Goal: Task Accomplishment & Management: Manage account settings

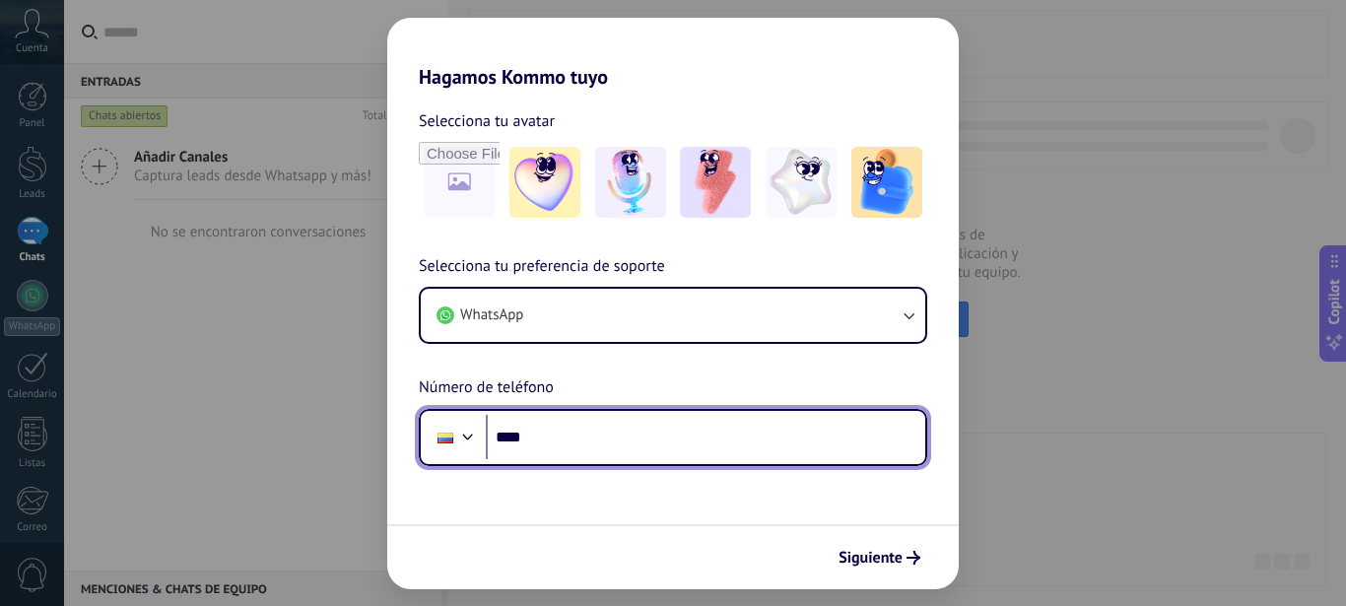
click at [618, 449] on input "****" at bounding box center [706, 437] width 440 height 45
type input "**********"
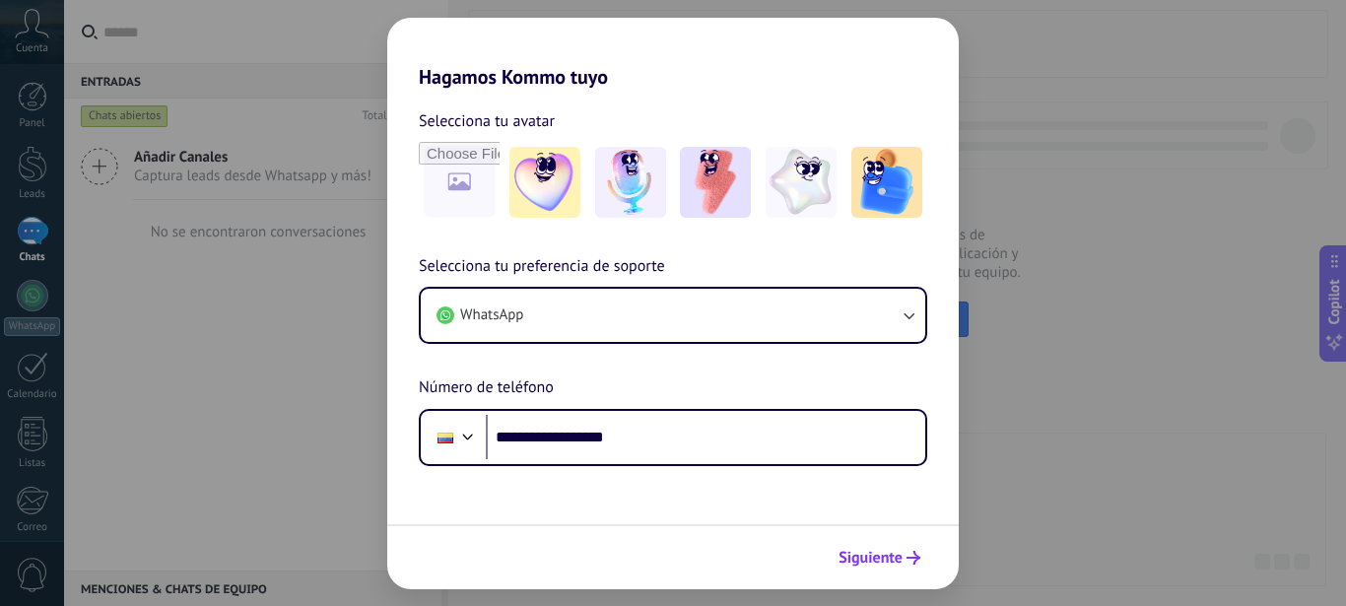
click at [889, 561] on span "Siguiente" at bounding box center [871, 558] width 64 height 14
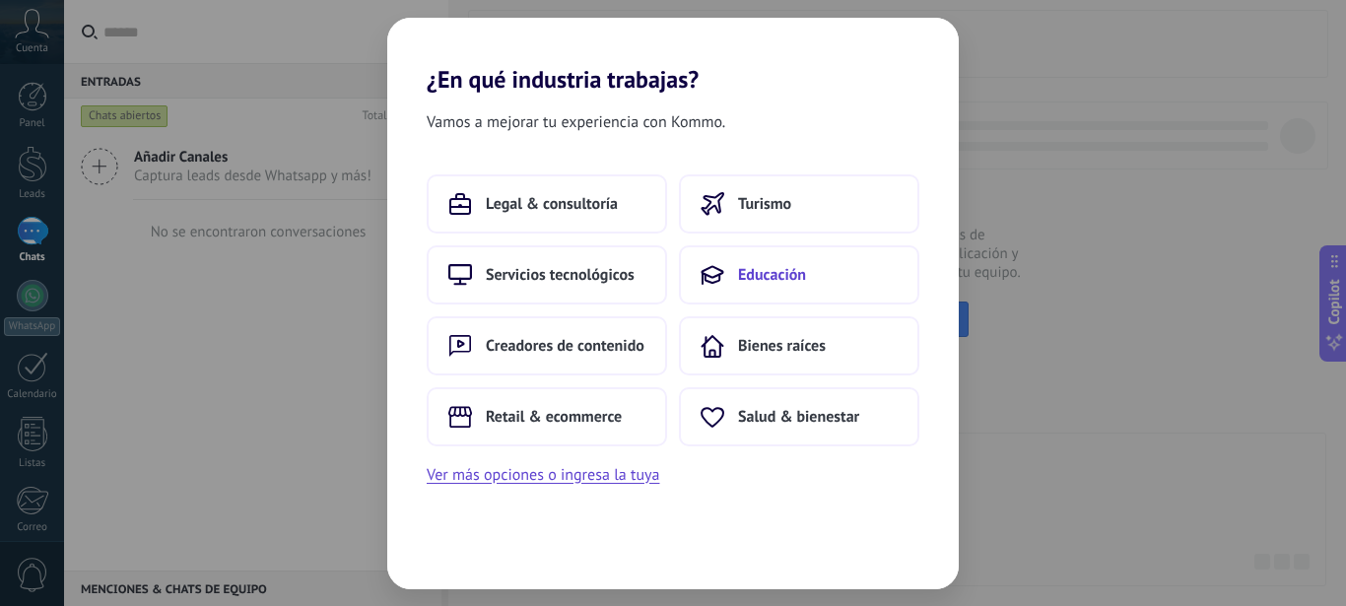
click at [808, 290] on button "Educación" at bounding box center [799, 274] width 240 height 59
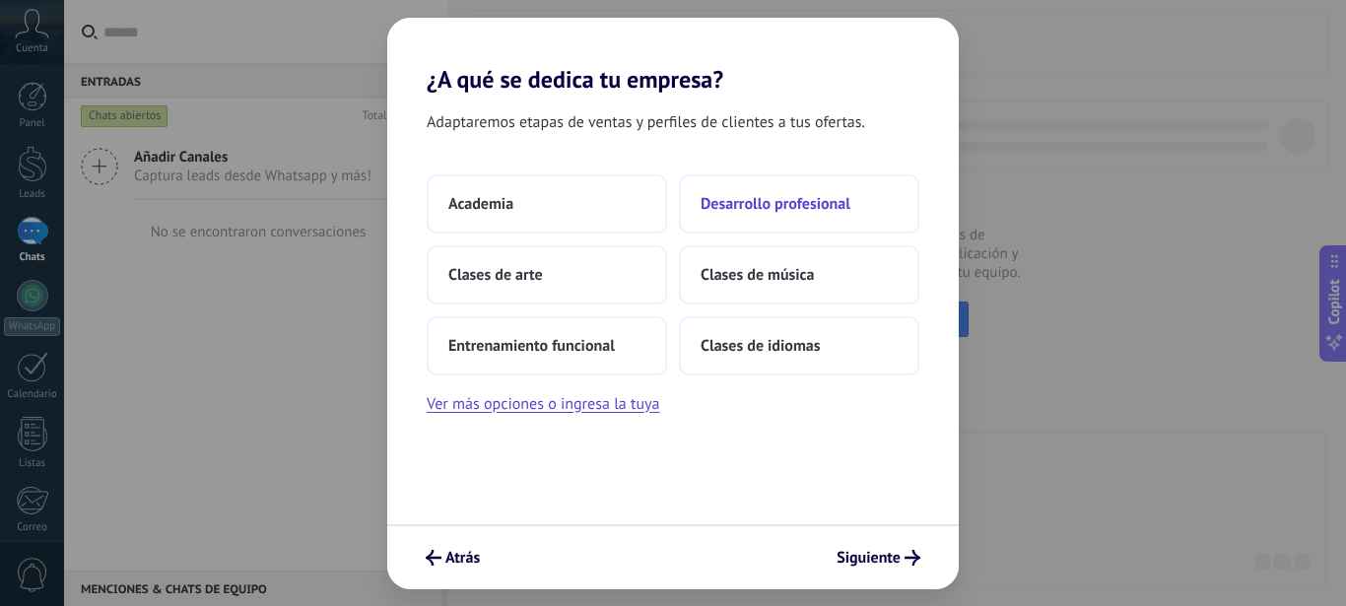
click at [763, 211] on span "Desarrollo profesional" at bounding box center [776, 204] width 150 height 20
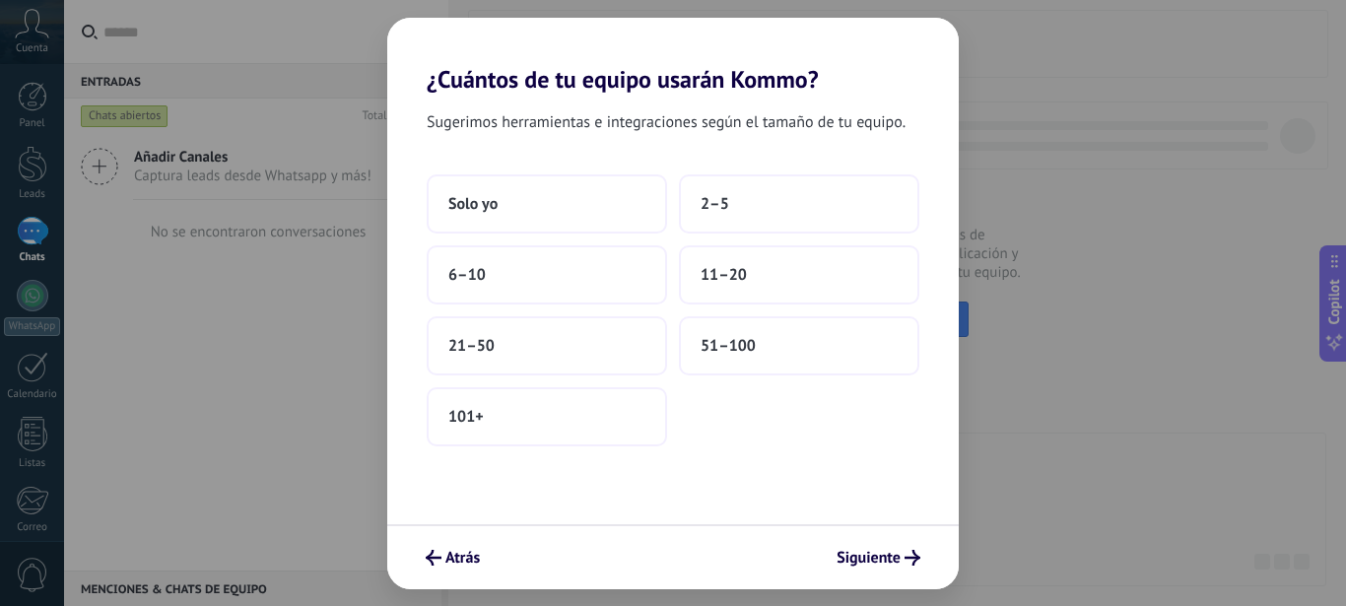
click at [763, 211] on button "2–5" at bounding box center [799, 203] width 240 height 59
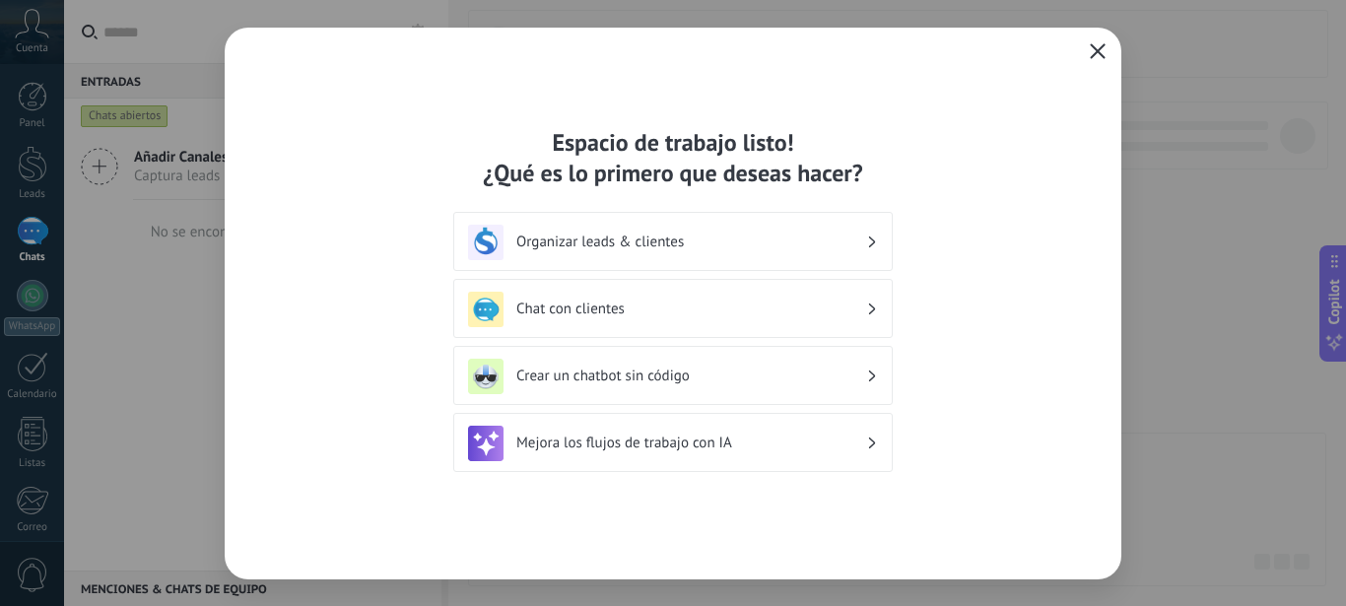
click at [1102, 60] on span "button" at bounding box center [1098, 52] width 16 height 18
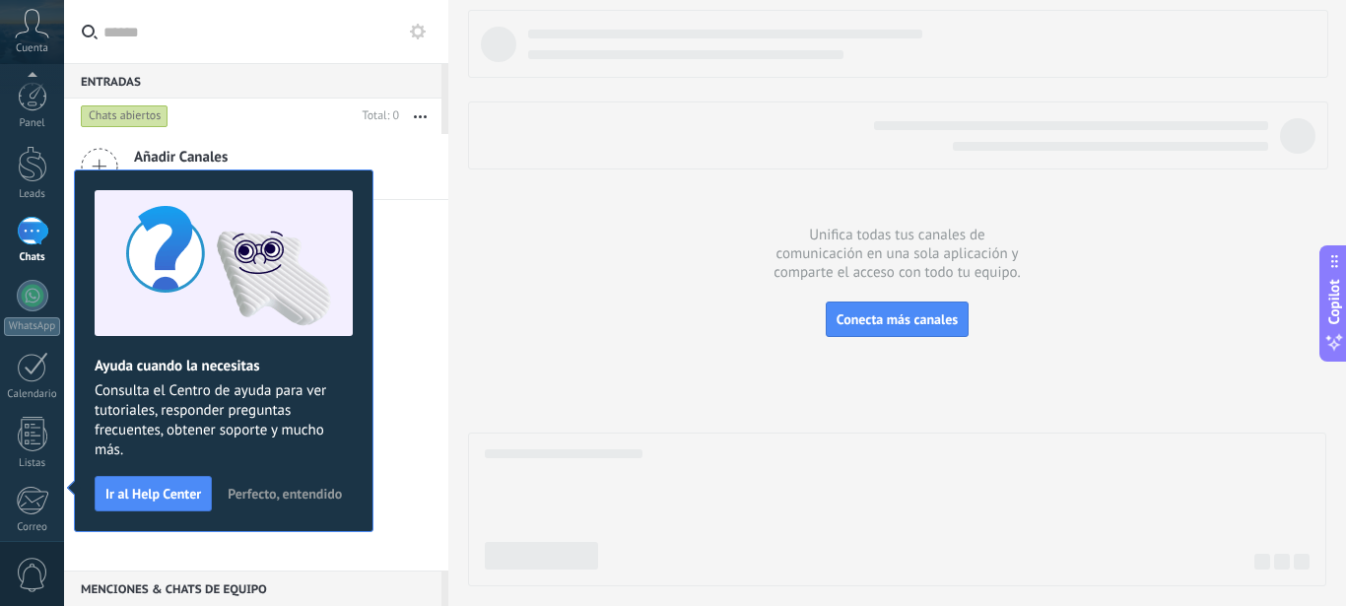
scroll to position [214, 0]
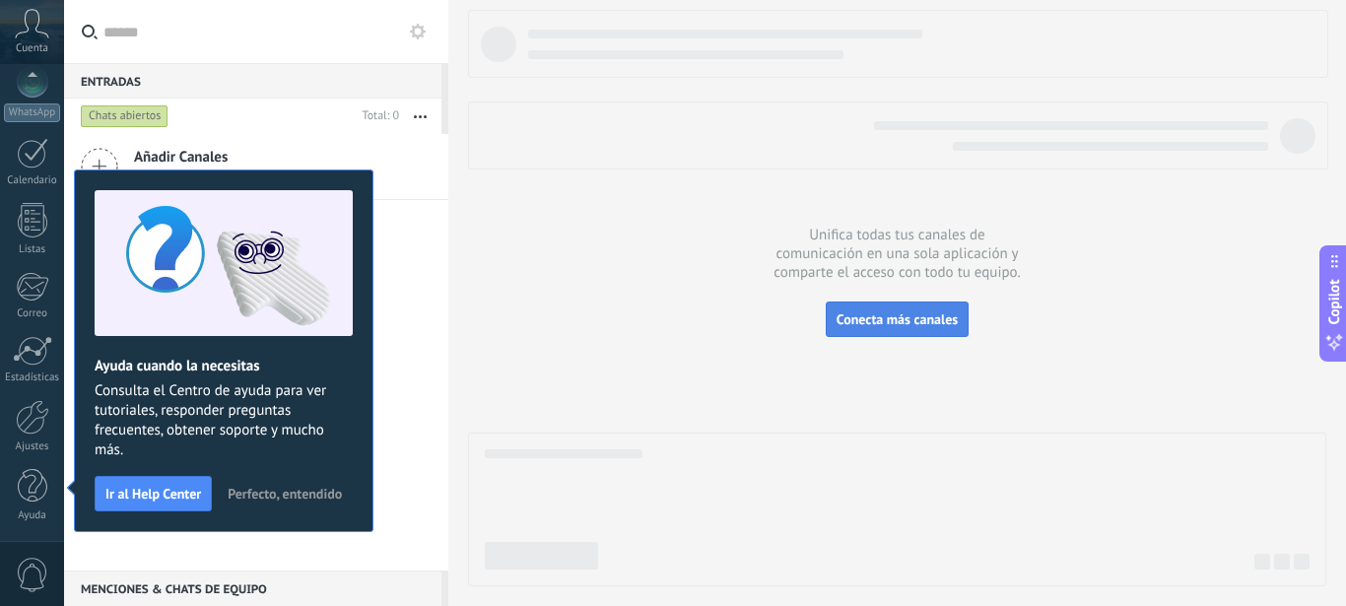
click at [882, 324] on span "Conecta más canales" at bounding box center [897, 319] width 121 height 18
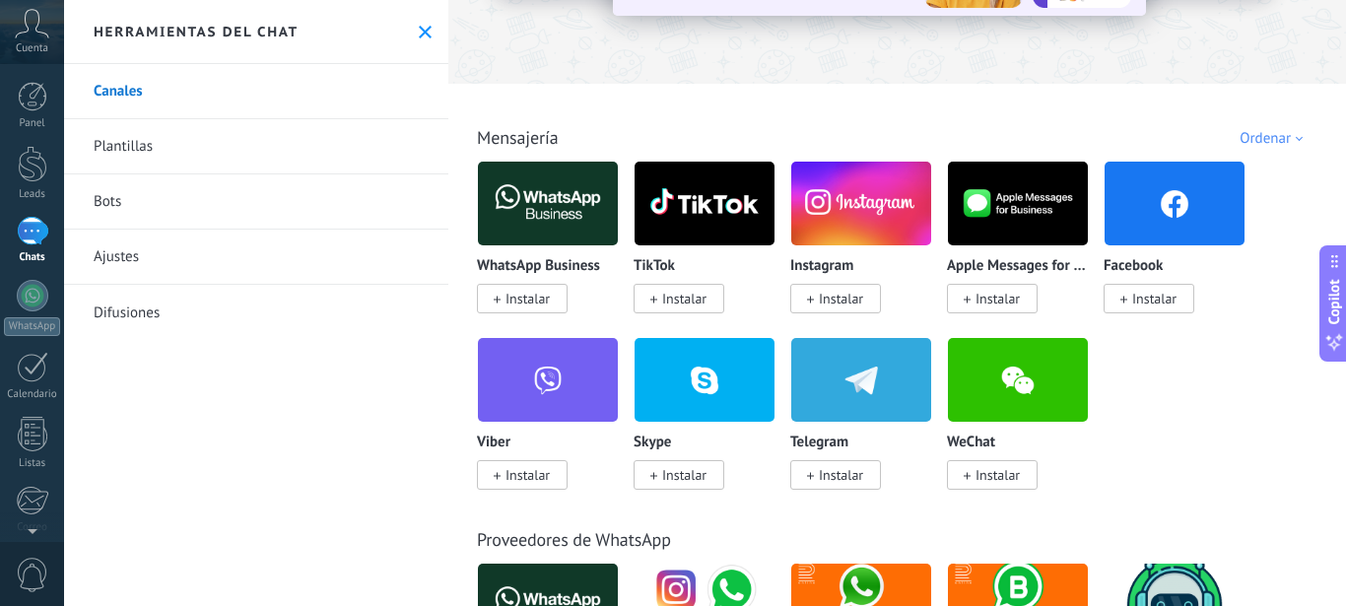
scroll to position [238, 0]
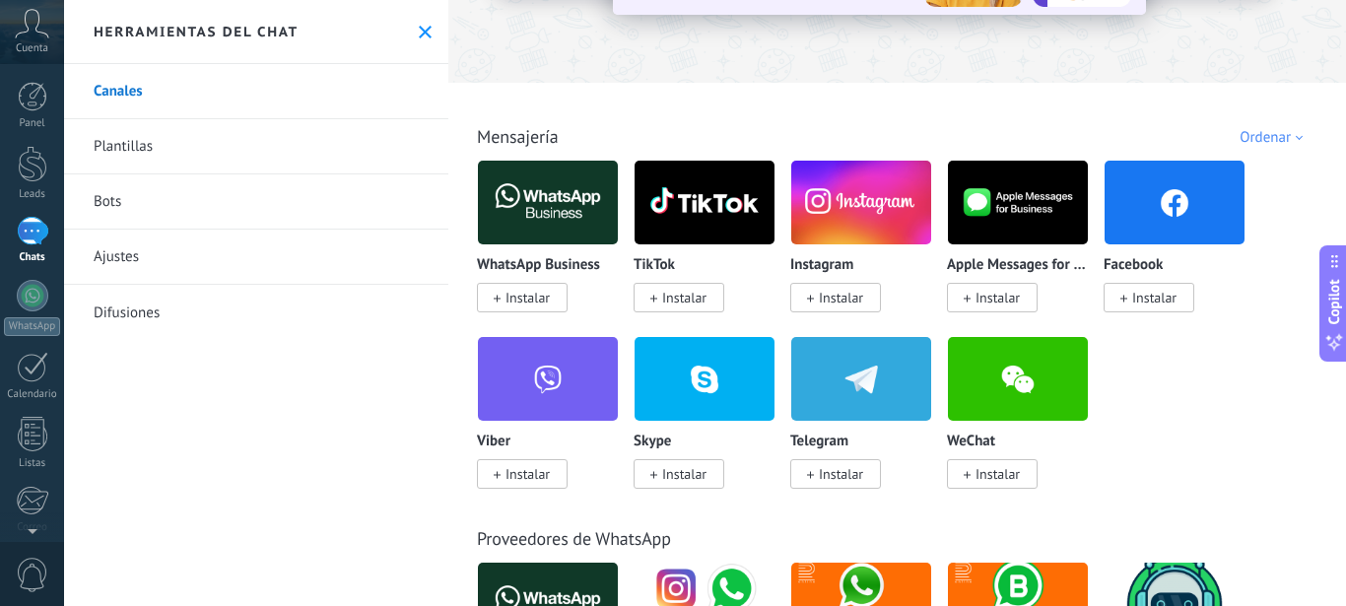
click at [524, 298] on span "Instalar" at bounding box center [528, 298] width 44 height 18
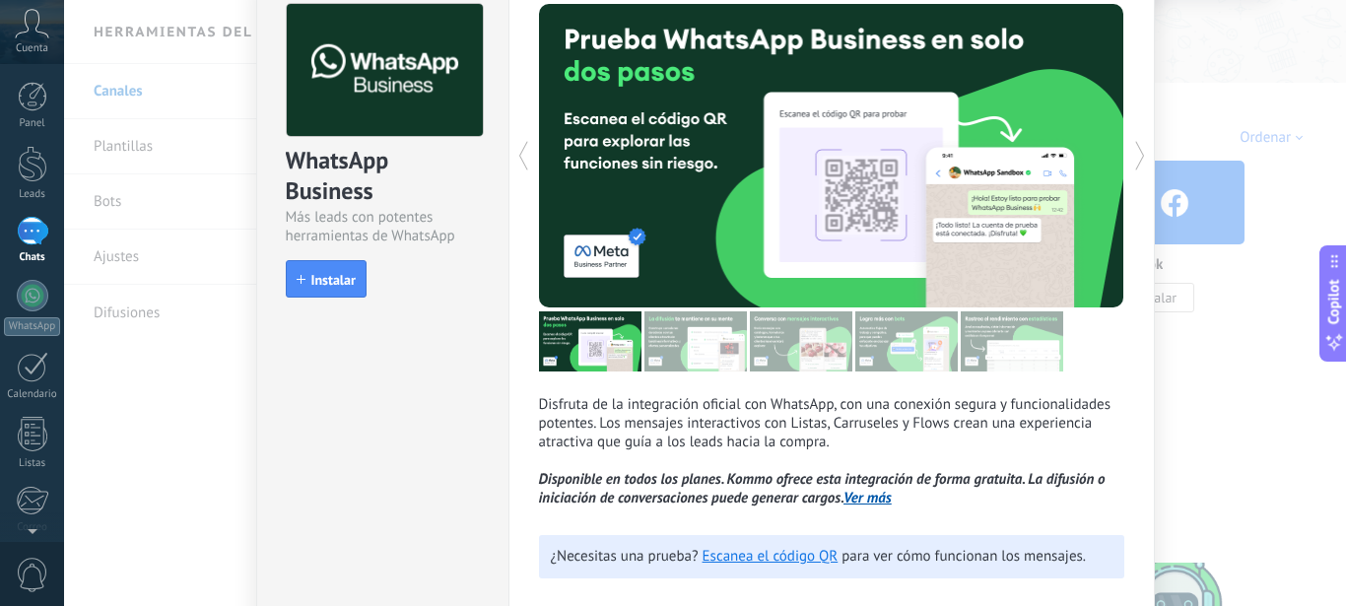
scroll to position [71, 0]
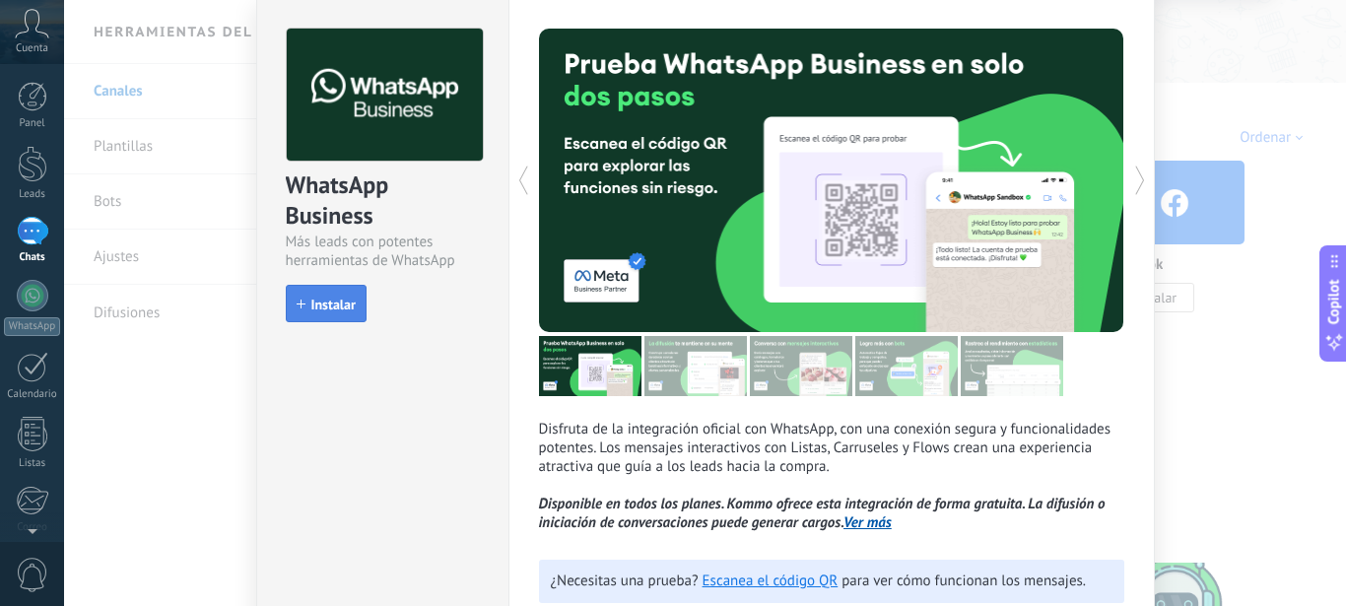
click at [328, 305] on span "Instalar" at bounding box center [333, 305] width 44 height 14
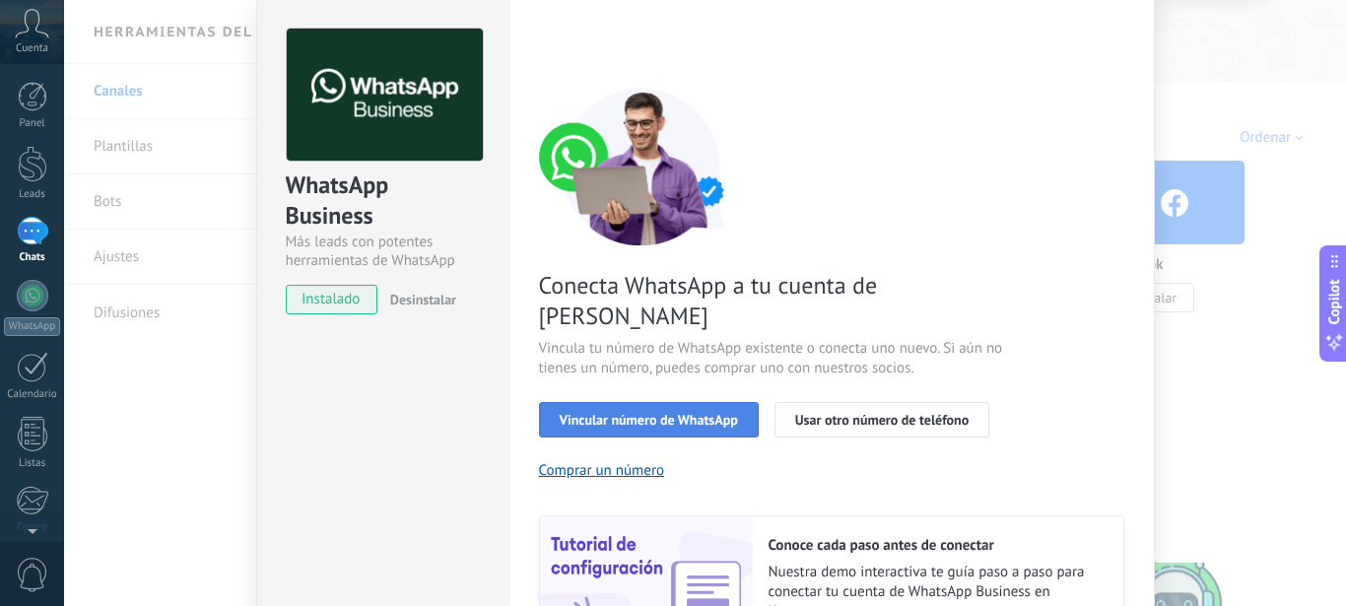
click at [656, 413] on span "Vincular número de WhatsApp" at bounding box center [649, 420] width 178 height 14
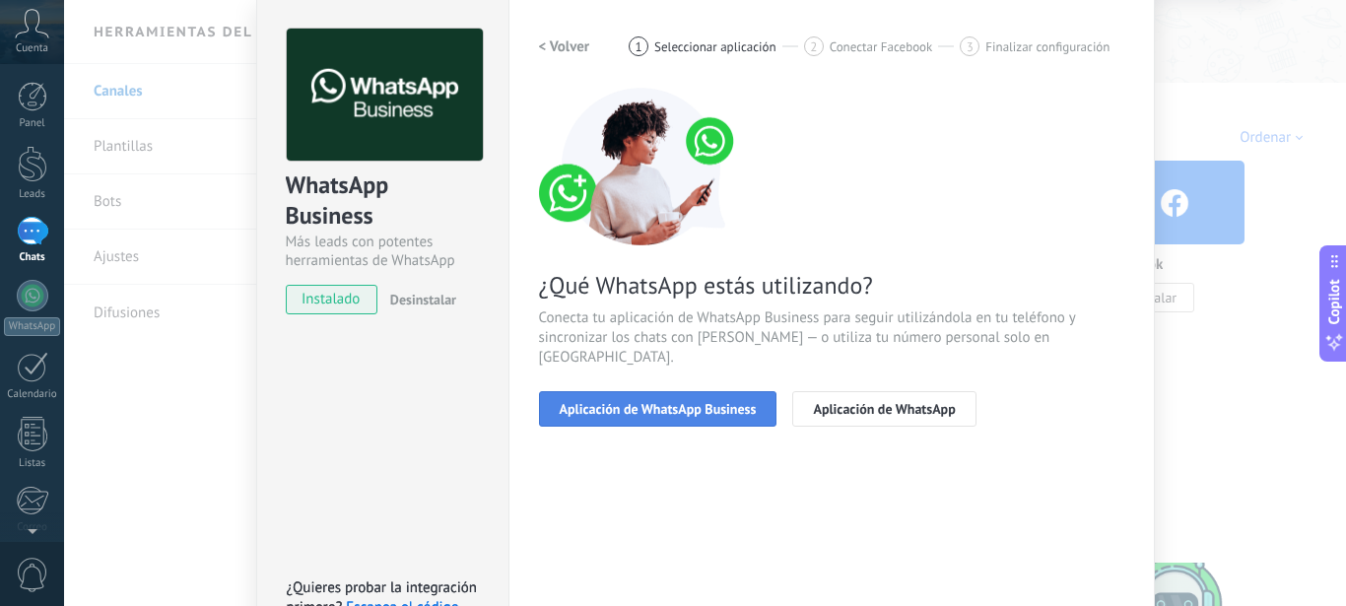
click at [696, 402] on span "Aplicación de WhatsApp Business" at bounding box center [658, 409] width 197 height 14
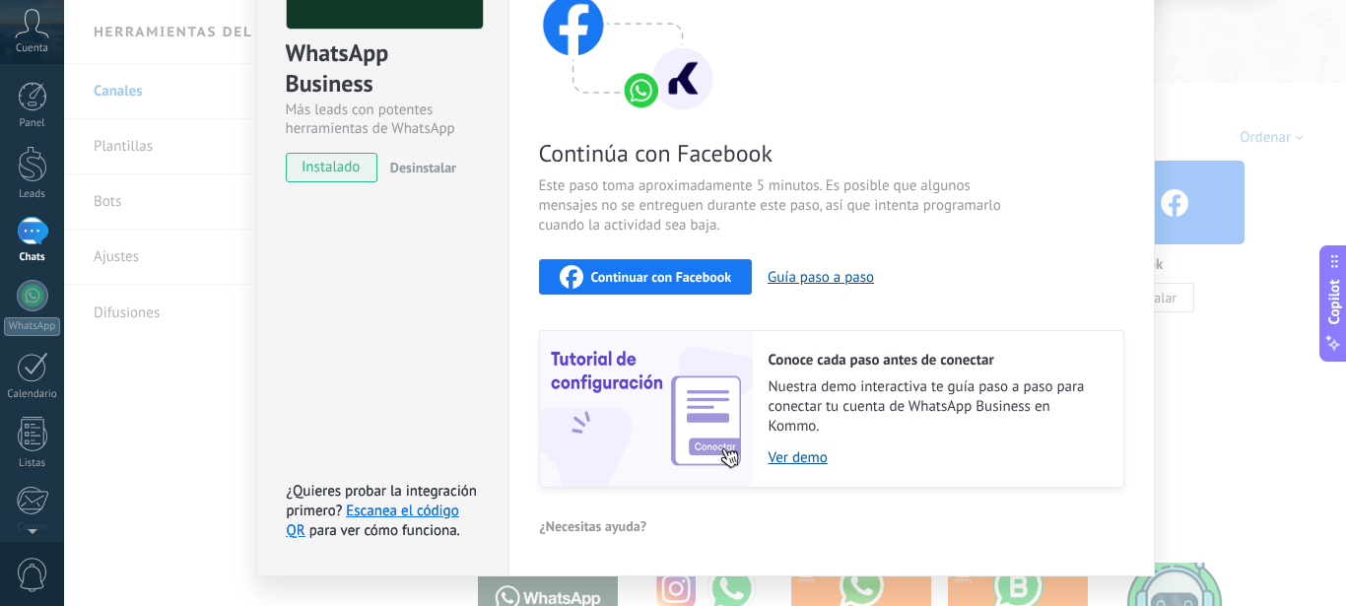
scroll to position [246, 0]
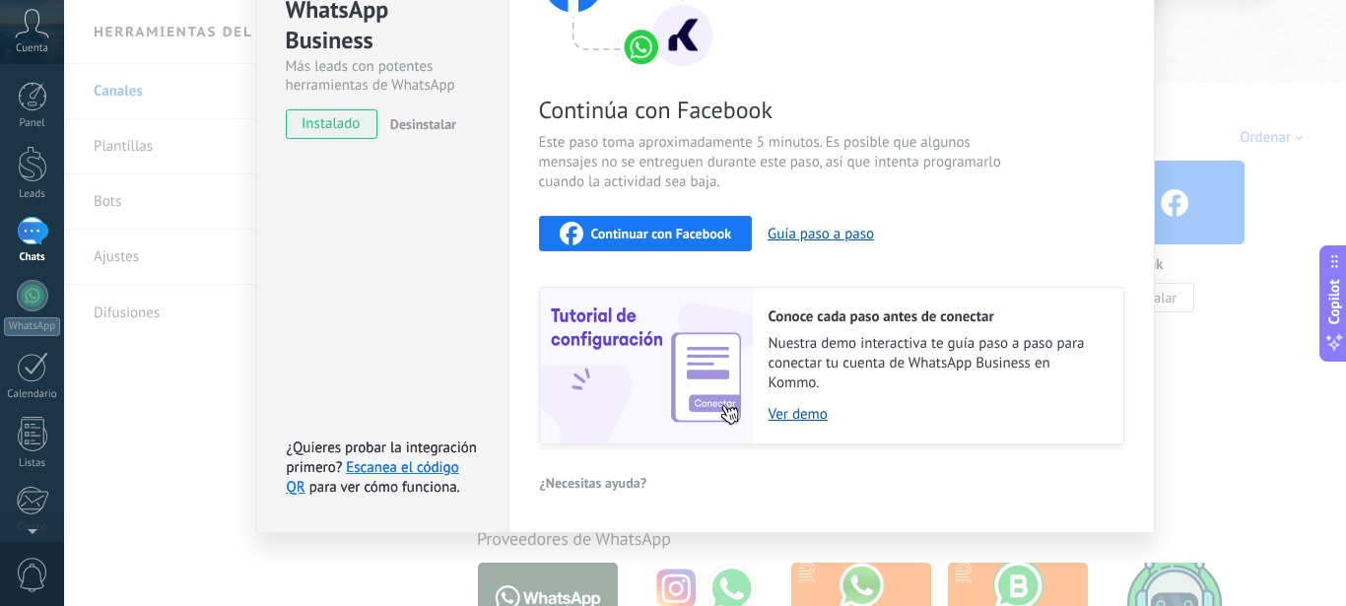
click at [675, 238] on span "Continuar con Facebook" at bounding box center [661, 234] width 141 height 14
click at [655, 235] on span "Continuar con Facebook" at bounding box center [661, 234] width 141 height 14
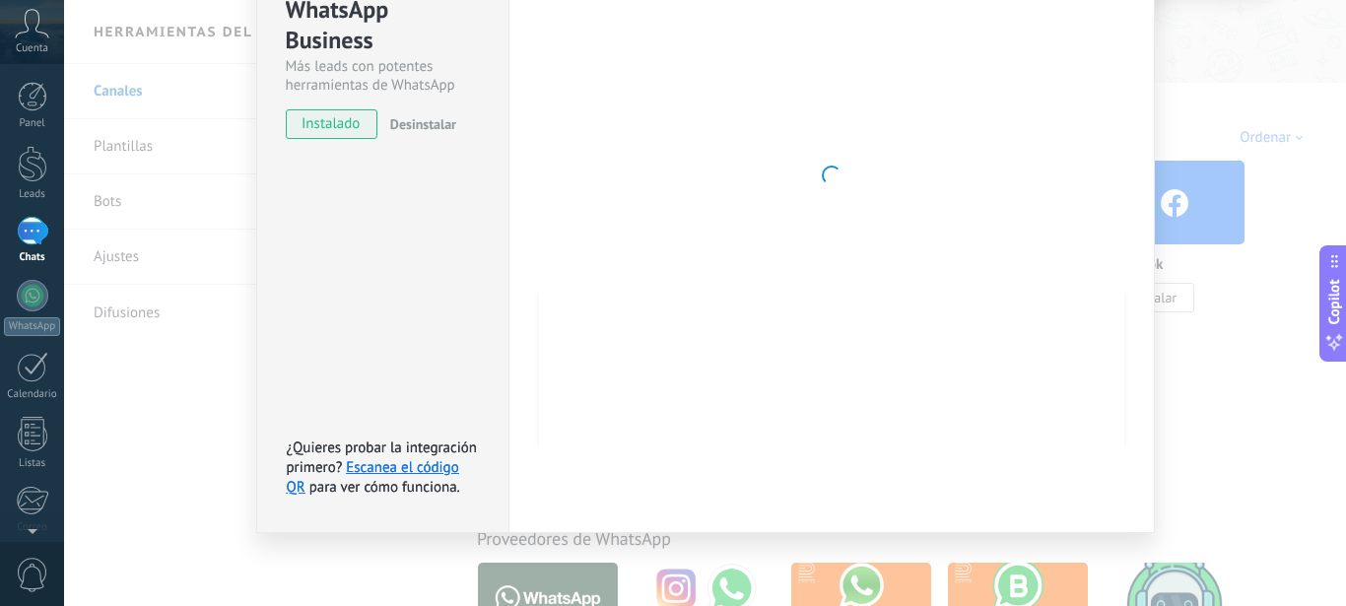
scroll to position [212, 0]
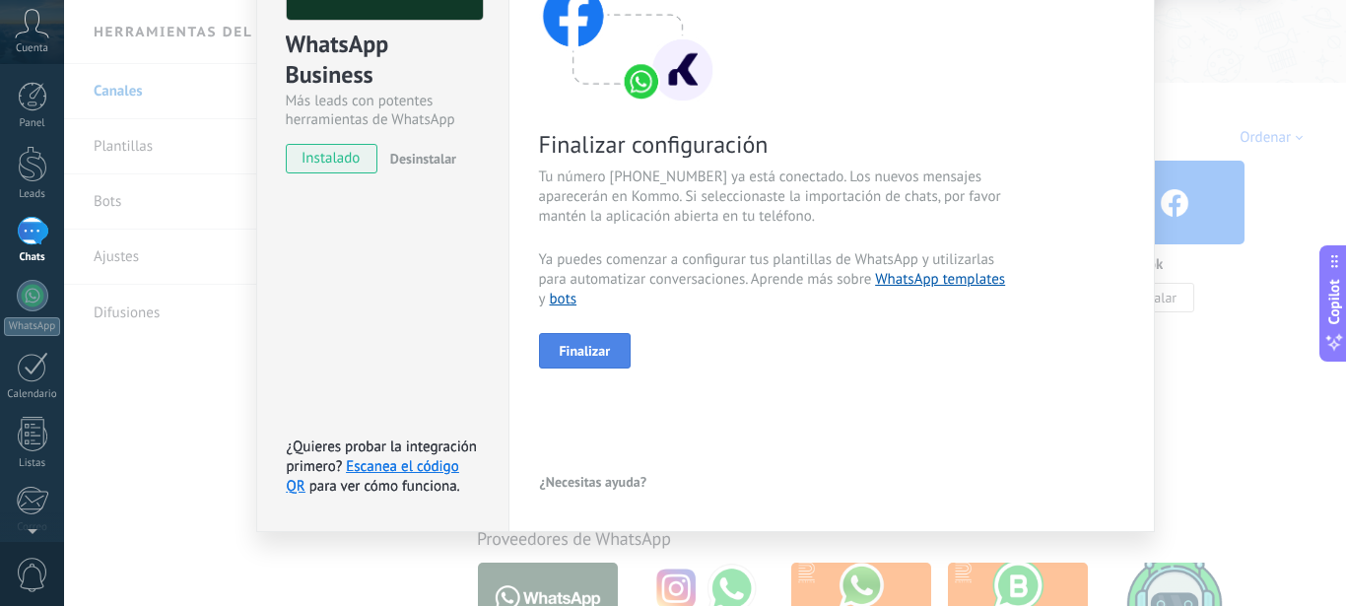
click at [588, 358] on span "Finalizar" at bounding box center [585, 351] width 51 height 14
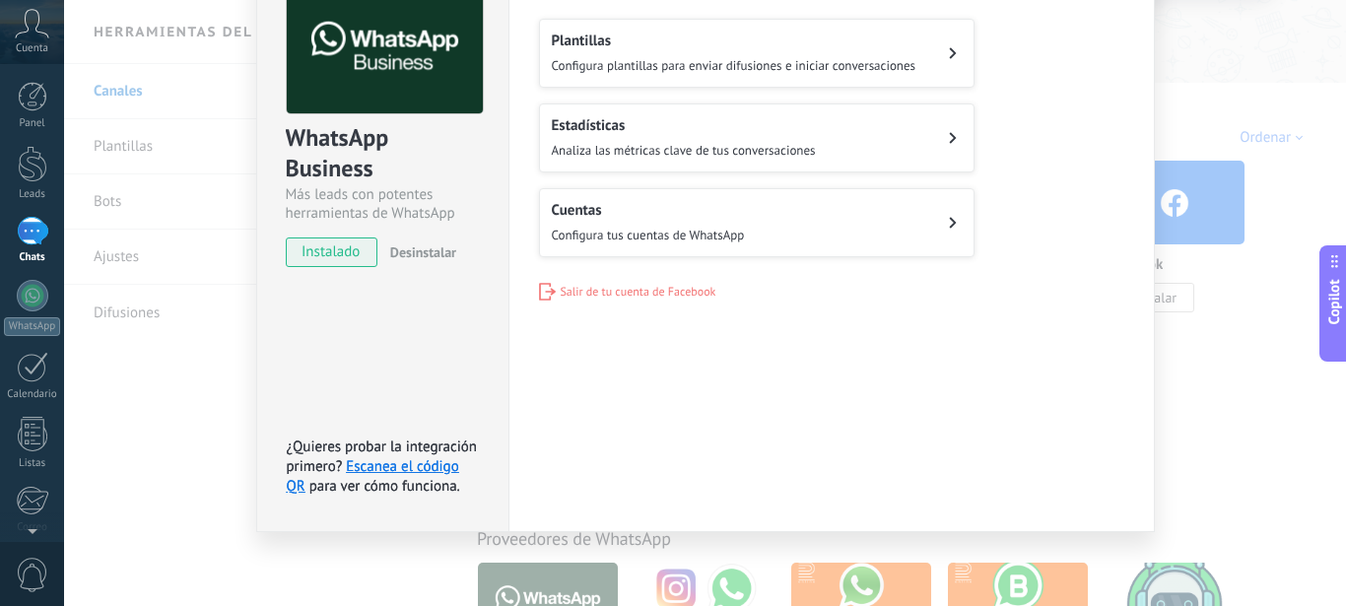
click at [719, 222] on div "Cuentas Configura tus cuentas de WhatsApp" at bounding box center [648, 222] width 193 height 43
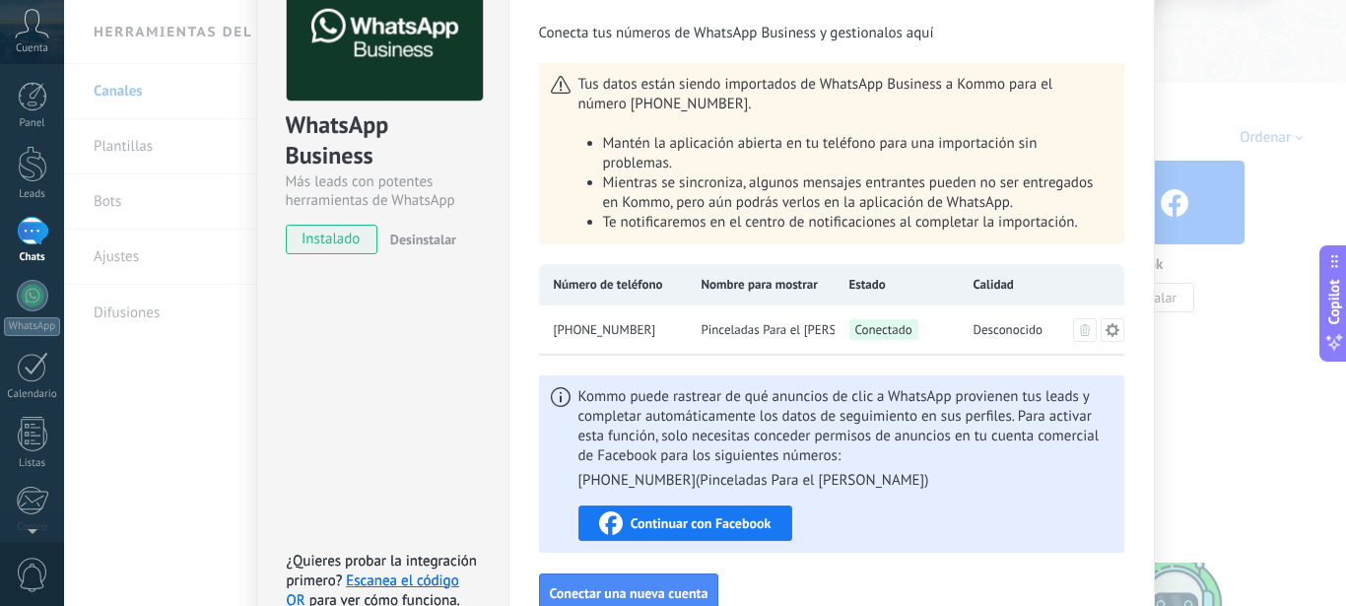
scroll to position [133, 0]
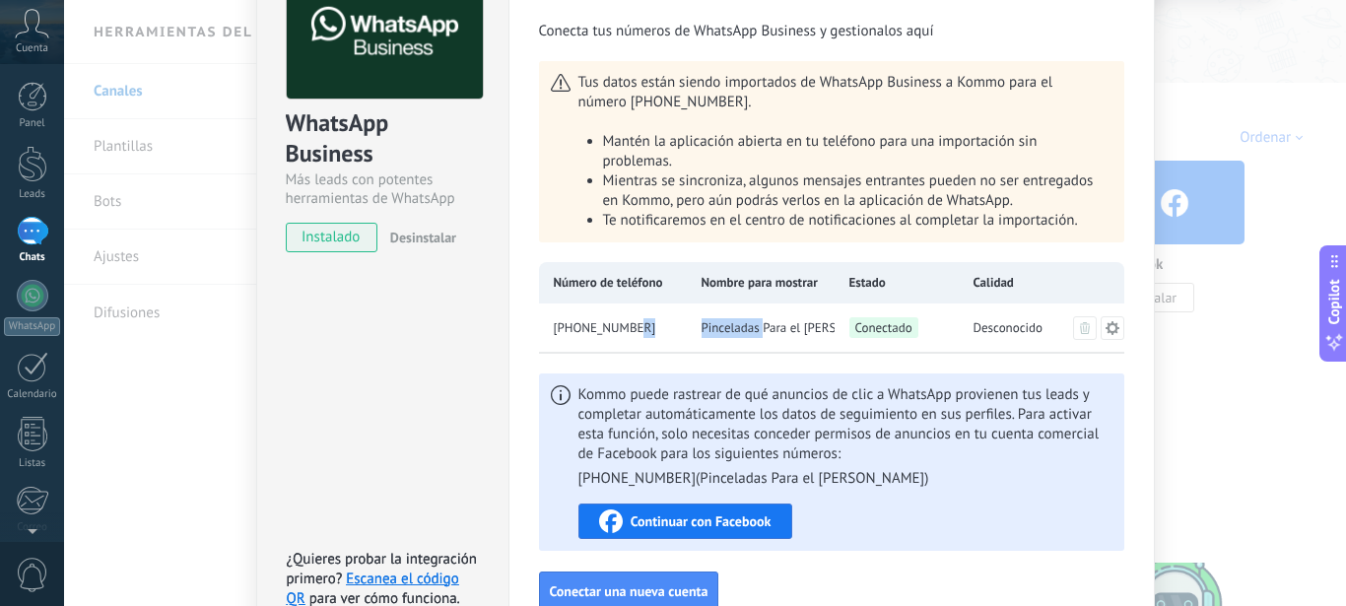
drag, startPoint x: 762, startPoint y: 331, endPoint x: 623, endPoint y: 322, distance: 139.2
click at [623, 322] on div "[PHONE_NUMBER] Pinceladas Para el [PERSON_NAME] Conectado Desconocido" at bounding box center [831, 328] width 585 height 49
click at [690, 192] on span "Mientras se sincroniza, algunos mensajes entrantes pueden no ser entregados en …" at bounding box center [848, 190] width 491 height 38
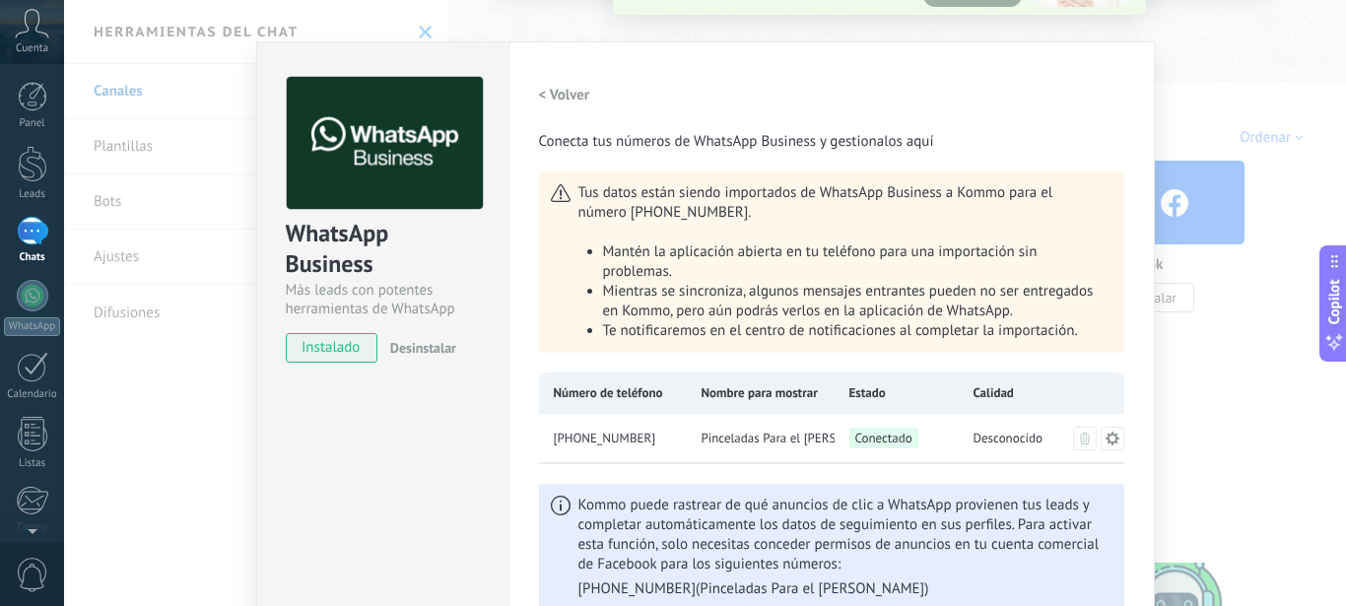
scroll to position [0, 0]
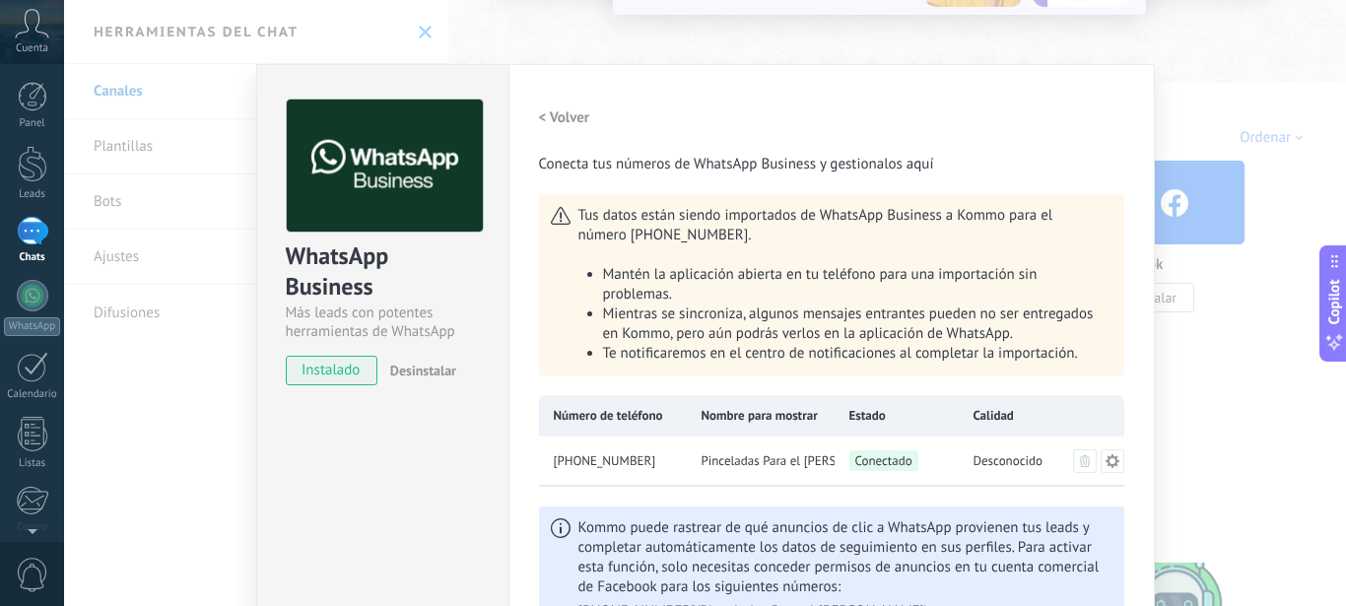
click at [426, 31] on div "WhatsApp Business Más leads con potentes herramientas de WhatsApp instalado Des…" at bounding box center [705, 303] width 1282 height 606
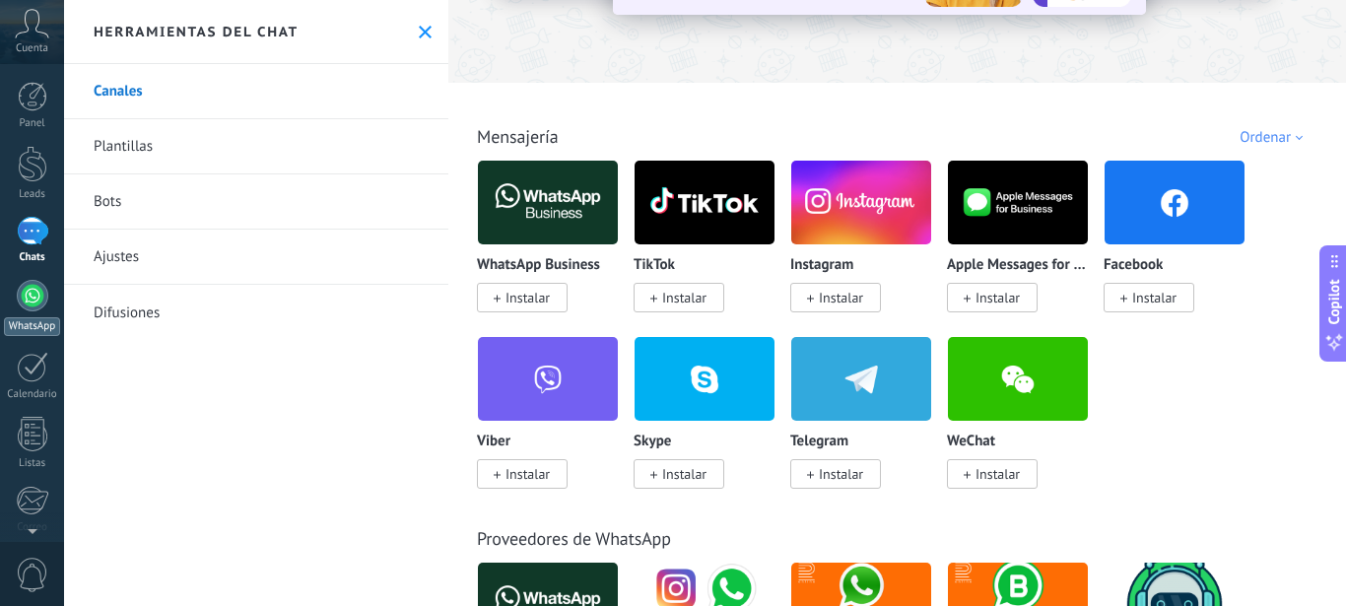
click at [32, 297] on div at bounding box center [33, 296] width 32 height 32
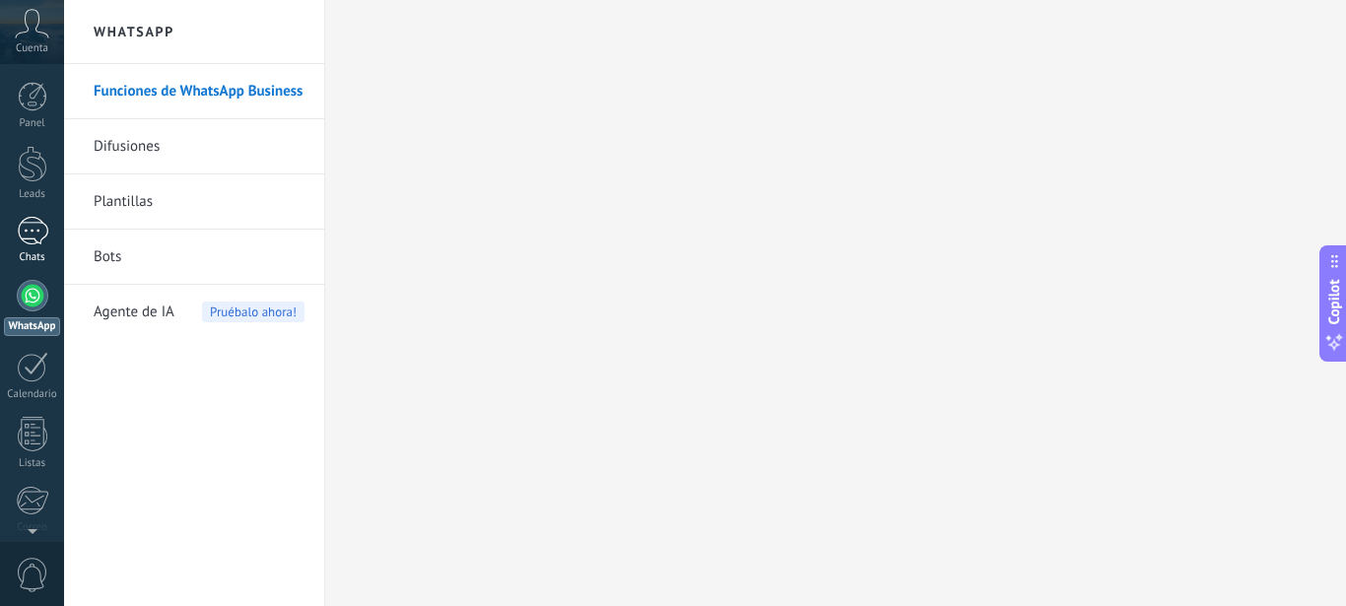
click at [34, 233] on div at bounding box center [33, 231] width 32 height 29
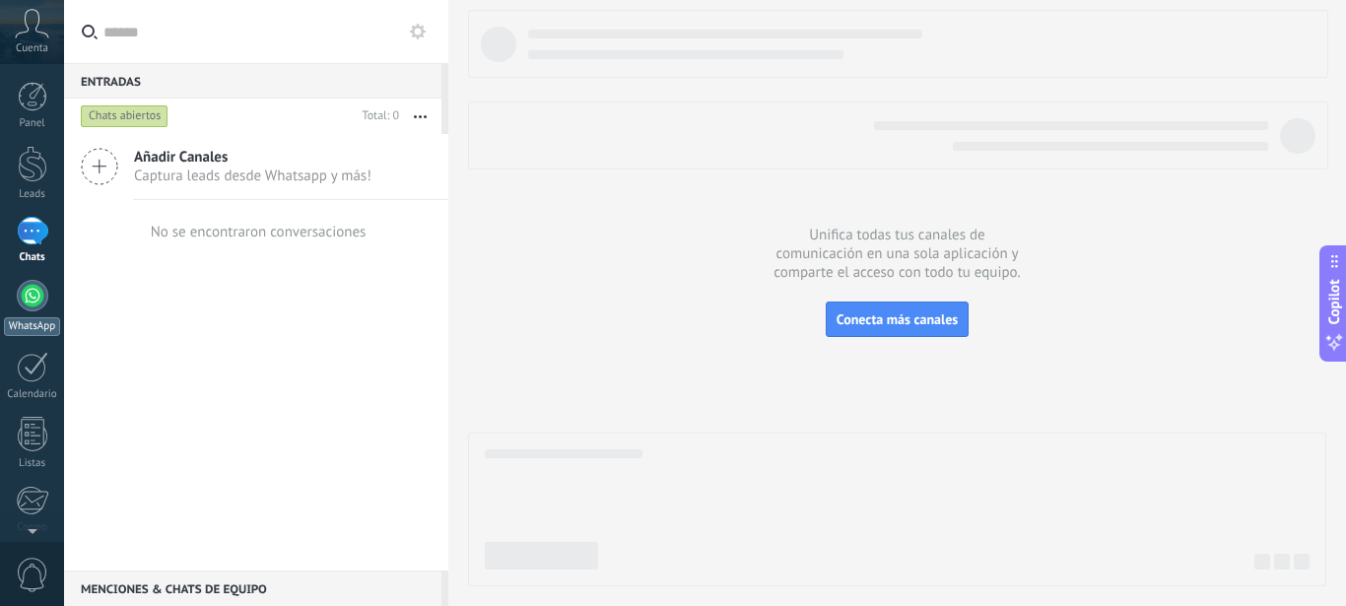
click at [23, 304] on div at bounding box center [33, 296] width 32 height 32
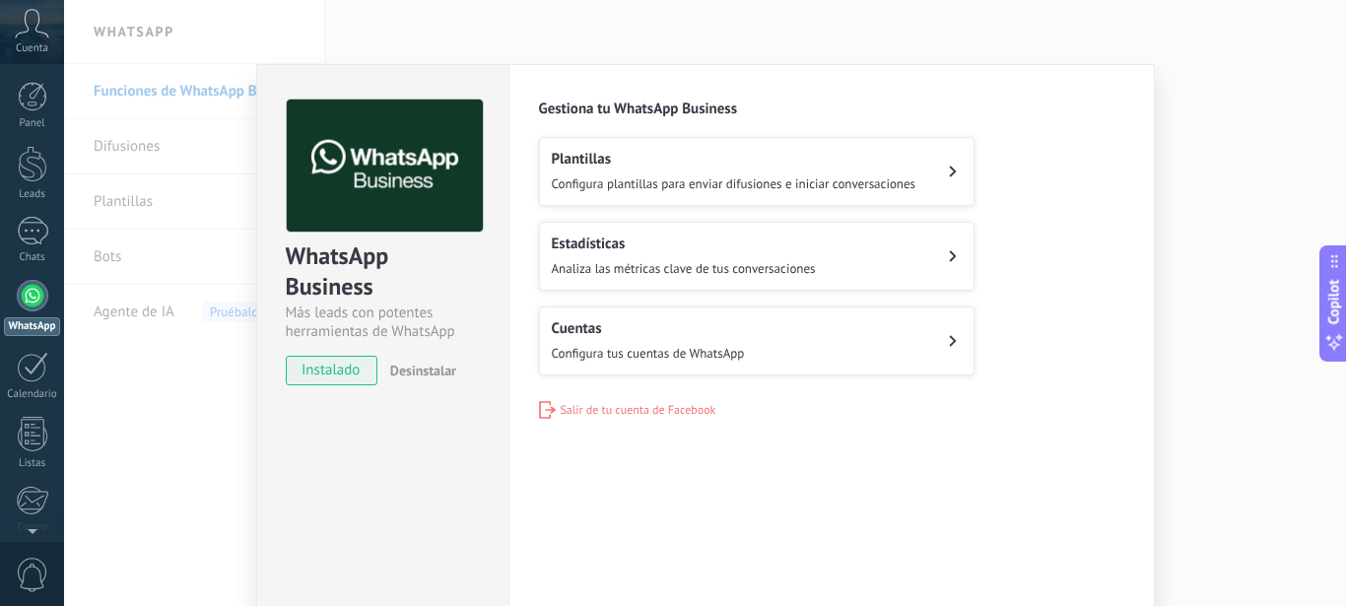
click at [757, 338] on button "Cuentas Configura tus cuentas de WhatsApp" at bounding box center [757, 340] width 436 height 69
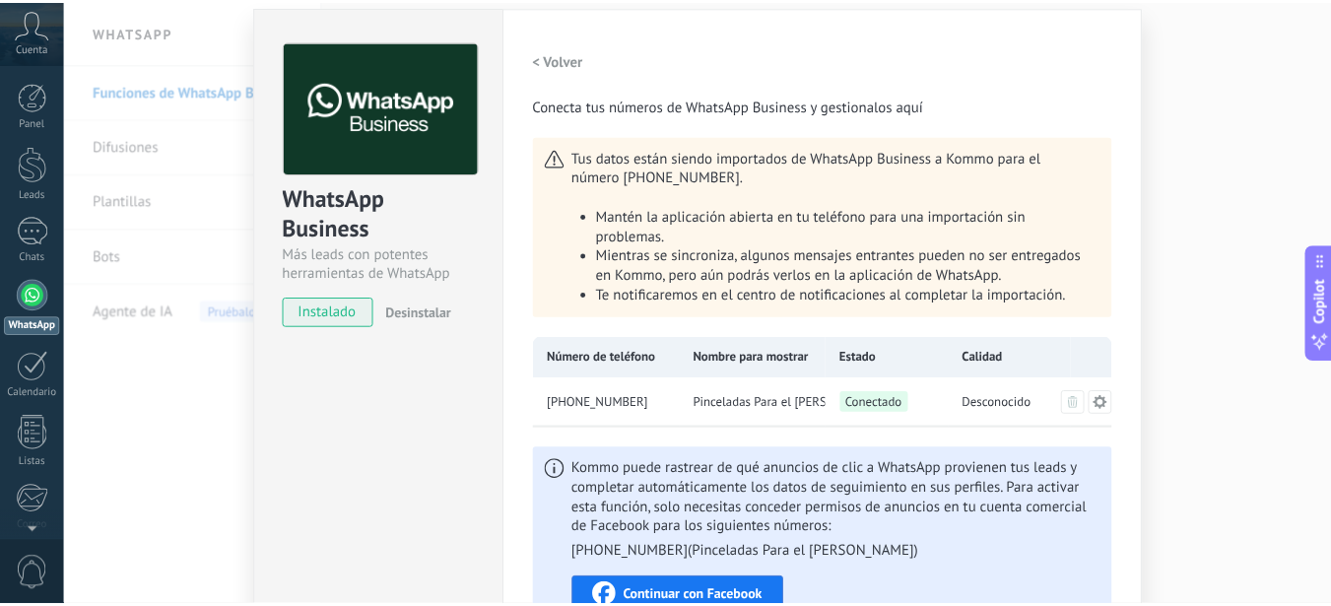
scroll to position [59, 0]
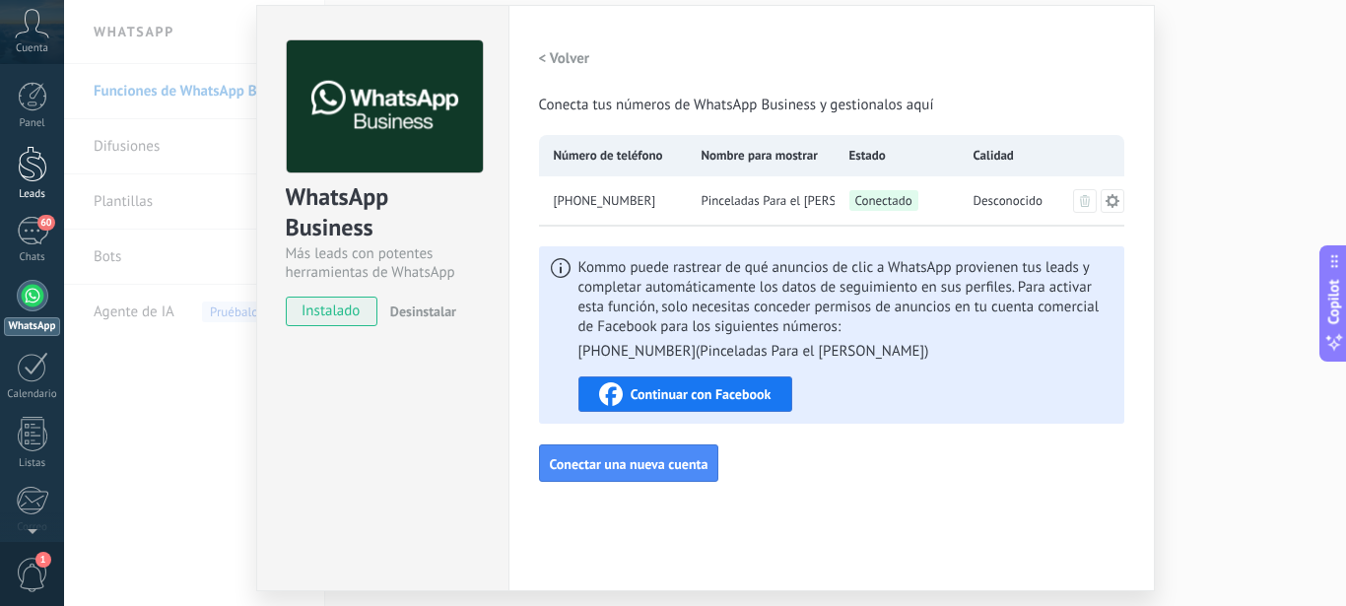
click at [32, 185] on link "Leads" at bounding box center [32, 173] width 64 height 55
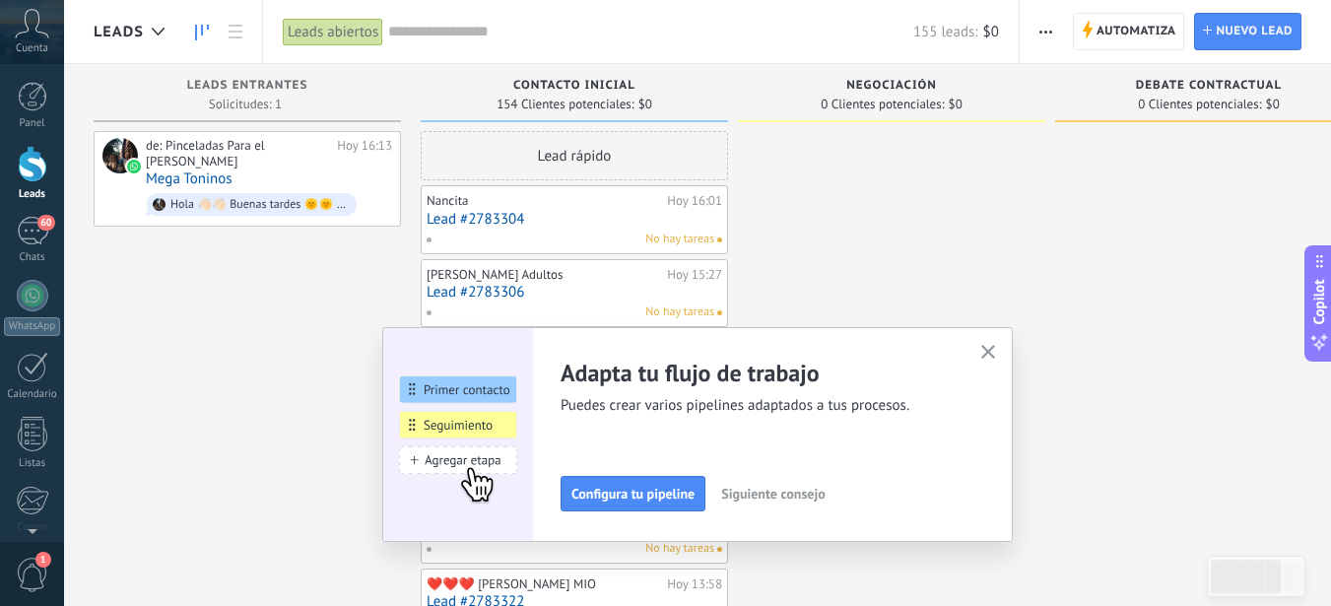
click at [996, 353] on icon "button" at bounding box center [989, 352] width 15 height 15
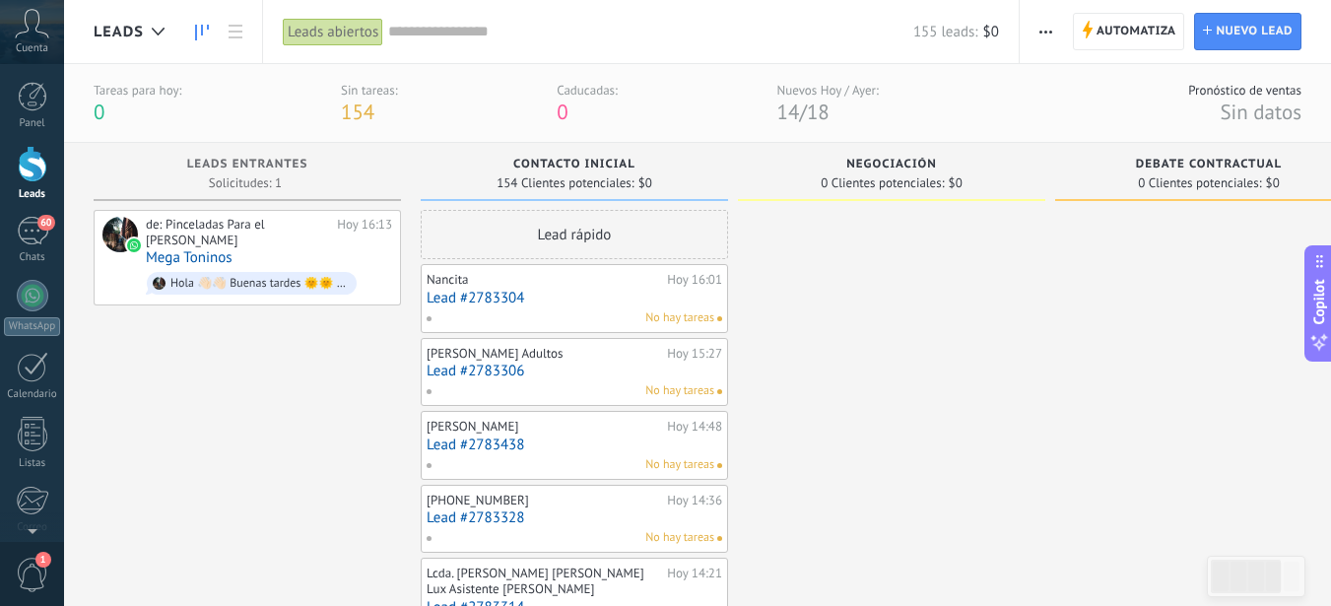
click at [524, 301] on link "Lead #2783304" at bounding box center [575, 298] width 296 height 17
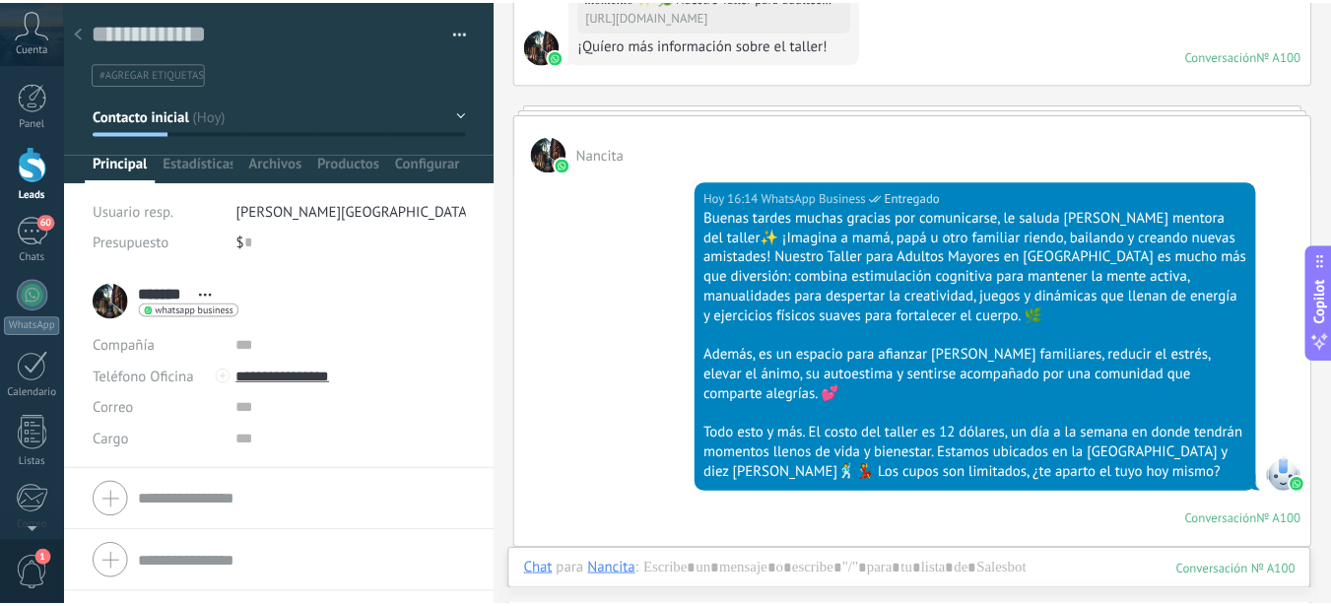
scroll to position [601, 0]
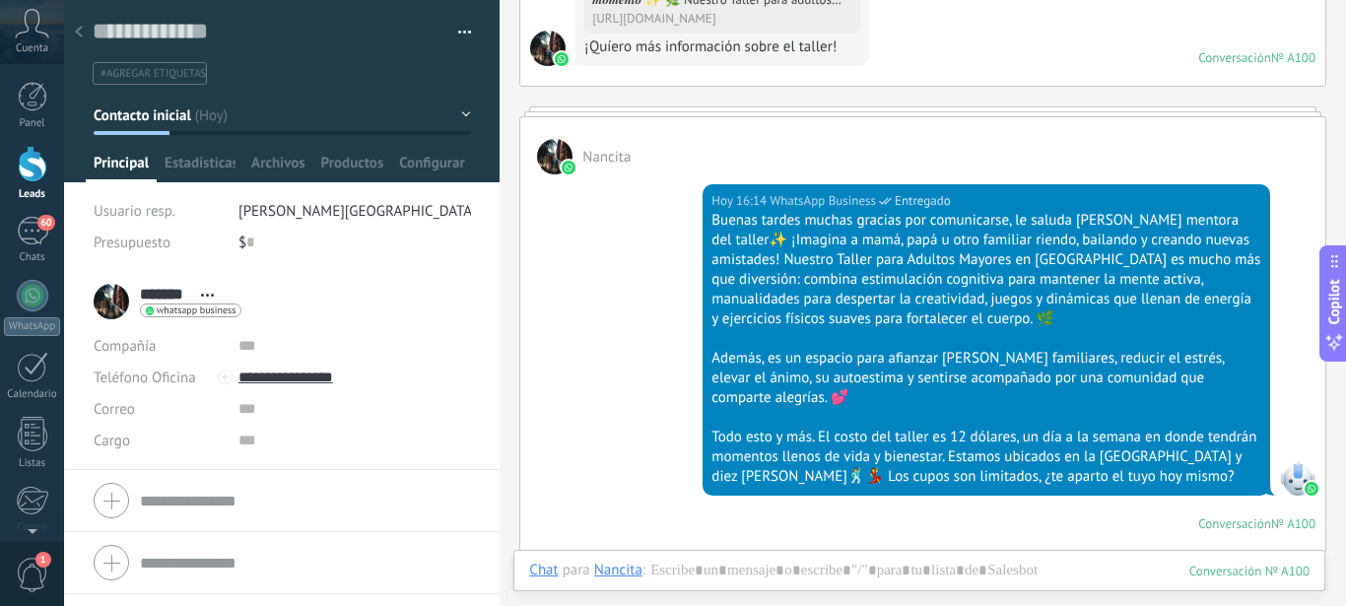
click at [79, 32] on use at bounding box center [79, 32] width 8 height 12
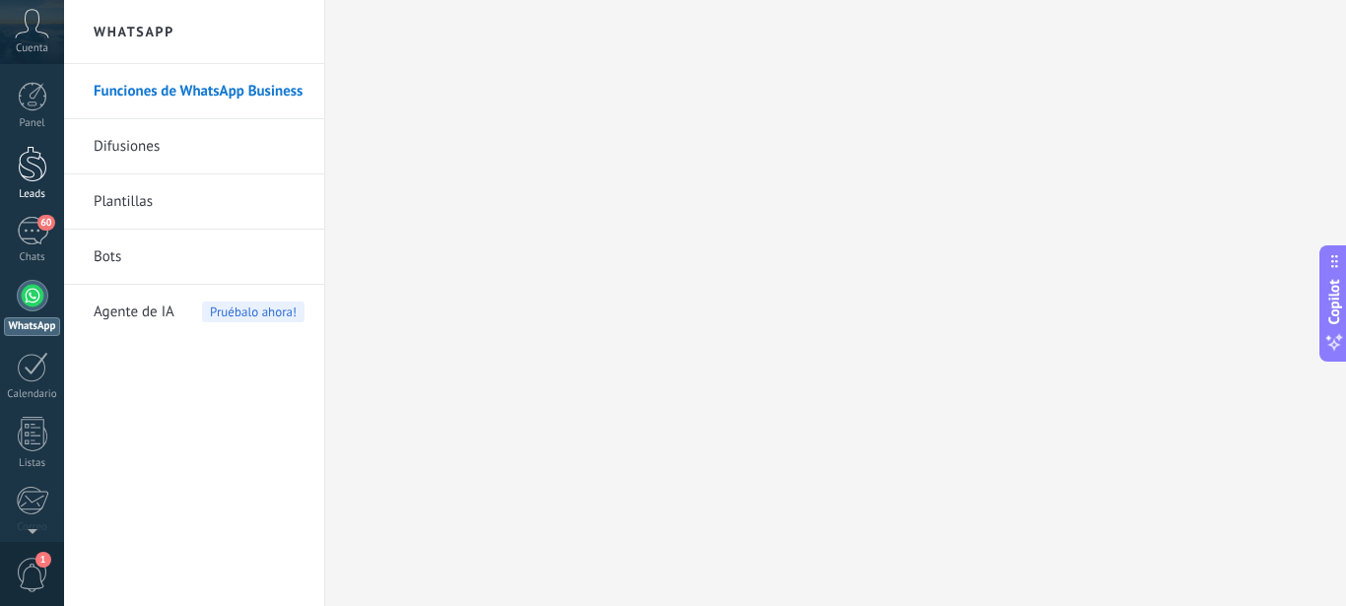
click at [28, 157] on div at bounding box center [33, 164] width 30 height 36
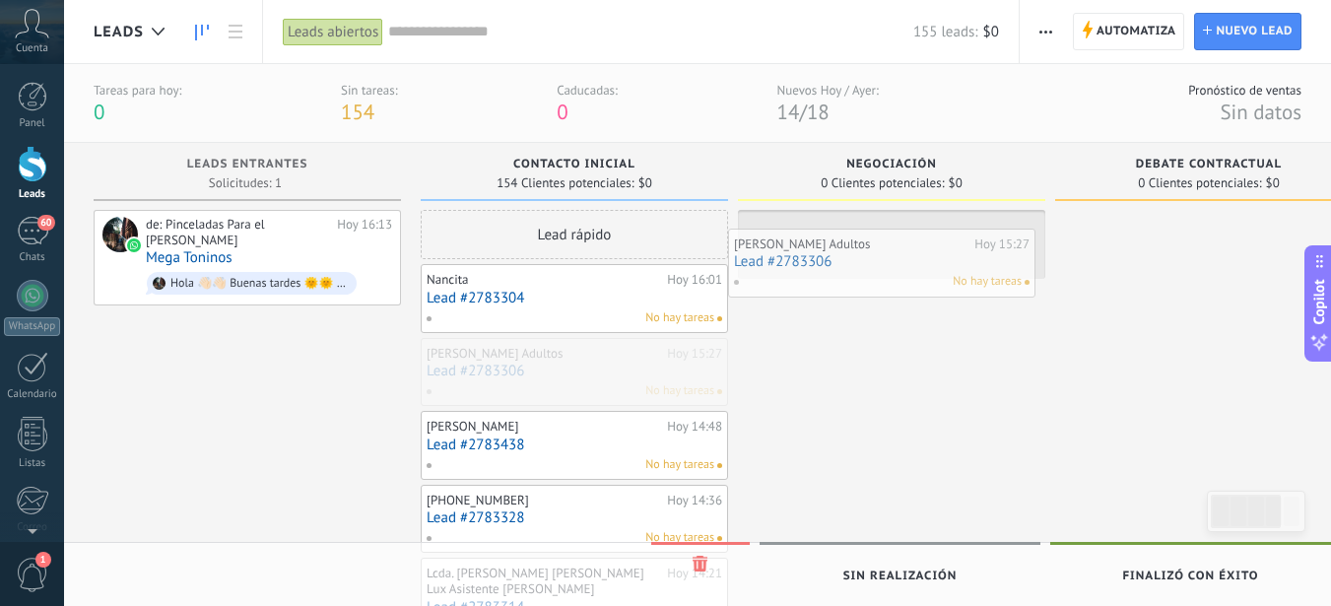
drag, startPoint x: 607, startPoint y: 374, endPoint x: 917, endPoint y: 263, distance: 328.5
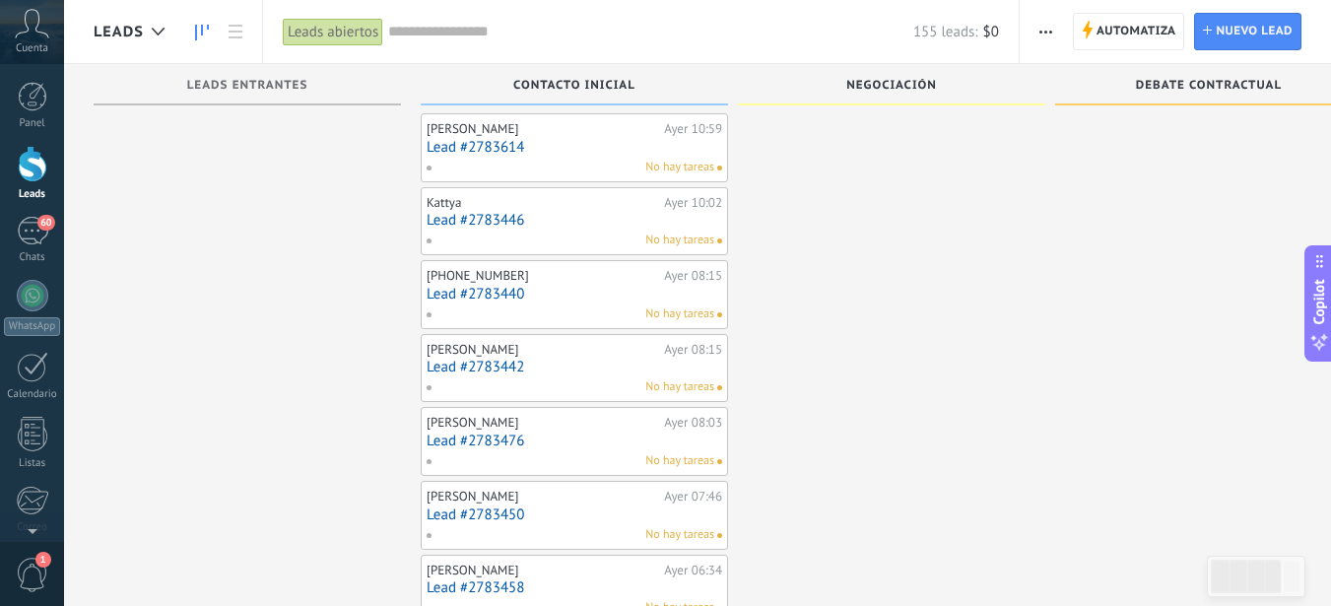
scroll to position [1633, 0]
click at [485, 28] on input "text" at bounding box center [650, 32] width 525 height 21
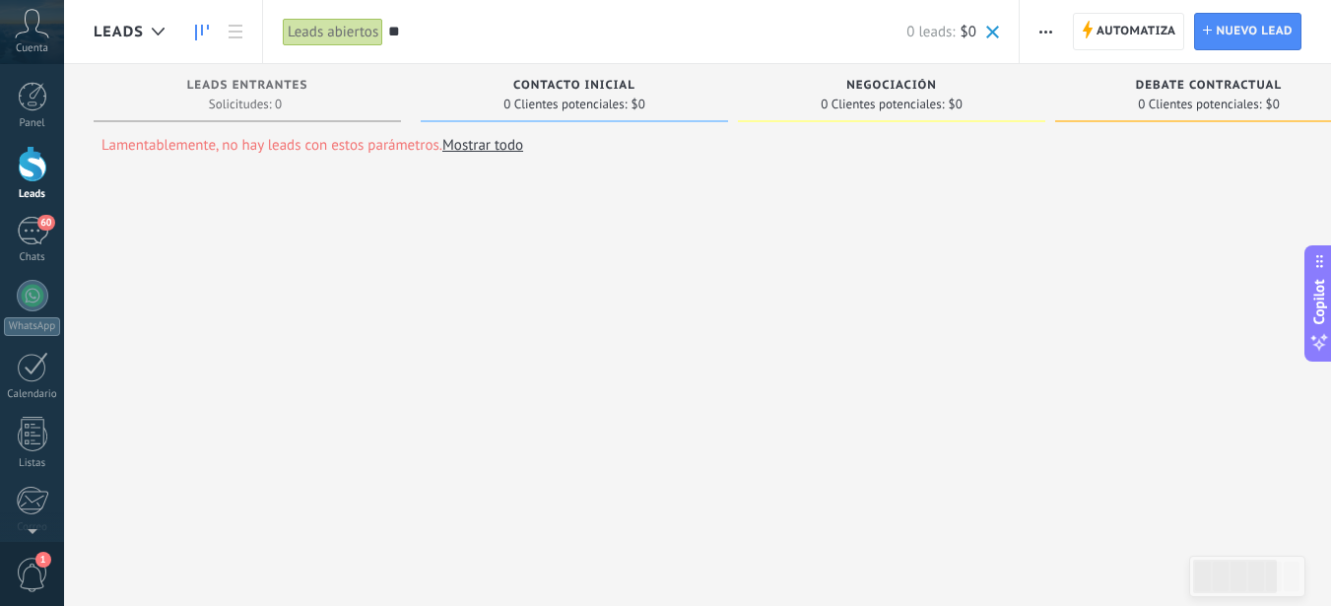
type input "*"
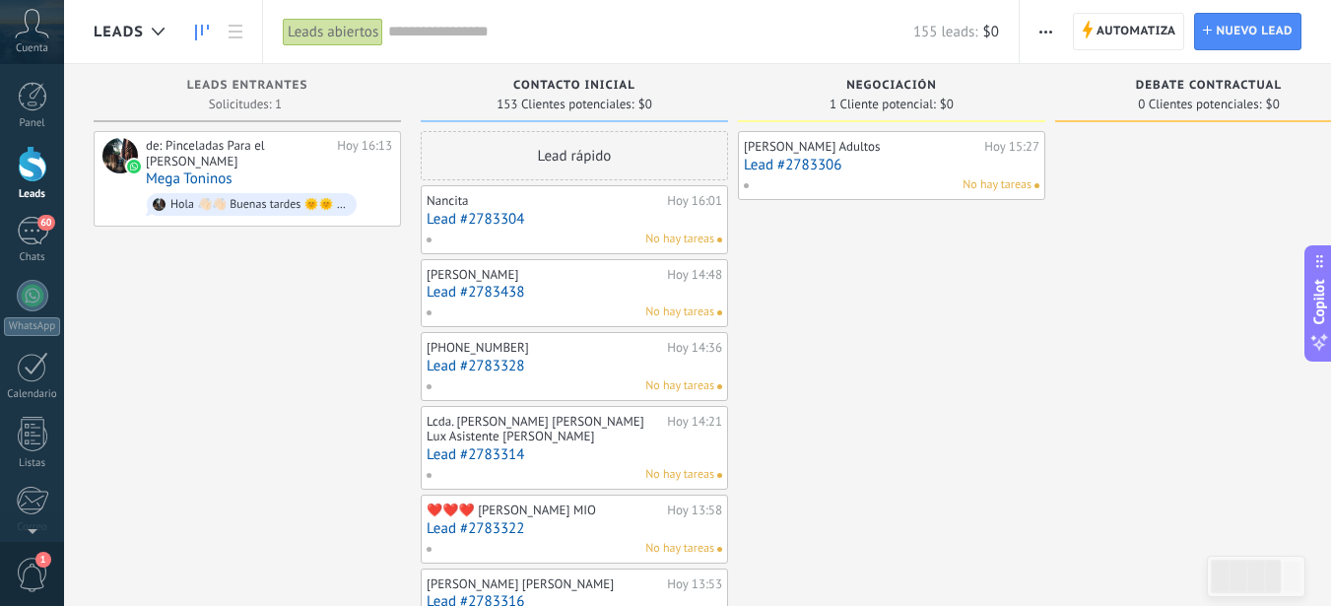
click at [485, 28] on input "text" at bounding box center [650, 32] width 525 height 21
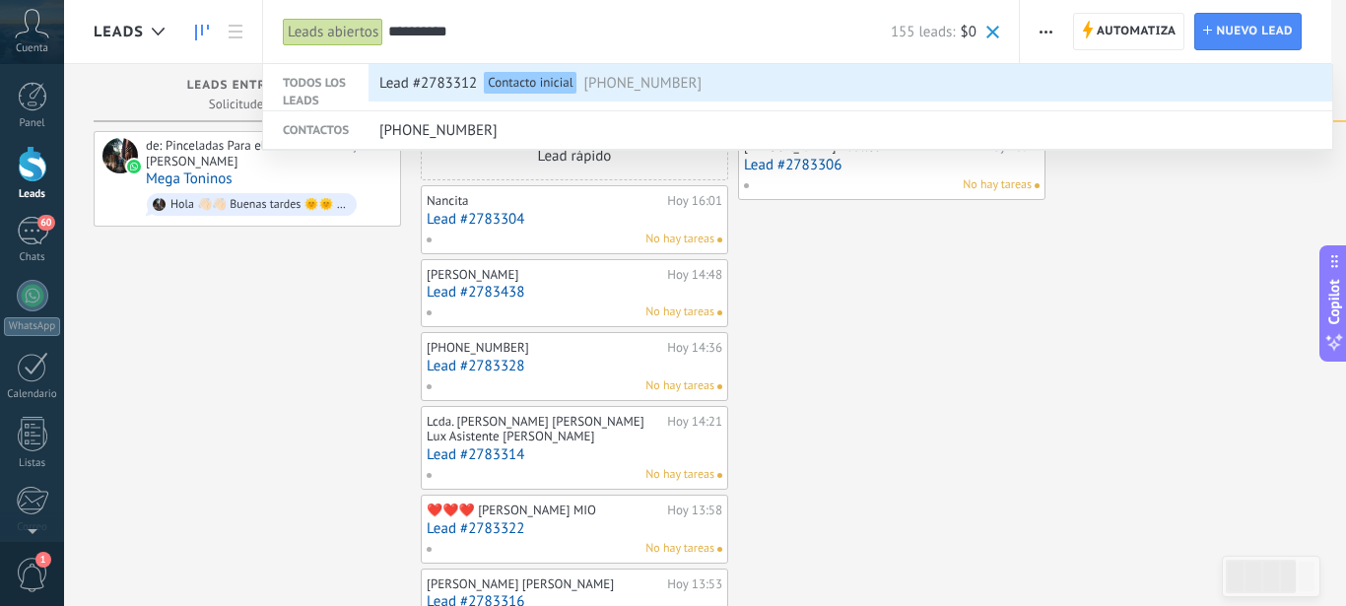
type input "**********"
click at [658, 87] on span "[PHONE_NUMBER]" at bounding box center [642, 83] width 118 height 36
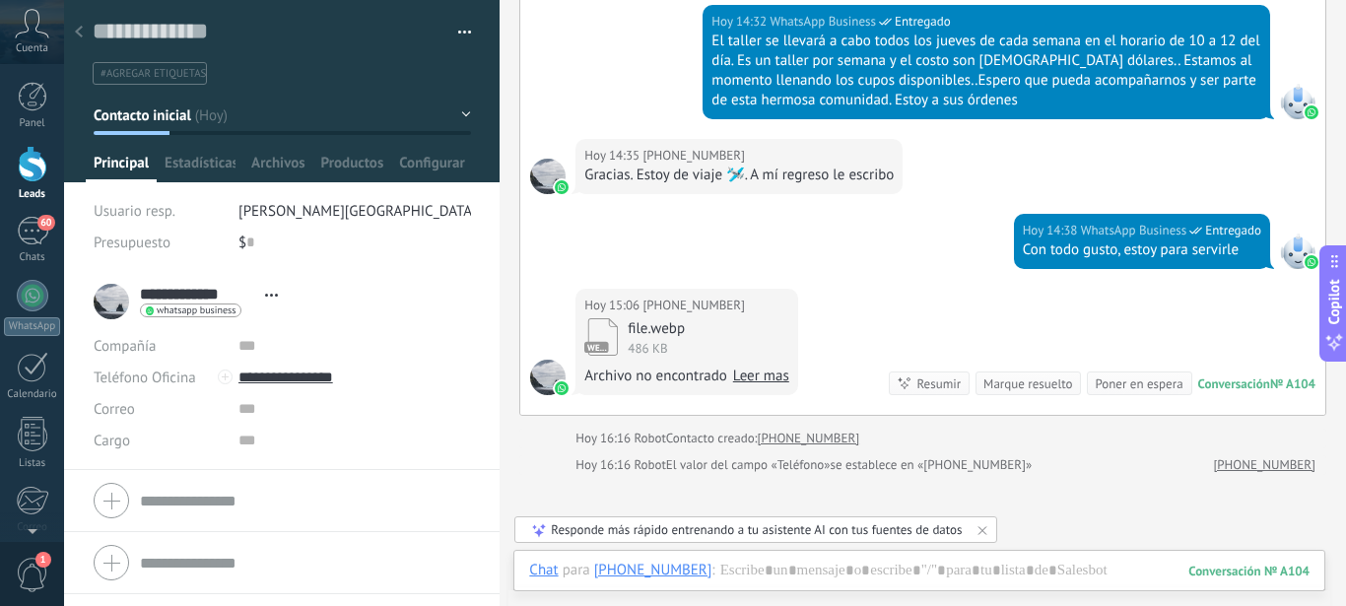
scroll to position [1310, 0]
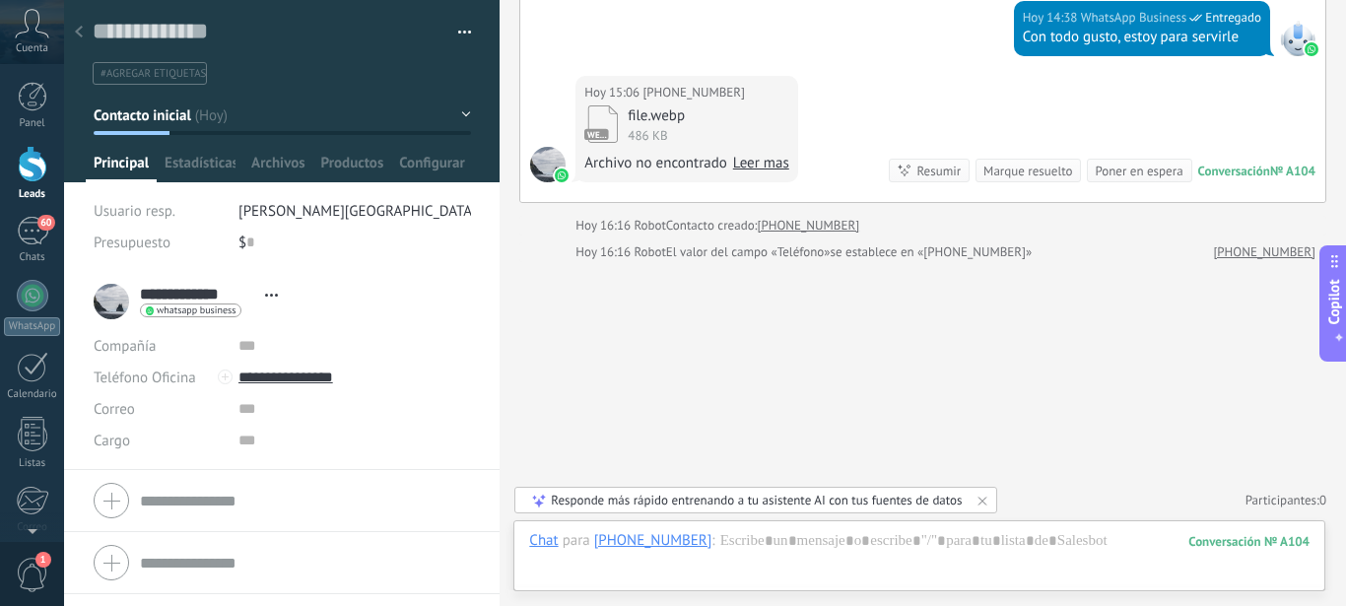
click at [455, 112] on button "Contacto inicial" at bounding box center [282, 115] width 377 height 35
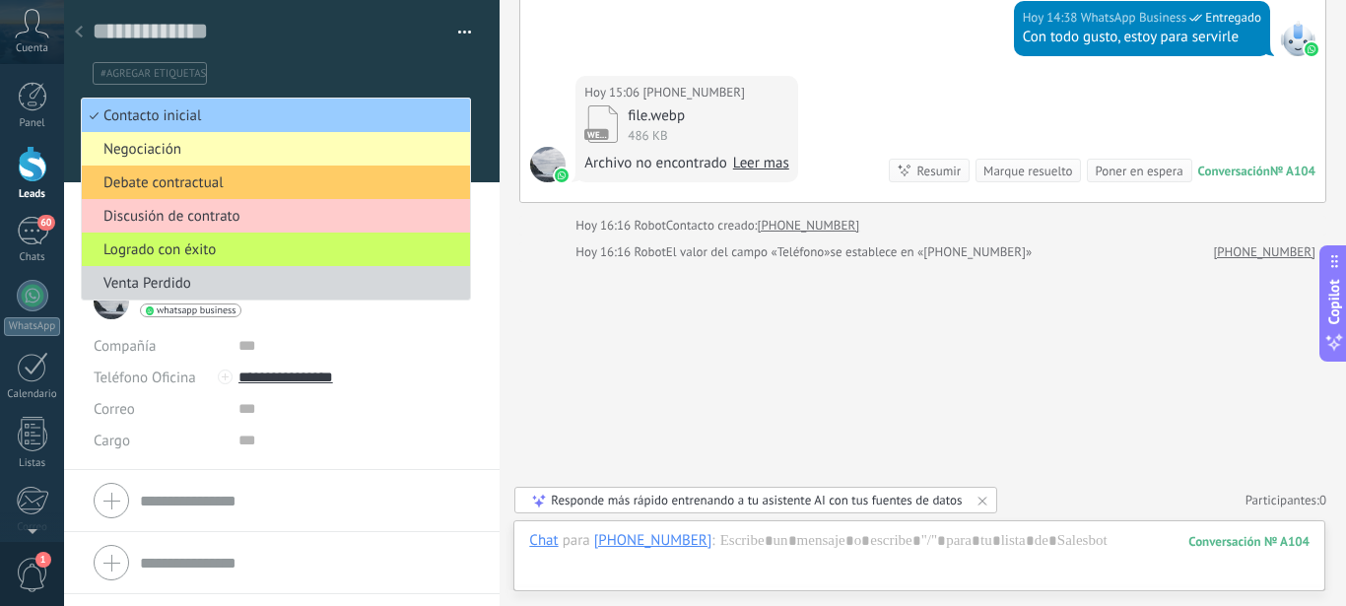
click at [318, 146] on span "Negociación" at bounding box center [273, 149] width 382 height 19
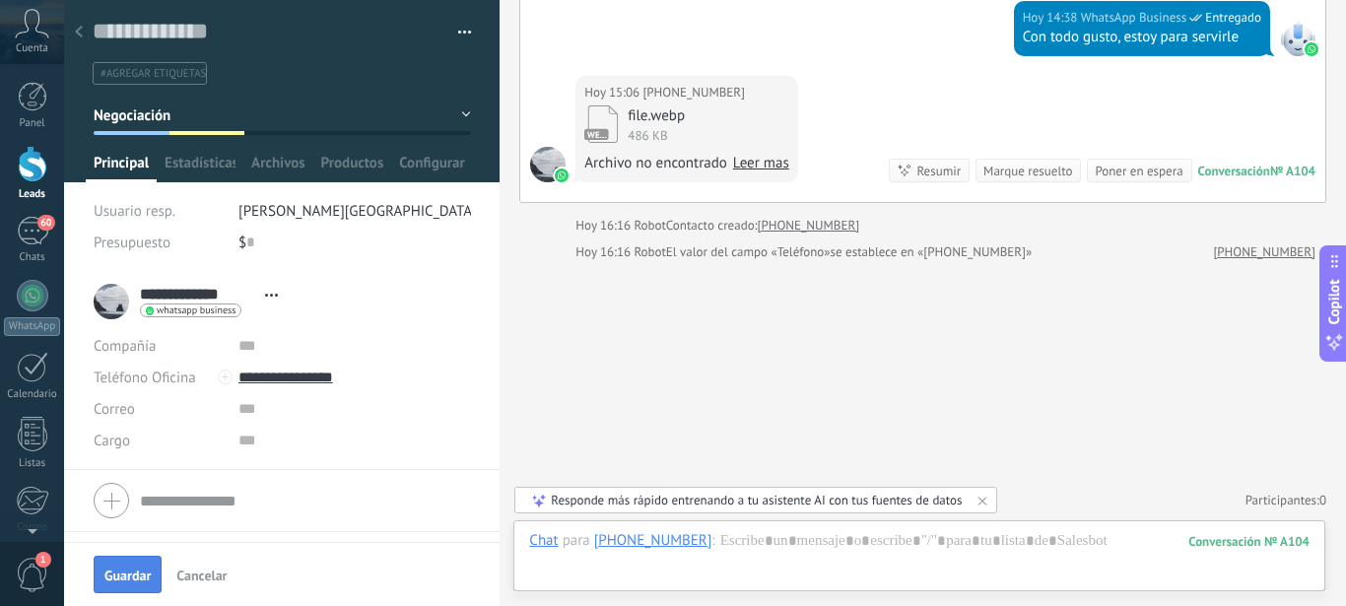
click at [115, 577] on span "Guardar" at bounding box center [127, 576] width 46 height 14
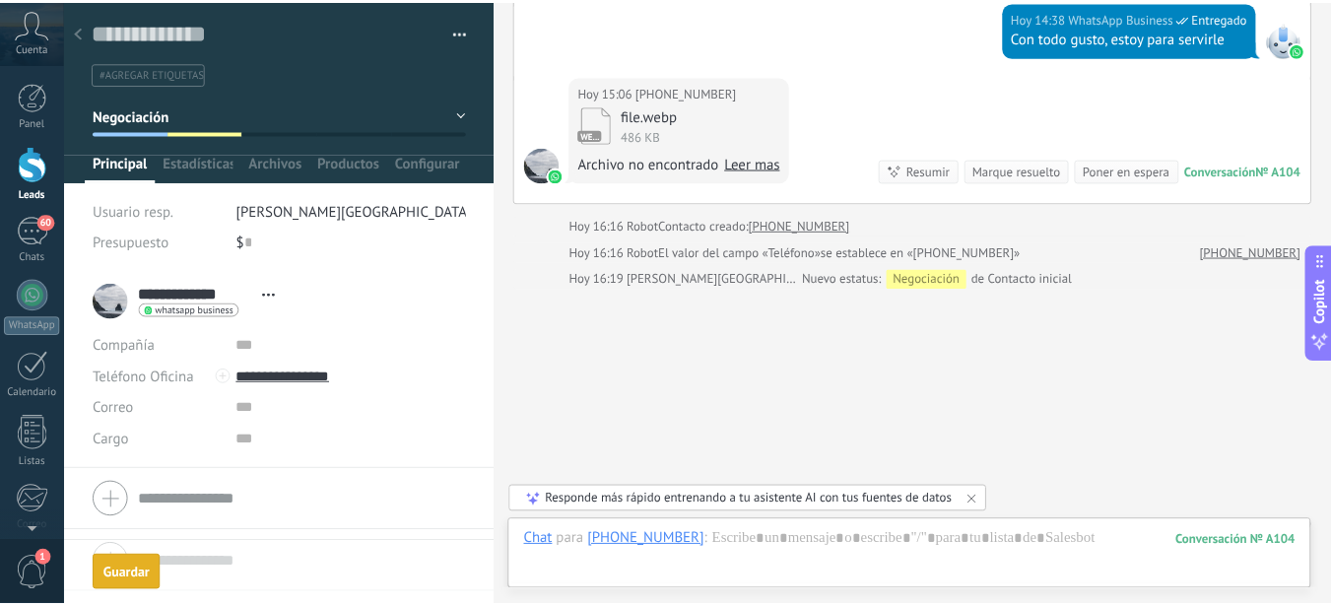
scroll to position [1336, 0]
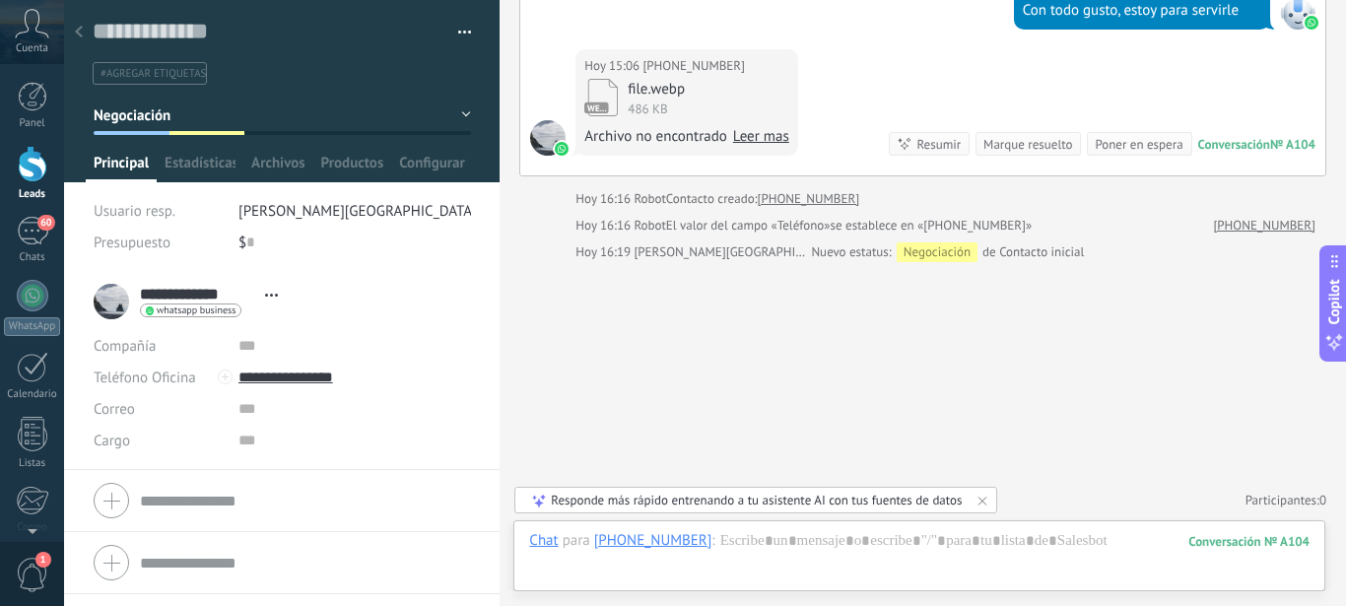
click at [78, 35] on icon at bounding box center [79, 32] width 8 height 12
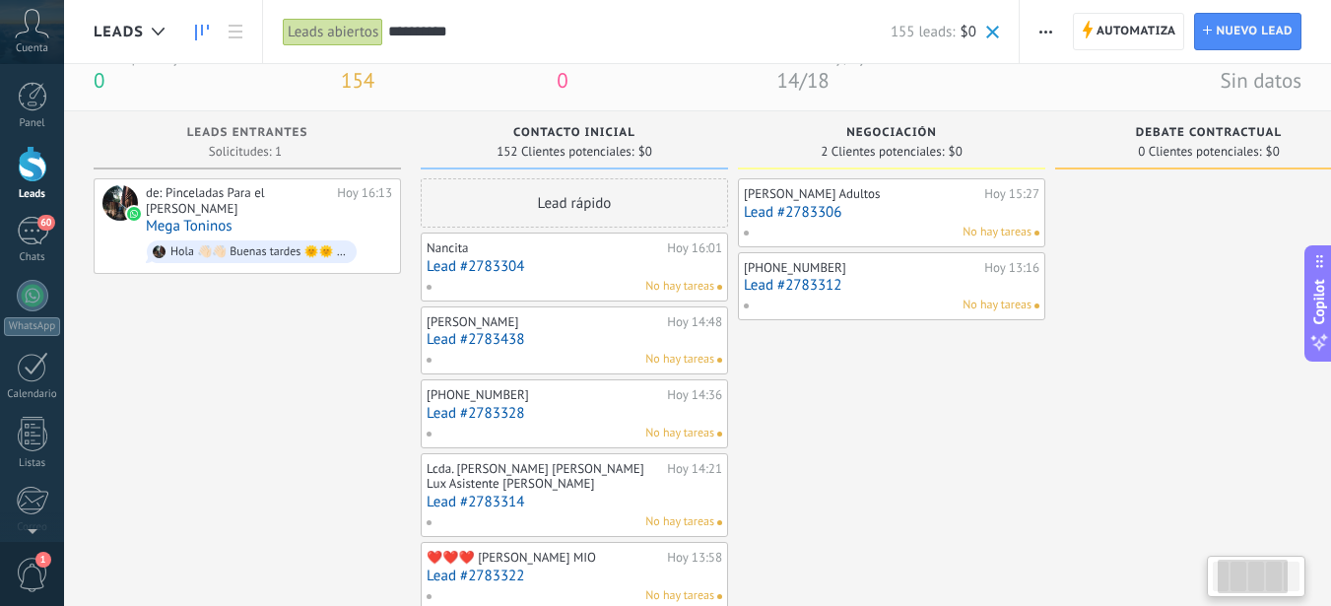
scroll to position [0, 378]
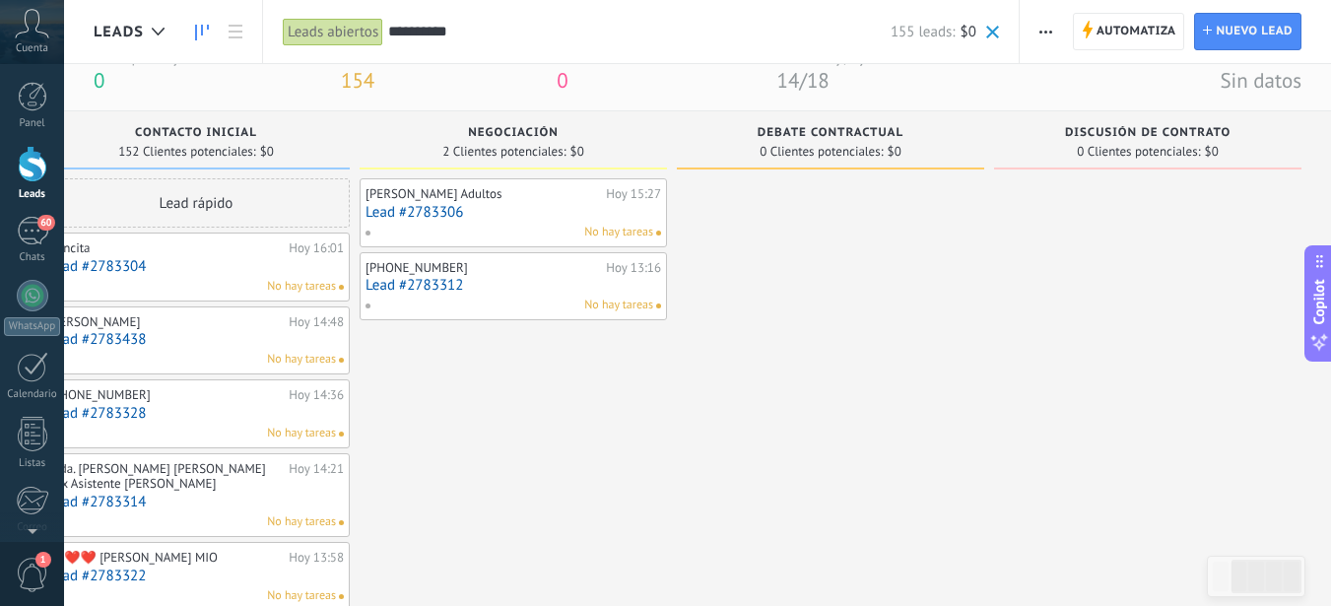
click at [1120, 132] on span "Discusión de contrato" at bounding box center [1148, 133] width 166 height 14
drag, startPoint x: 1120, startPoint y: 132, endPoint x: 1153, endPoint y: 136, distance: 33.7
click at [1153, 136] on span "Discusión de contrato" at bounding box center [1148, 133] width 166 height 14
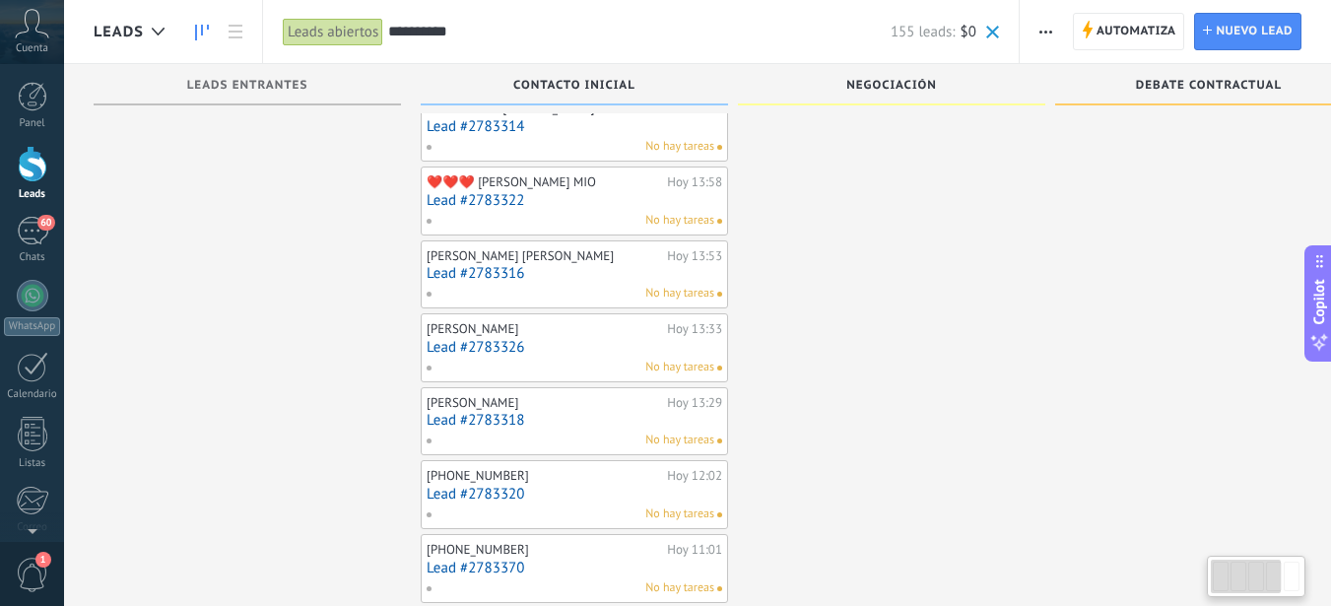
scroll to position [0, 0]
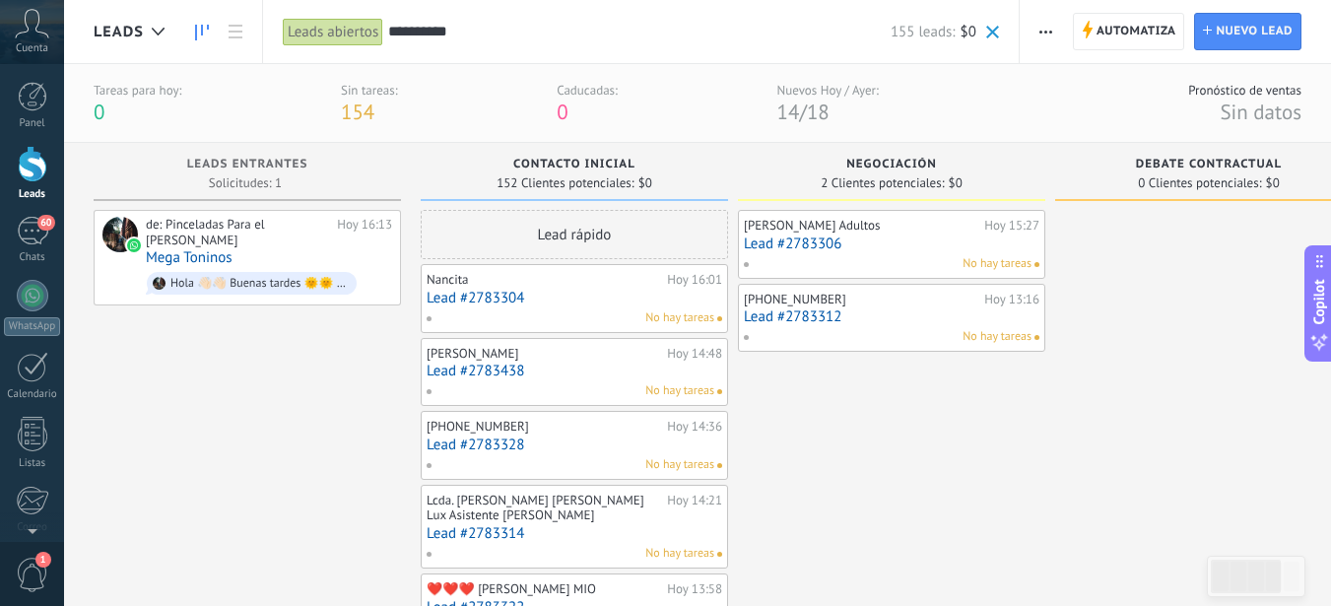
click at [1163, 161] on span "Debate contractual" at bounding box center [1209, 165] width 146 height 14
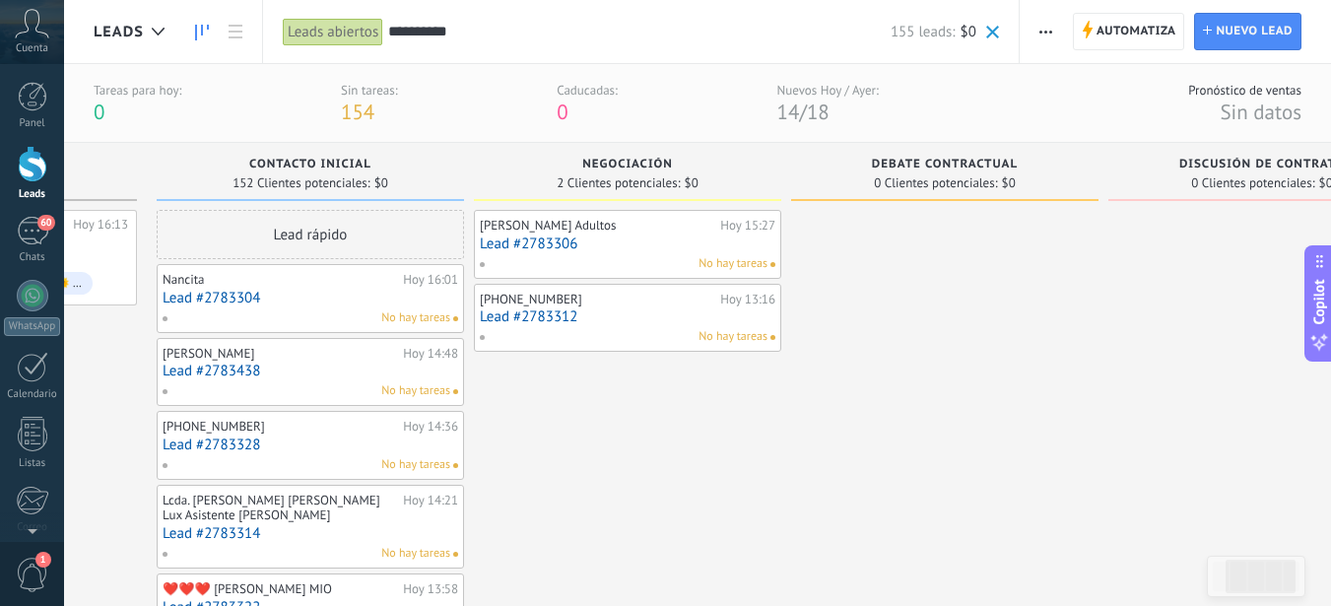
scroll to position [0, 378]
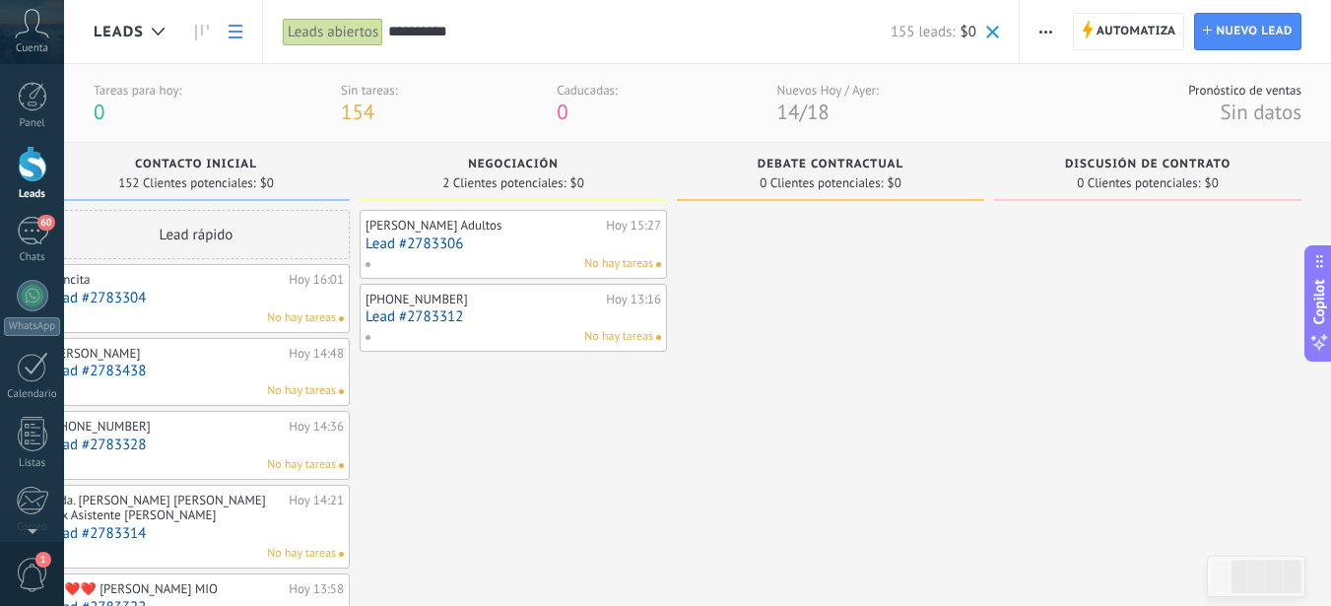
click at [245, 32] on link at bounding box center [236, 32] width 34 height 38
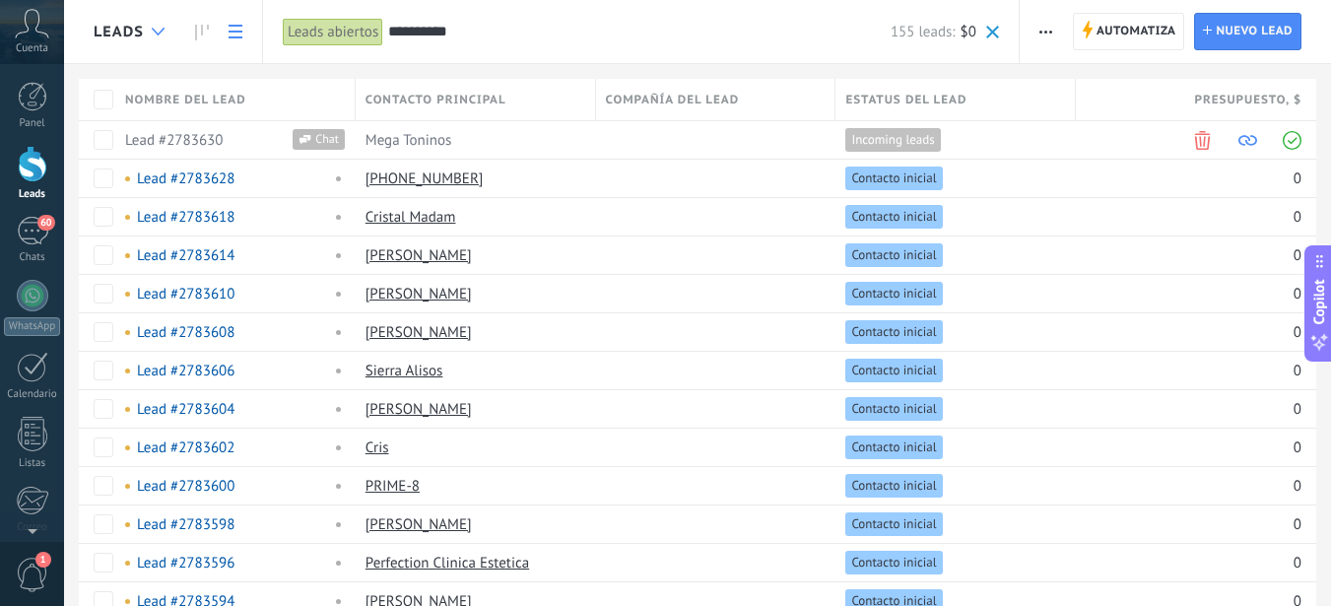
click at [159, 31] on icon at bounding box center [158, 32] width 13 height 8
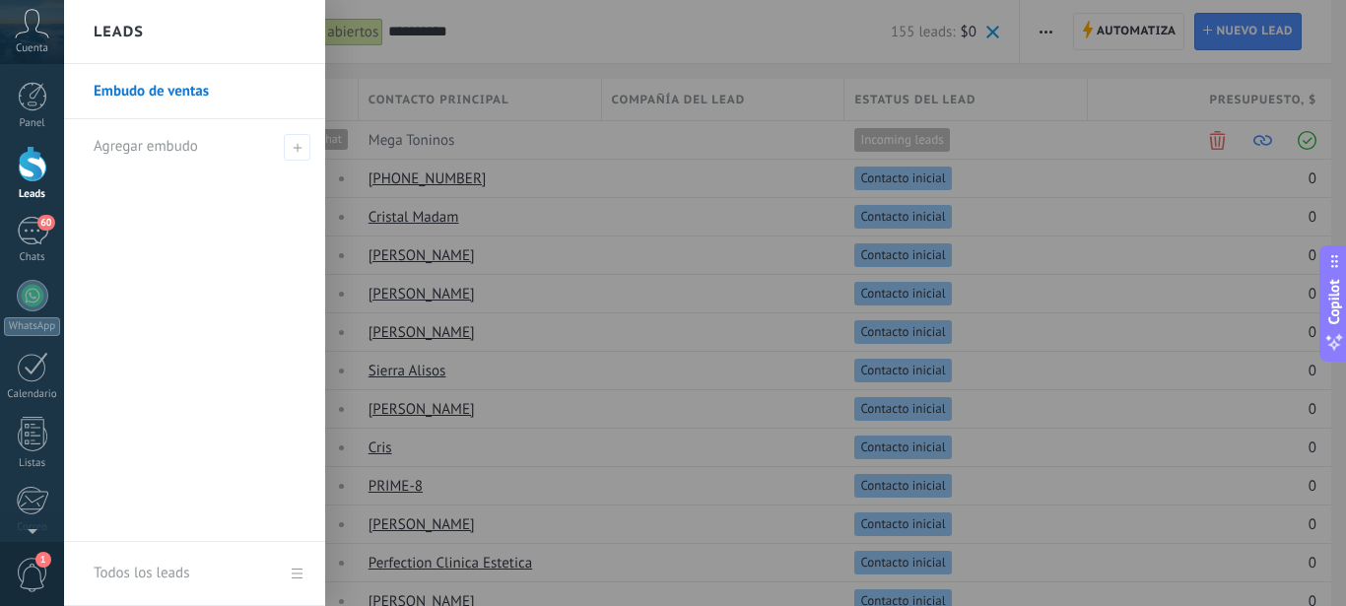
click at [196, 96] on link "Embudo de ventas" at bounding box center [200, 91] width 212 height 55
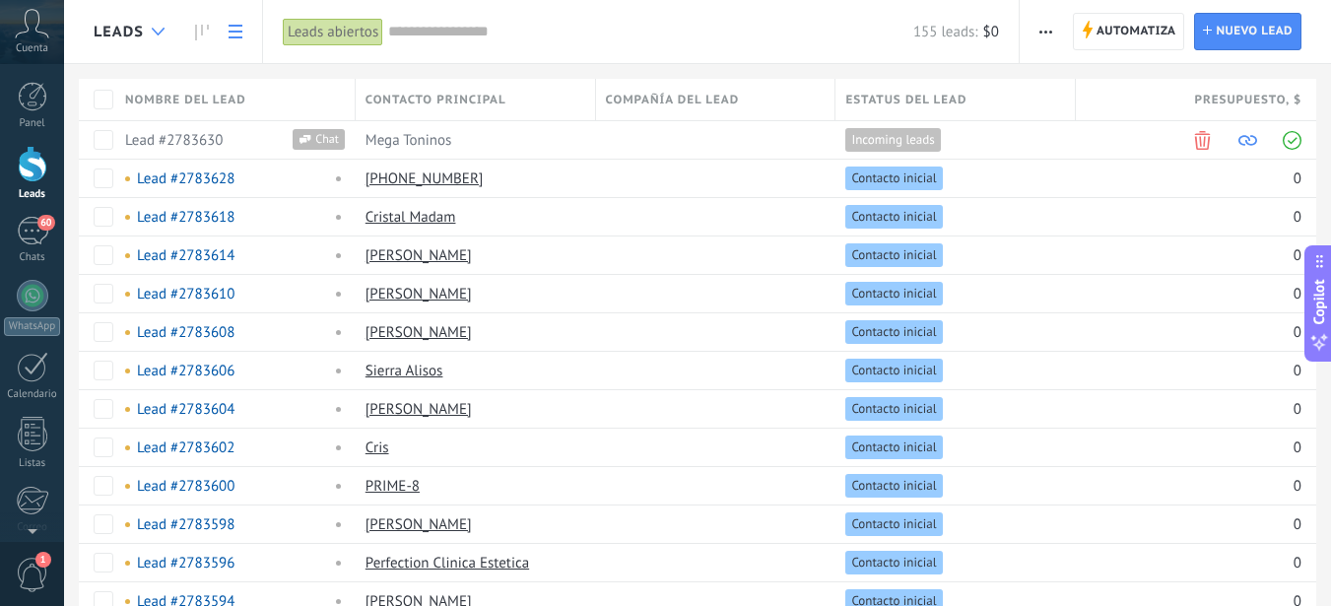
click at [160, 24] on div at bounding box center [158, 32] width 33 height 38
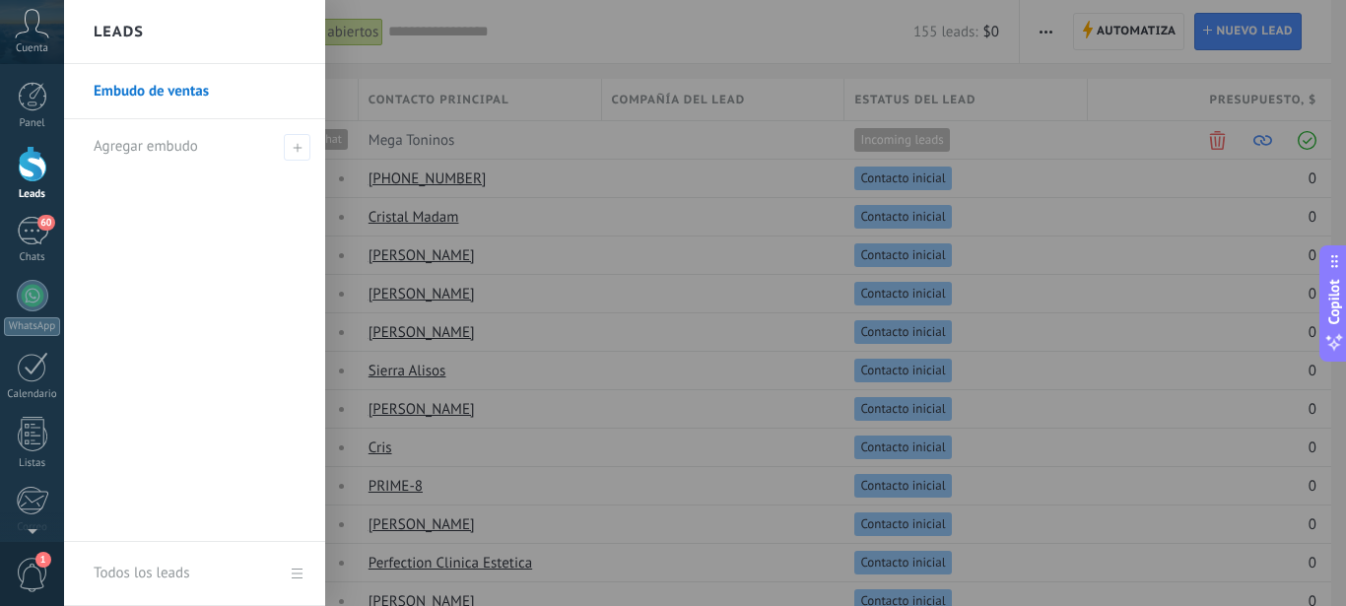
click at [114, 94] on link "Embudo de ventas" at bounding box center [200, 91] width 212 height 55
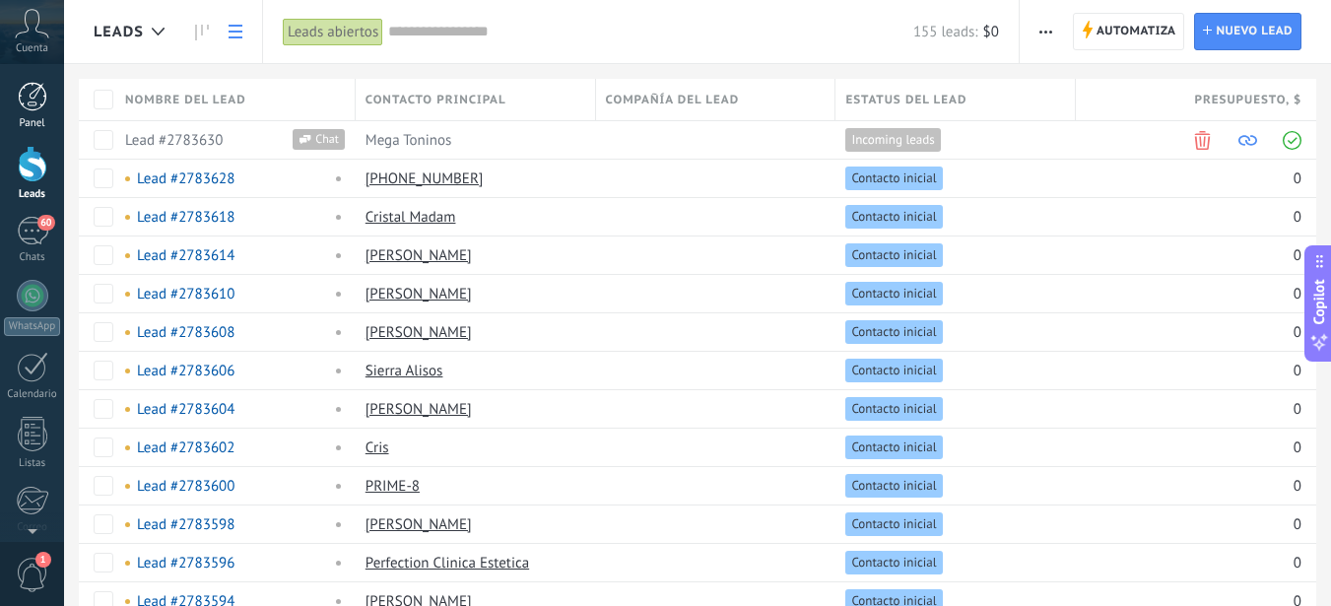
click at [33, 82] on div at bounding box center [33, 97] width 30 height 30
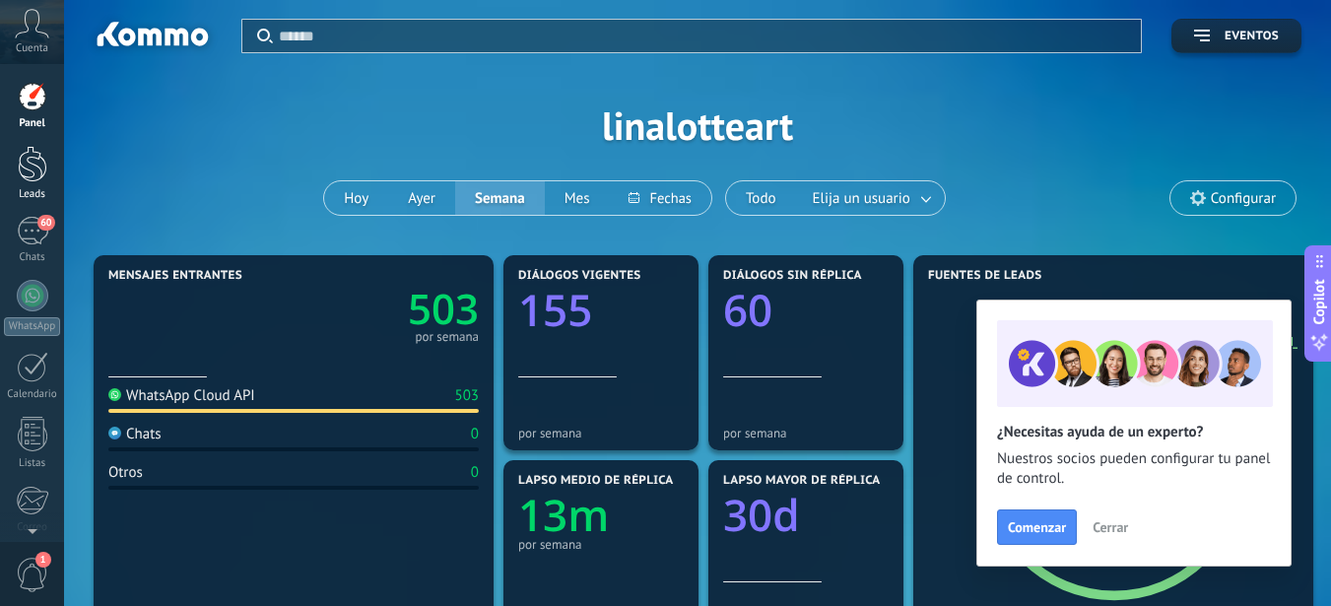
click at [26, 170] on div at bounding box center [33, 164] width 30 height 36
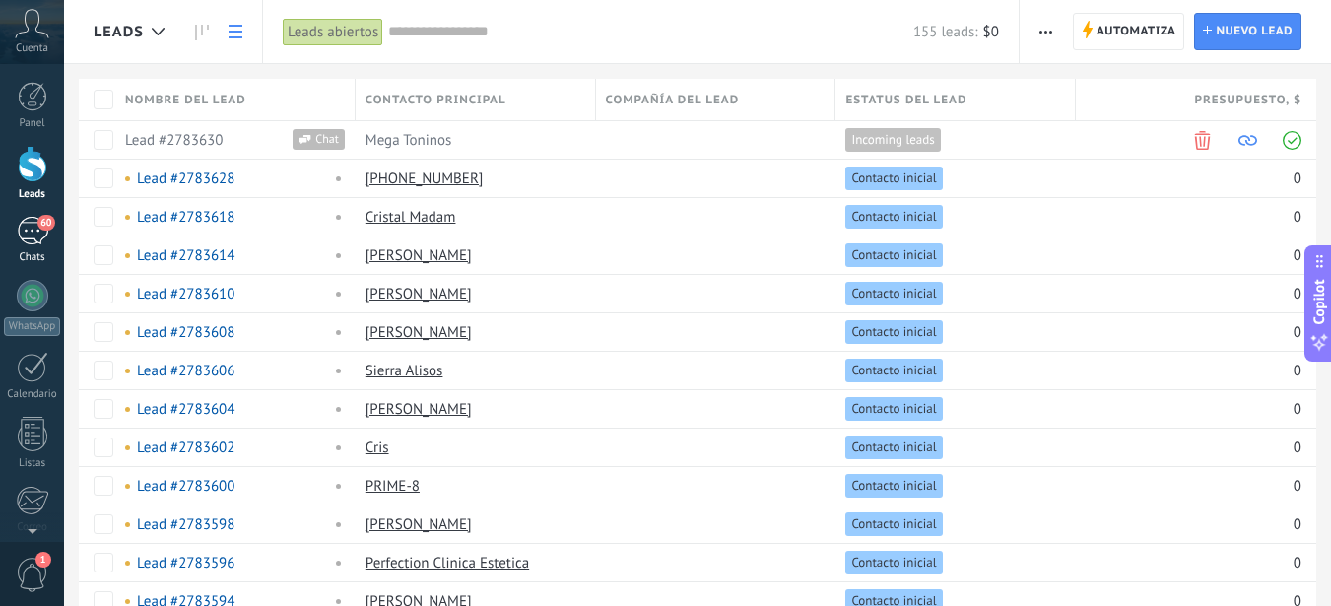
click at [26, 238] on div "60" at bounding box center [33, 231] width 32 height 29
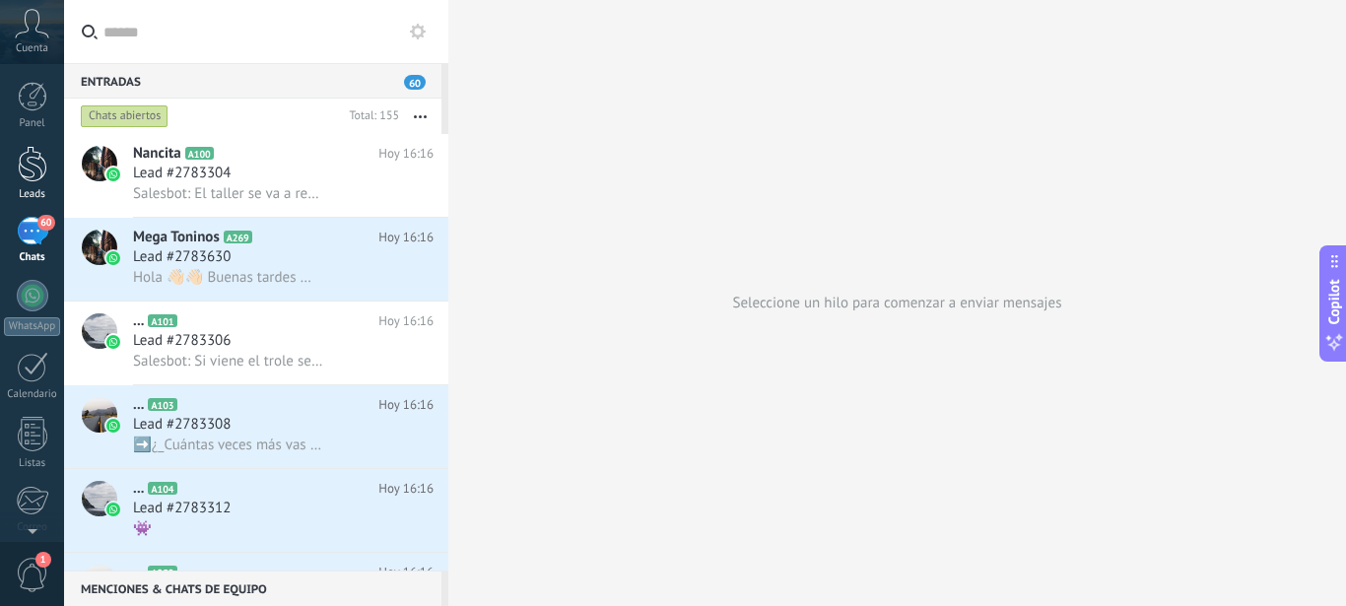
click at [33, 169] on div at bounding box center [33, 164] width 30 height 36
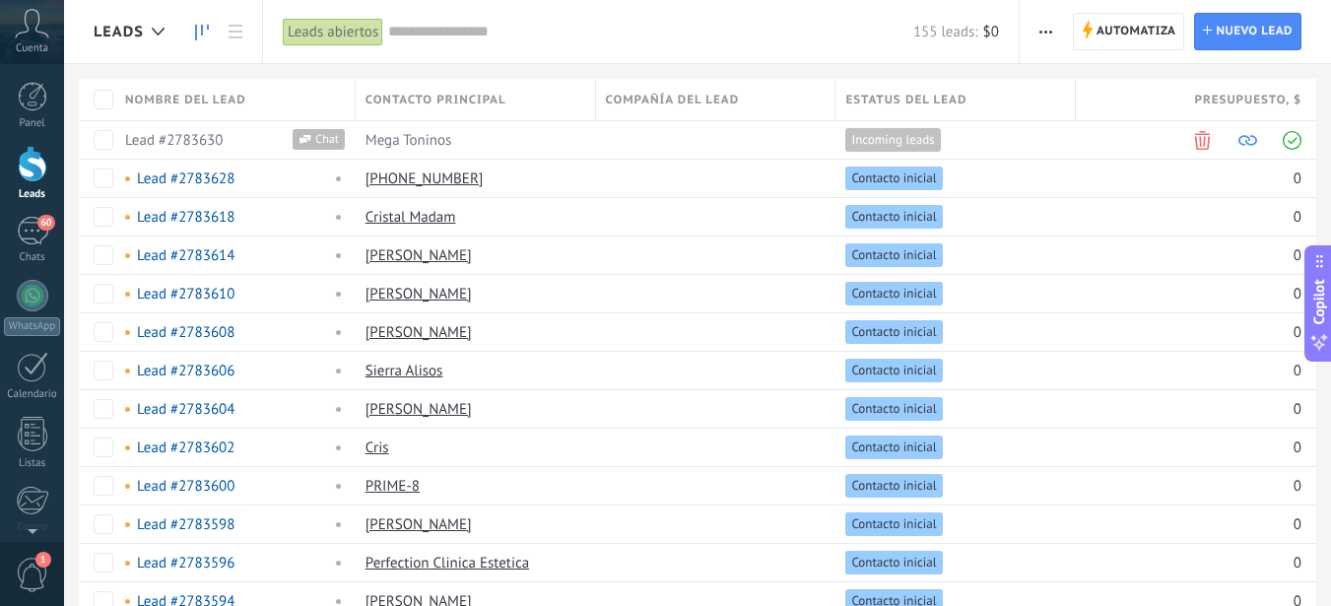
click at [206, 32] on icon at bounding box center [202, 33] width 14 height 16
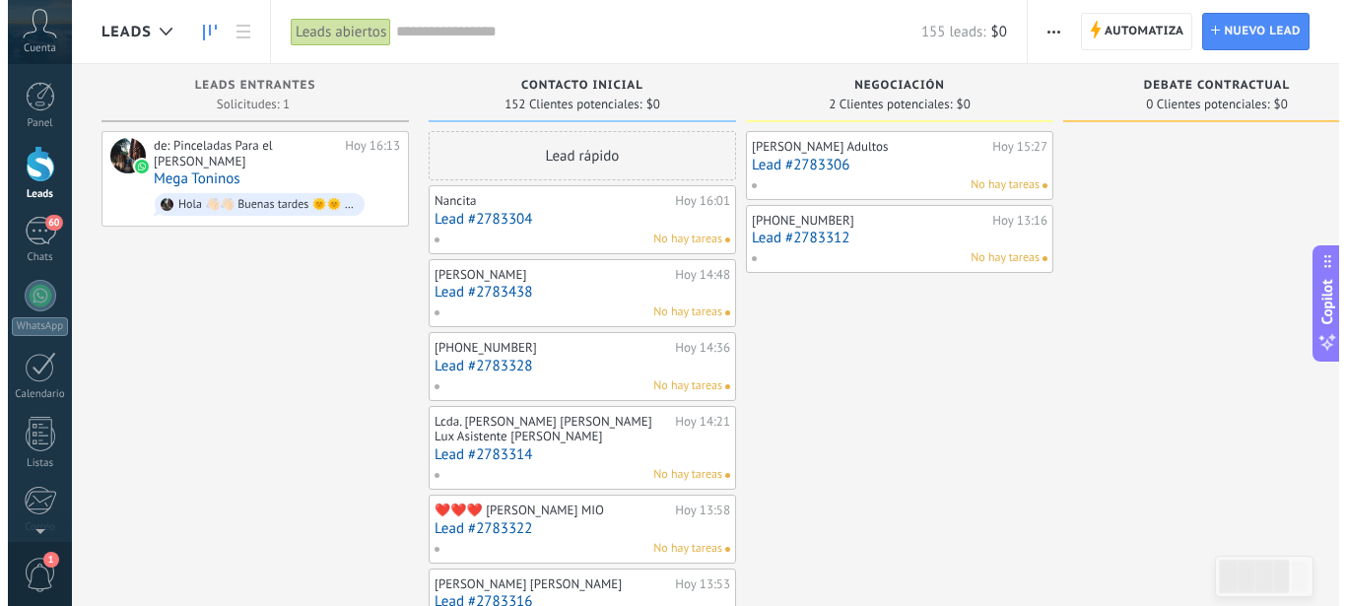
scroll to position [0, 378]
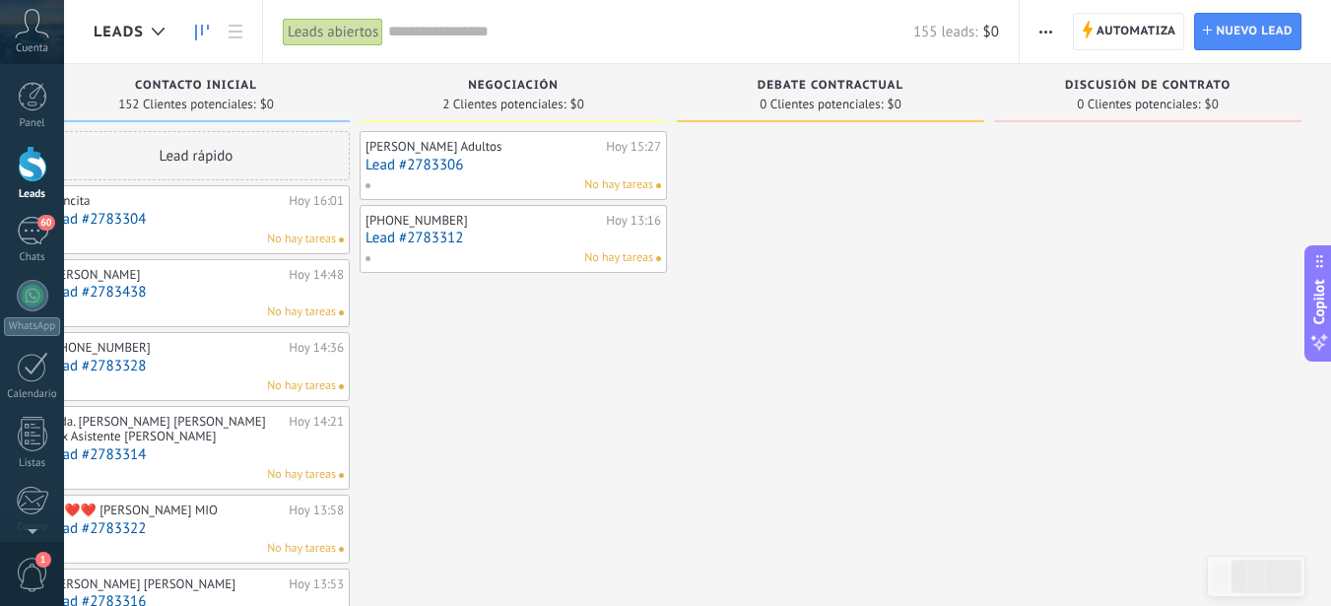
click at [1131, 94] on div "Discusión de contrato" at bounding box center [1148, 87] width 288 height 17
click at [1123, 89] on span "Discusión de contrato" at bounding box center [1148, 86] width 166 height 14
click at [1147, 88] on span "Discusión de contrato" at bounding box center [1148, 86] width 166 height 14
click at [514, 84] on span "Negociación" at bounding box center [513, 86] width 91 height 14
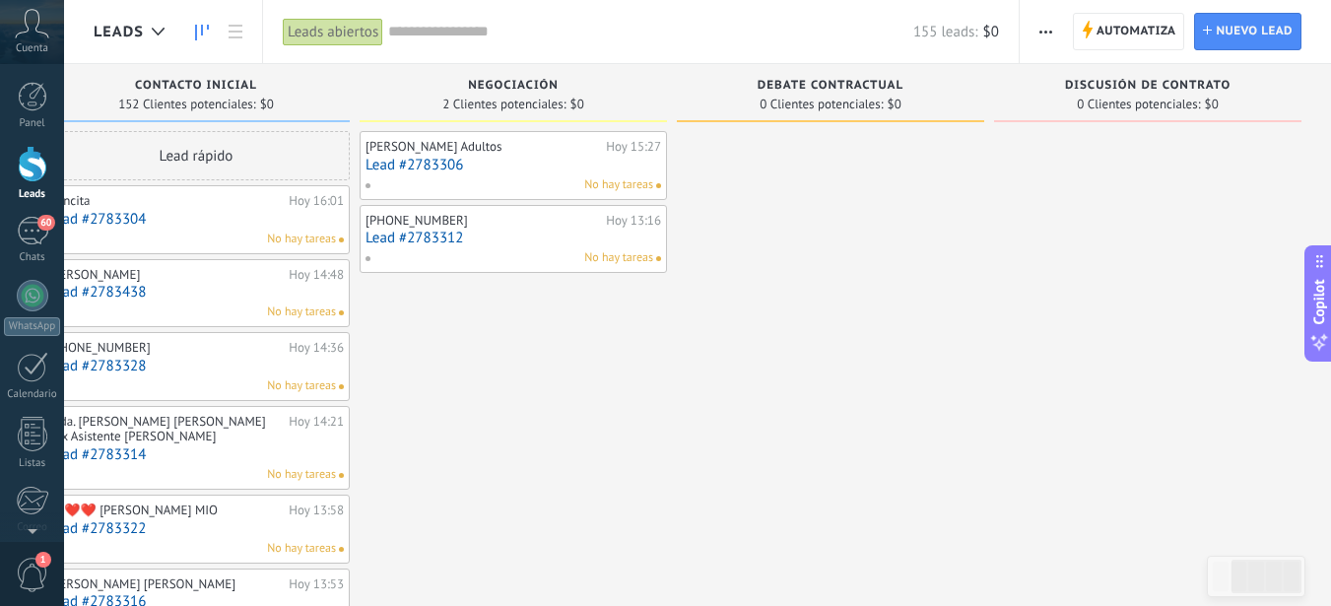
click at [334, 38] on div "Leads abiertos" at bounding box center [333, 32] width 101 height 29
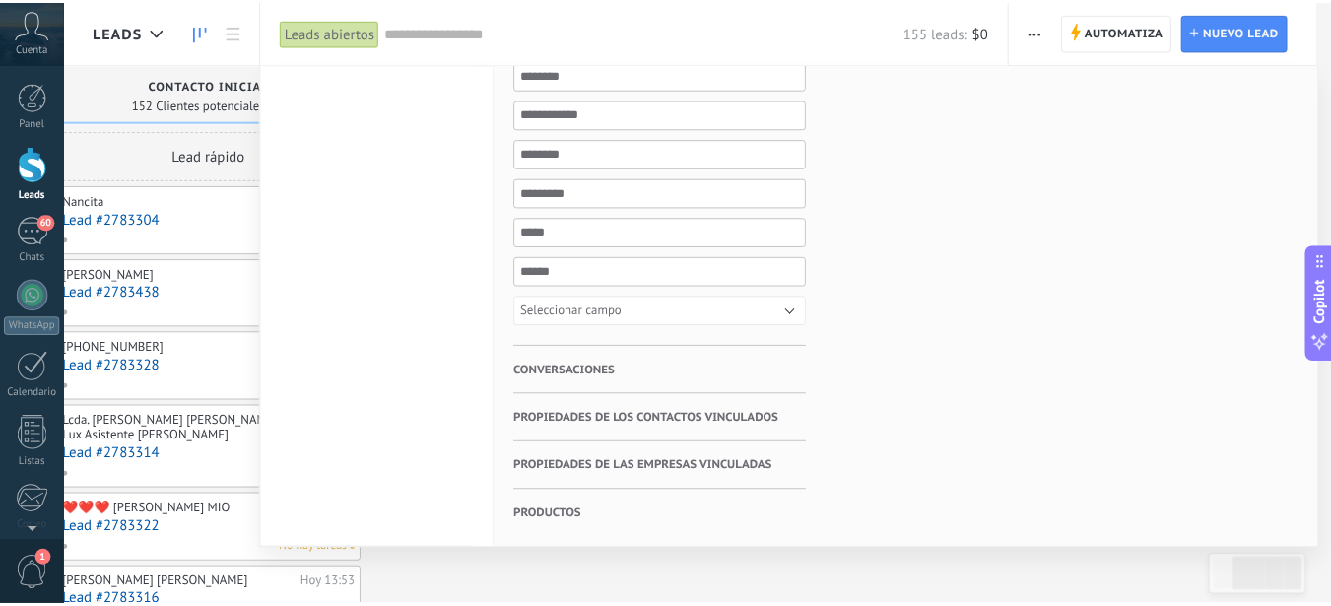
scroll to position [0, 0]
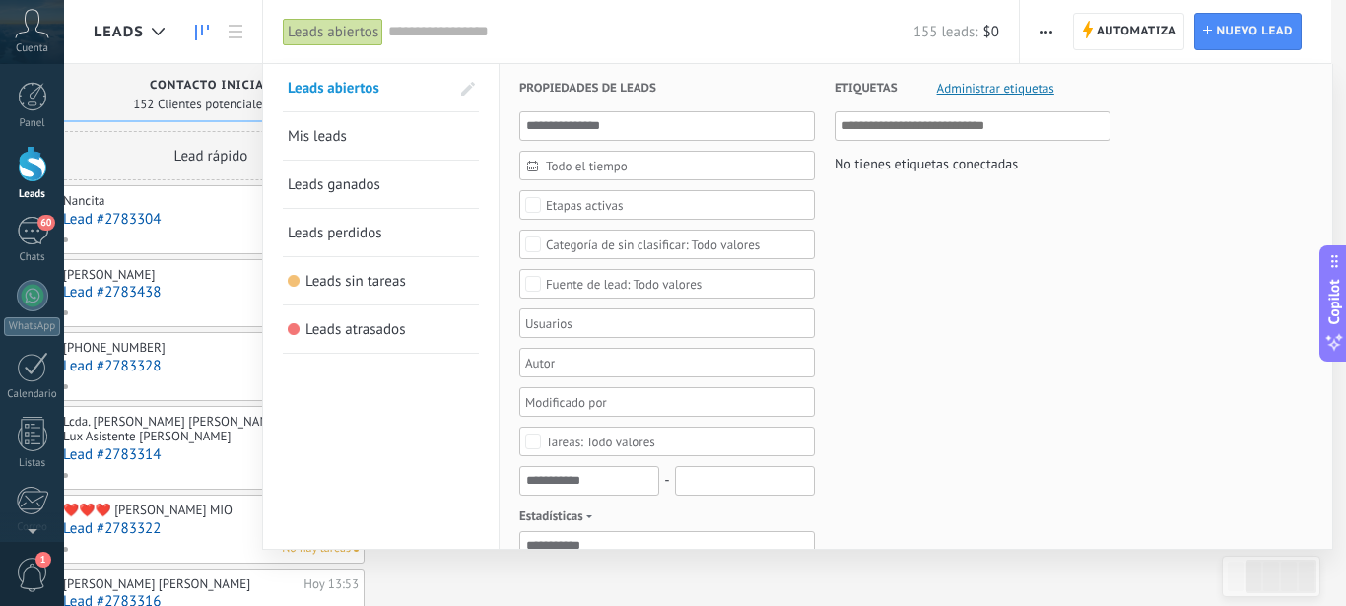
click at [95, 78] on div at bounding box center [673, 303] width 1346 height 606
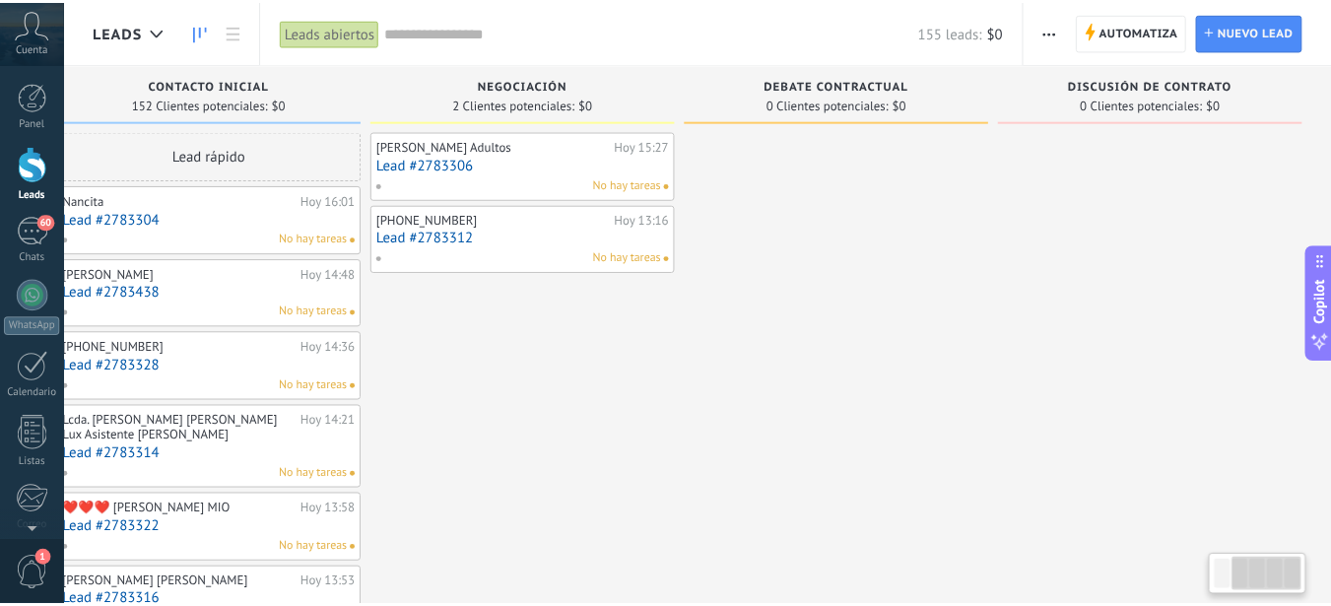
scroll to position [0, 364]
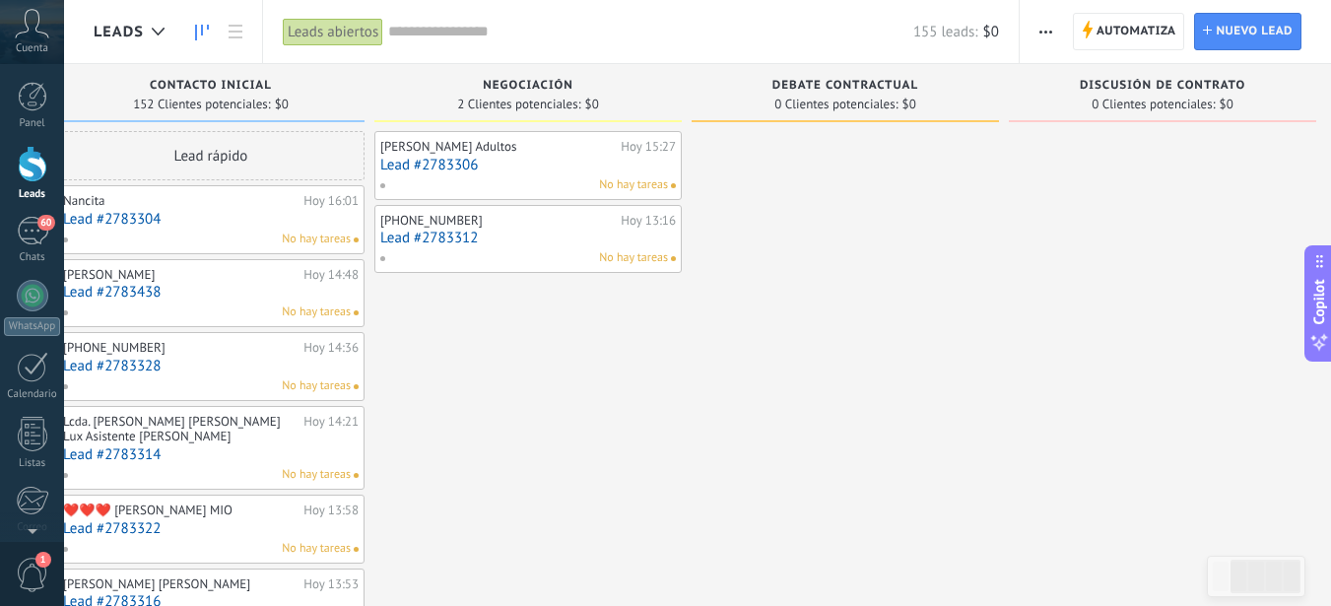
click at [95, 78] on div "Contacto inicial 152 Clientes potenciales: $0" at bounding box center [210, 93] width 307 height 58
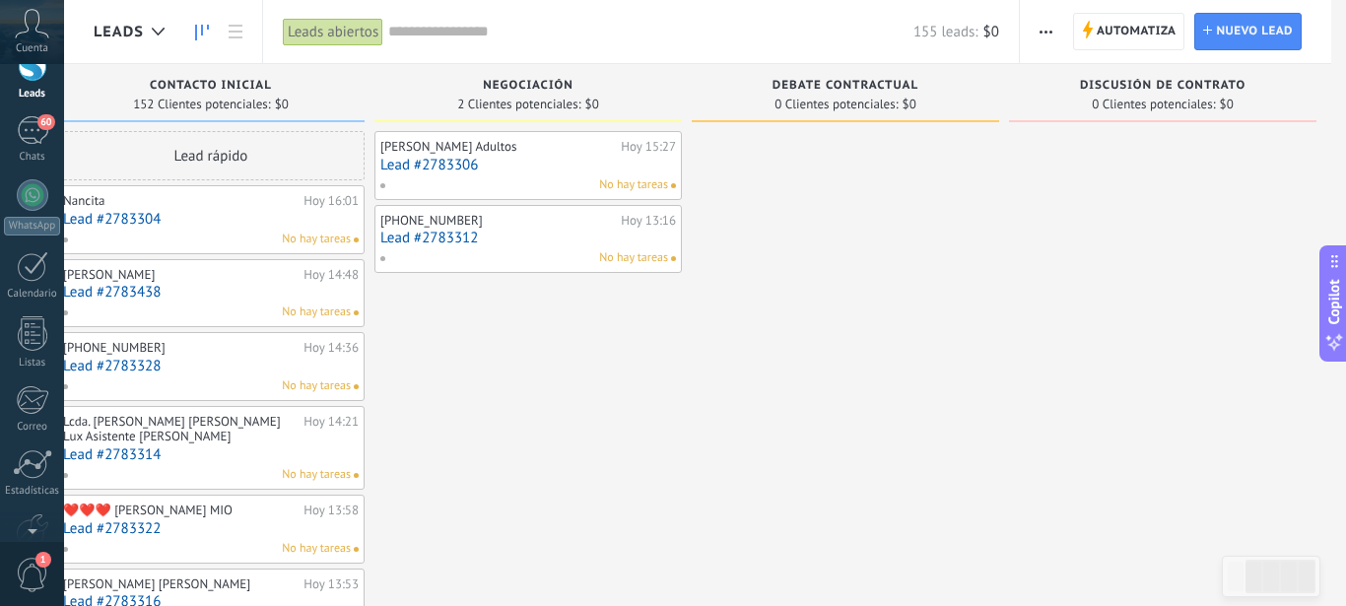
scroll to position [0, 0]
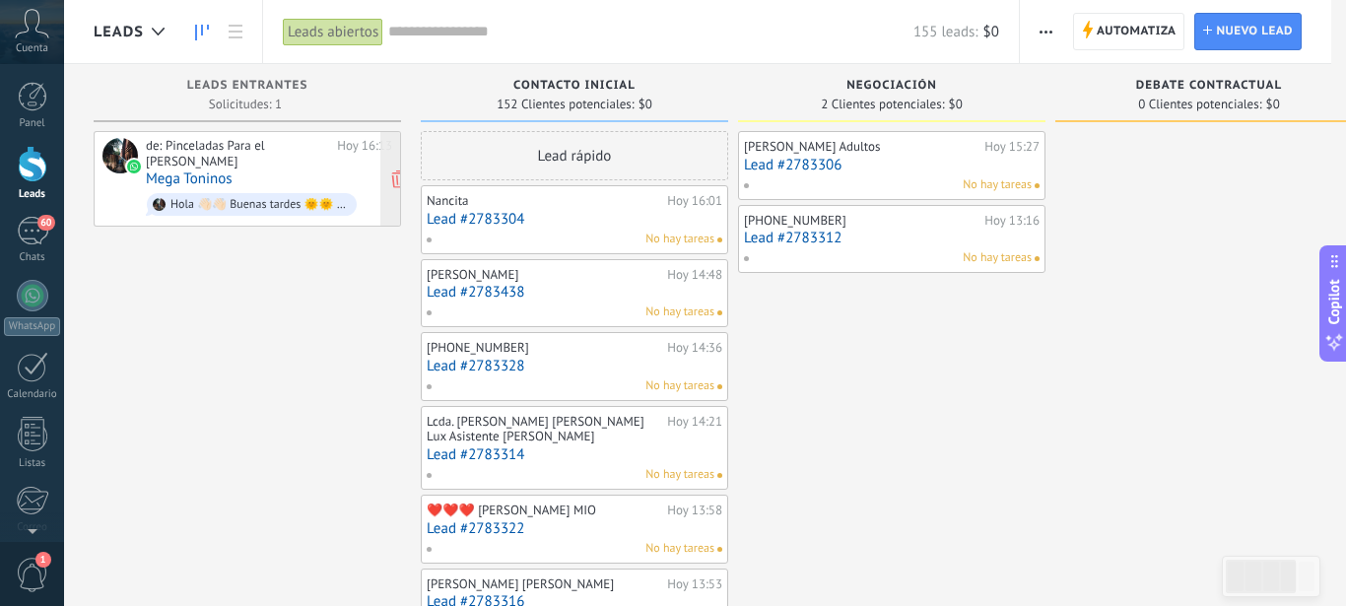
click at [307, 156] on div "de: Pinceladas Para el [PERSON_NAME] 16:13 Mega Toninos Hola 👋🏻👋🏻 Buenas tardes…" at bounding box center [269, 179] width 246 height 82
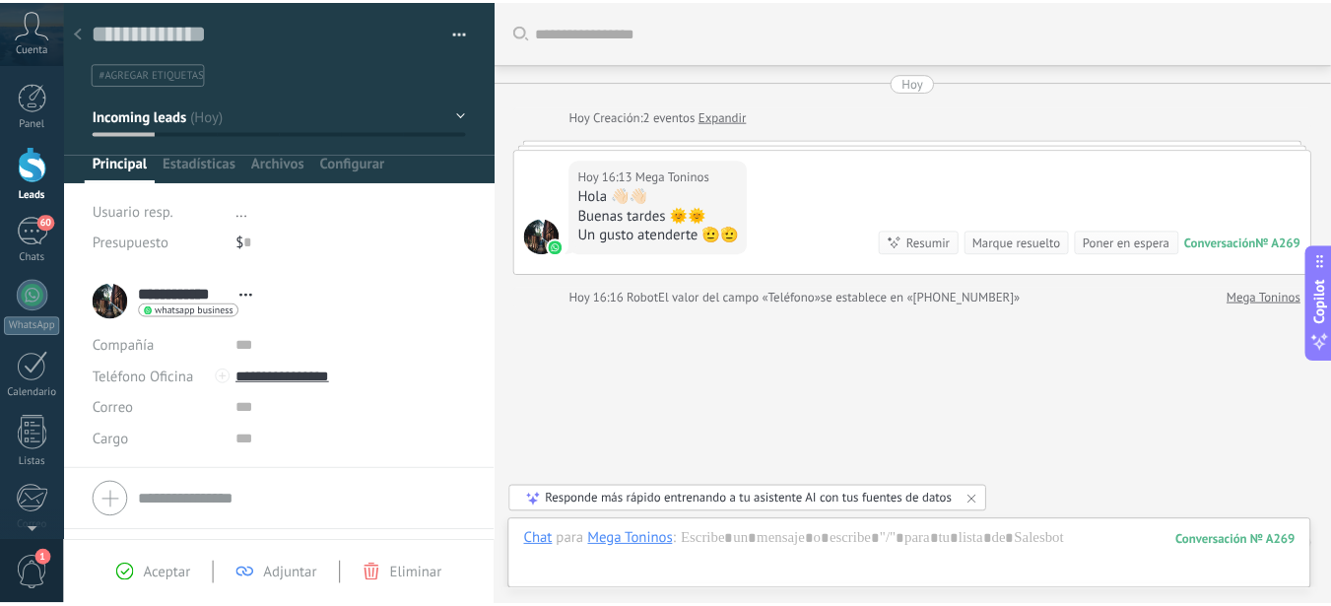
scroll to position [45, 0]
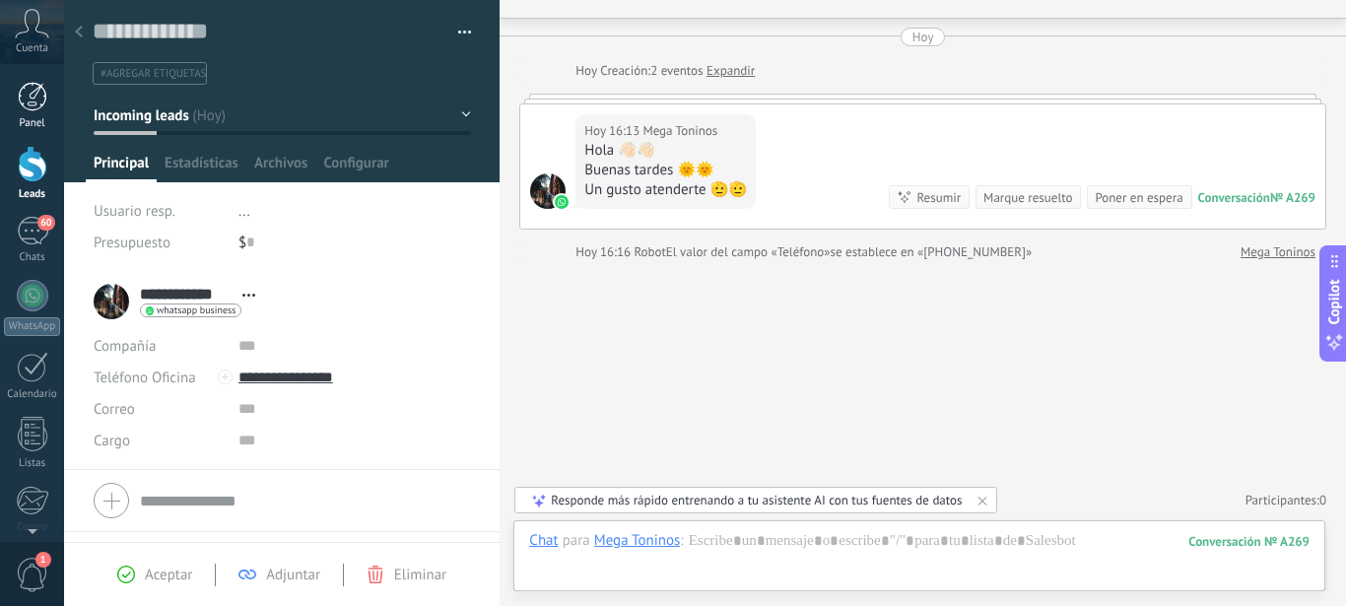
click at [25, 100] on div at bounding box center [33, 97] width 30 height 30
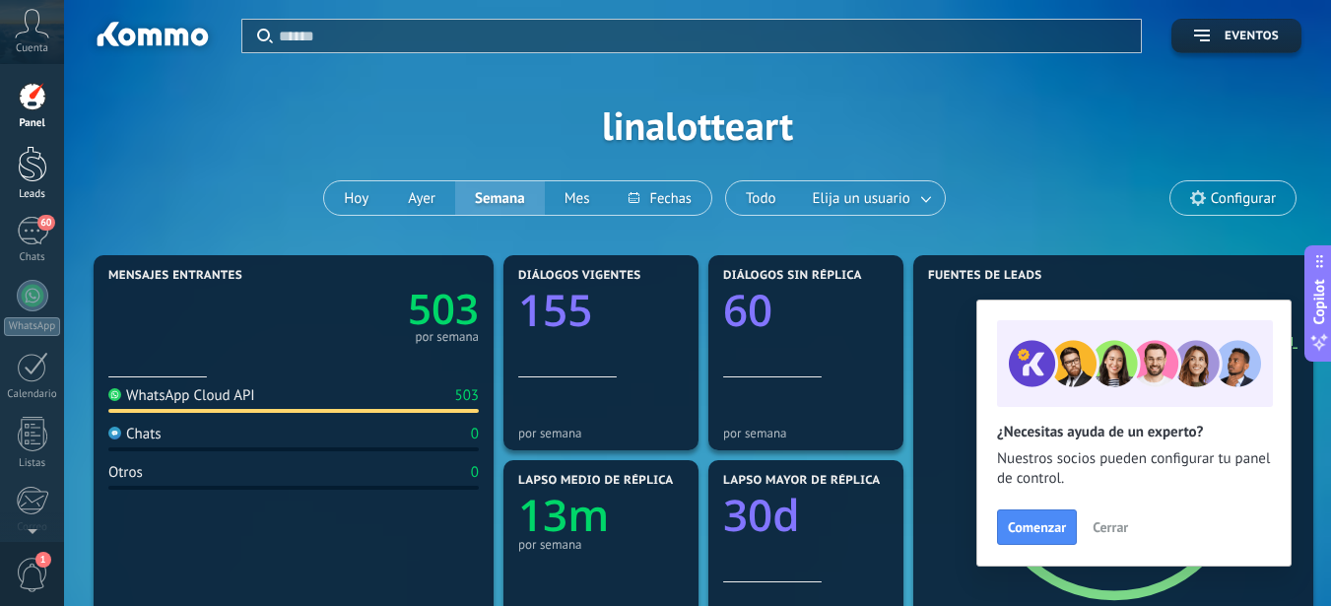
click at [26, 160] on div at bounding box center [33, 164] width 30 height 36
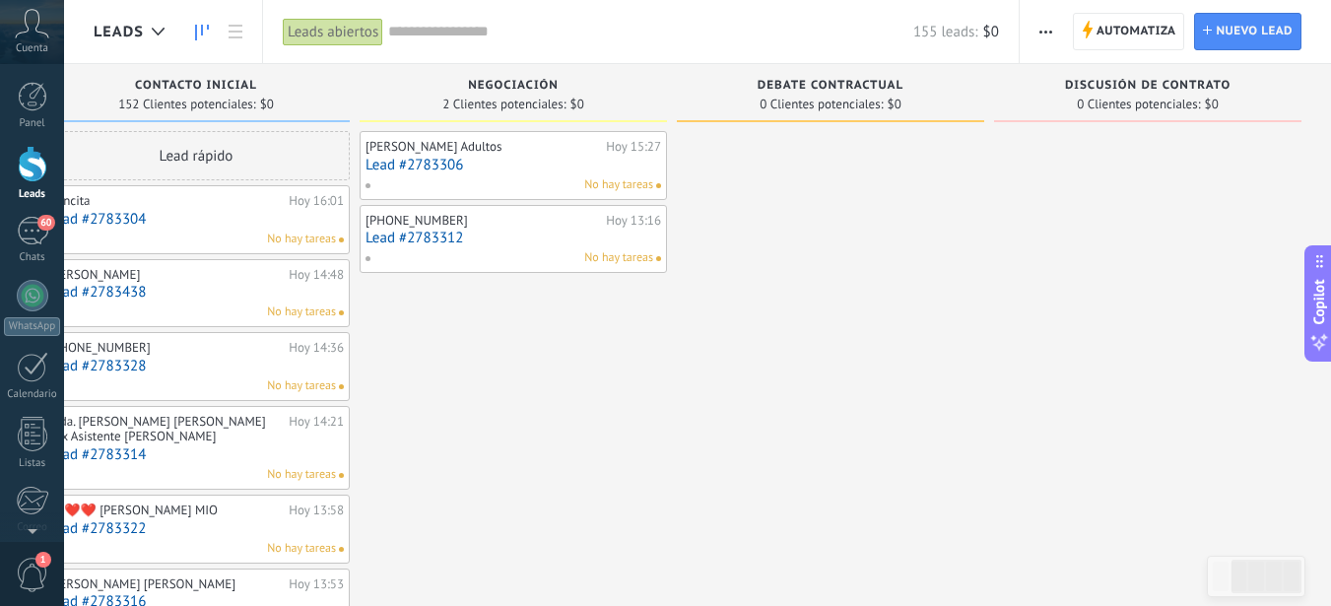
click at [1148, 93] on div "Discusión de contrato" at bounding box center [1148, 87] width 288 height 17
click at [1143, 83] on span "Discusión de contrato" at bounding box center [1148, 86] width 166 height 14
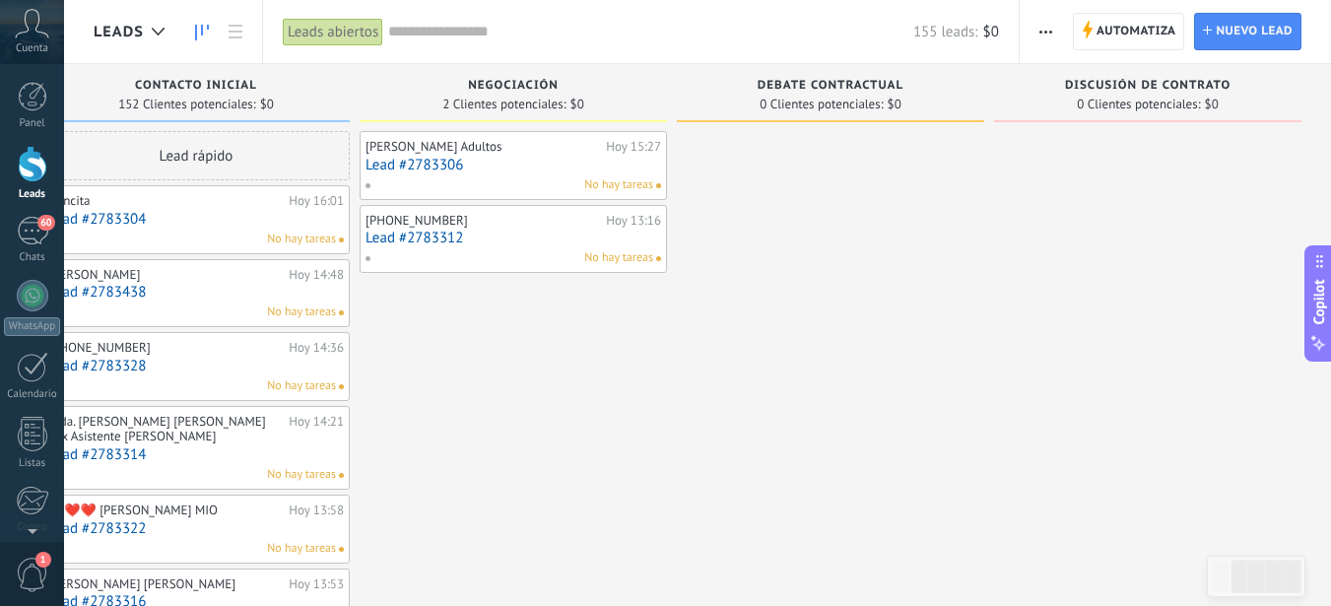
drag, startPoint x: 1143, startPoint y: 83, endPoint x: 813, endPoint y: 318, distance: 405.6
drag, startPoint x: 1119, startPoint y: 87, endPoint x: 1128, endPoint y: 282, distance: 195.4
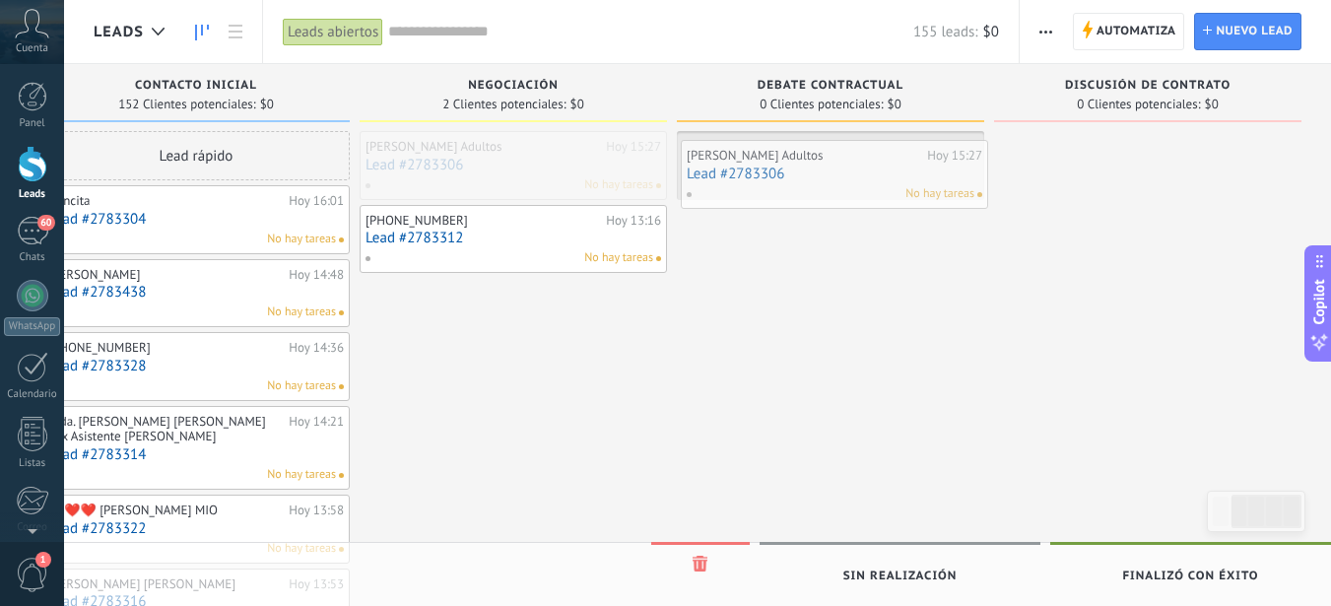
drag, startPoint x: 497, startPoint y: 167, endPoint x: 818, endPoint y: 175, distance: 321.4
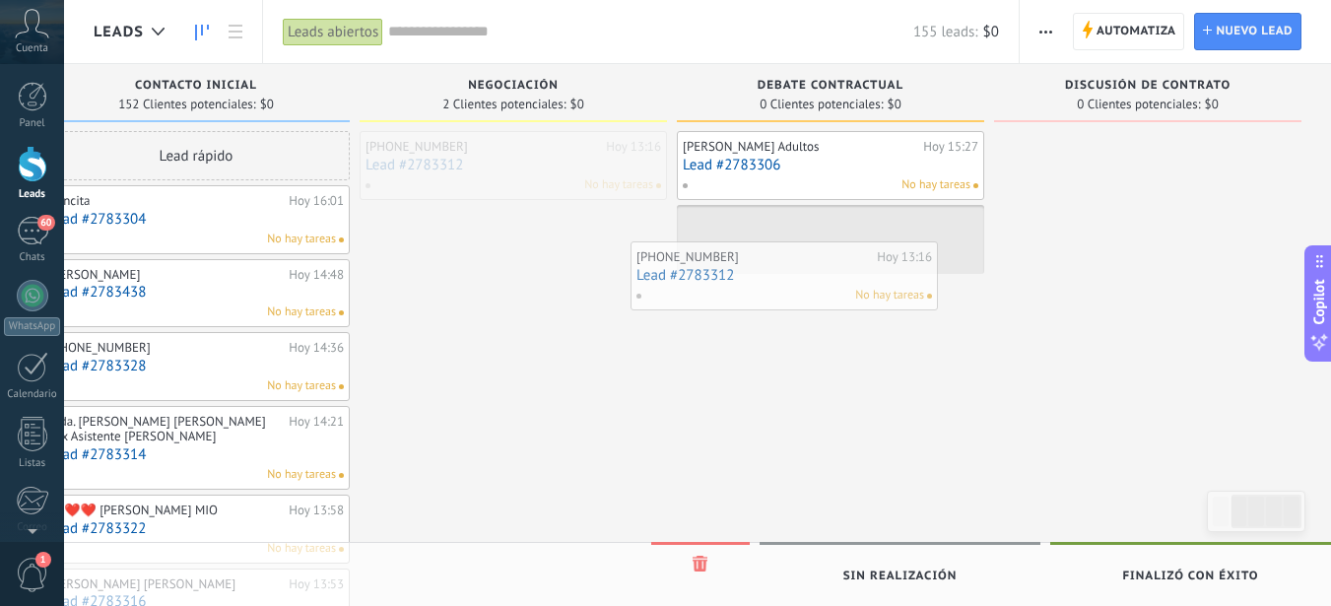
drag, startPoint x: 538, startPoint y: 173, endPoint x: 813, endPoint y: 277, distance: 293.8
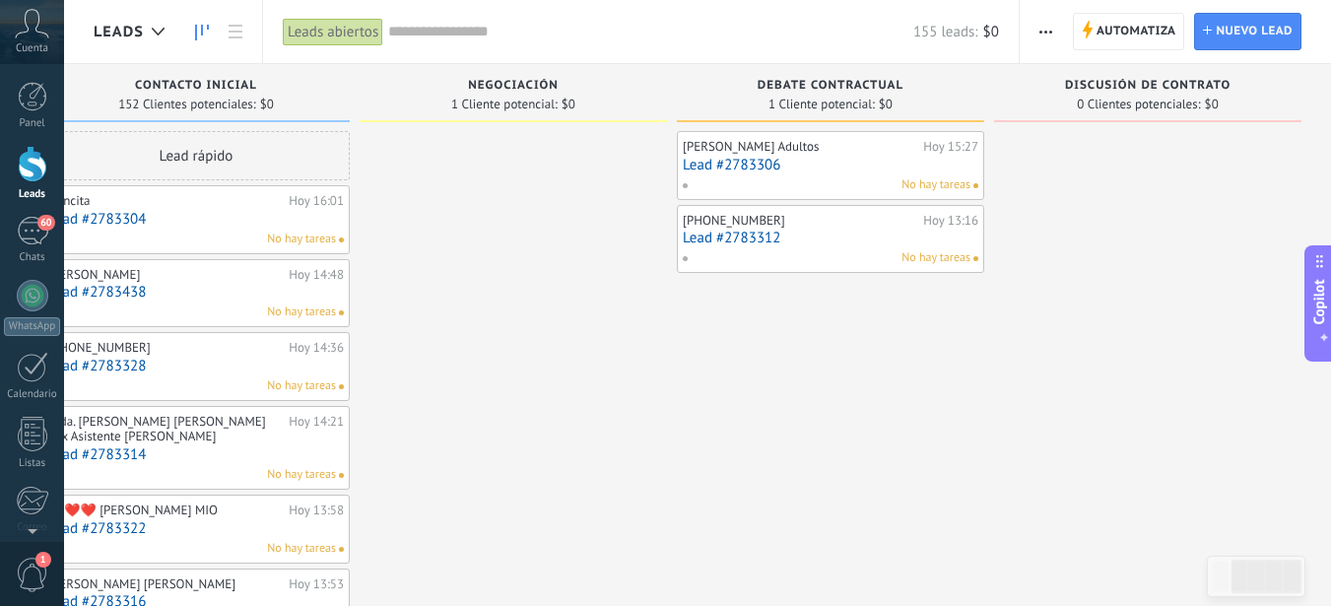
click at [822, 91] on span "Debate contractual" at bounding box center [831, 86] width 146 height 14
click at [812, 86] on span "Debate contractual" at bounding box center [831, 86] width 146 height 14
click at [864, 87] on span "Debate contractual" at bounding box center [831, 86] width 146 height 14
click at [854, 173] on div "[PERSON_NAME] Adultos Hoy 15:27 Lead #2783306 No hay tareas" at bounding box center [831, 165] width 296 height 57
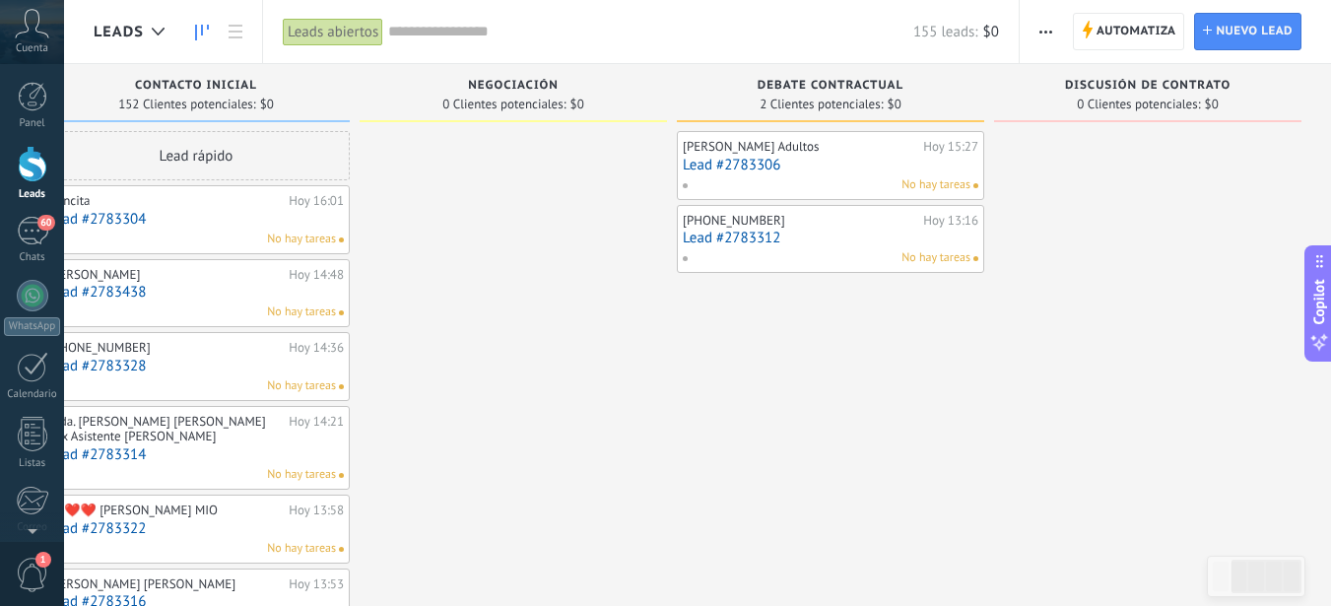
click at [854, 173] on div "[PERSON_NAME] Adultos Hoy 15:27 Lead #2783306 No hay tareas" at bounding box center [831, 165] width 296 height 57
click at [724, 164] on link "Lead #2783306" at bounding box center [831, 165] width 296 height 17
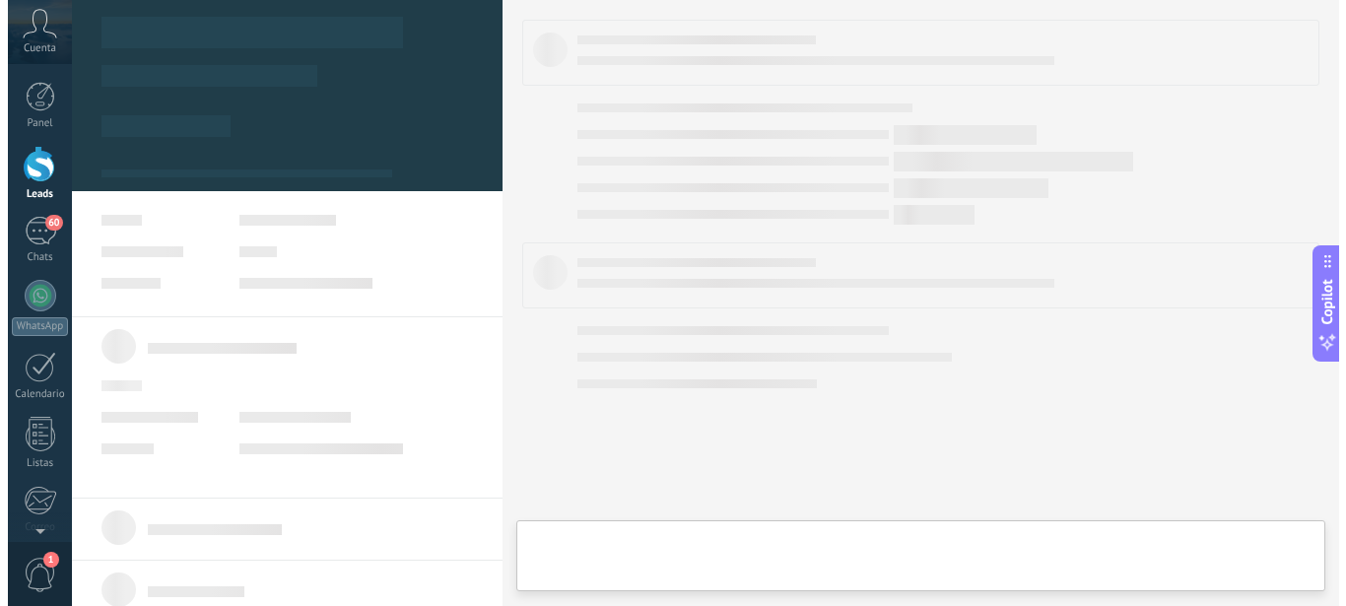
scroll to position [0, 364]
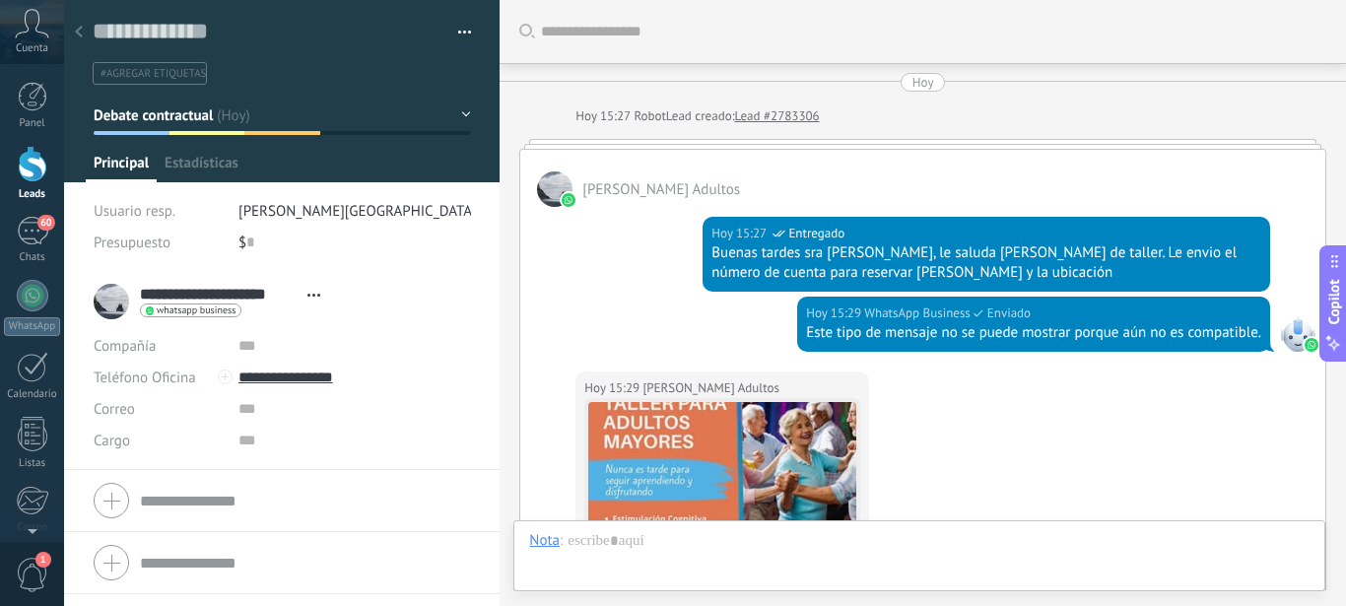
type textarea "**********"
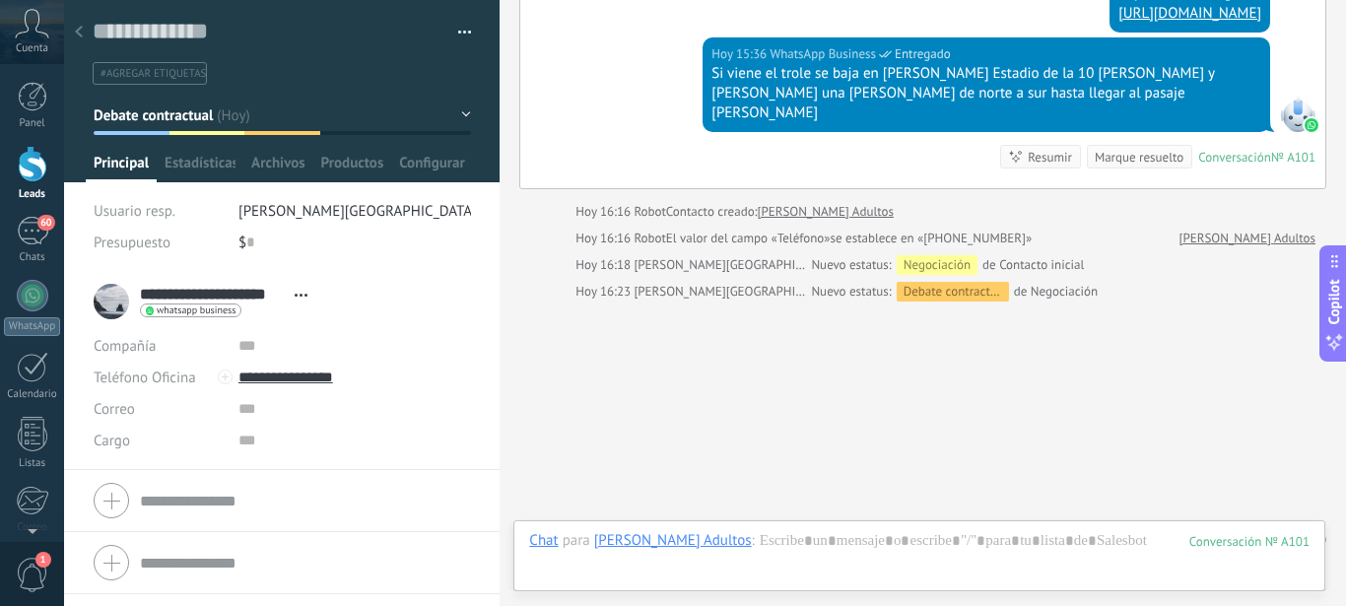
click at [455, 116] on button "Debate contractual" at bounding box center [282, 115] width 377 height 35
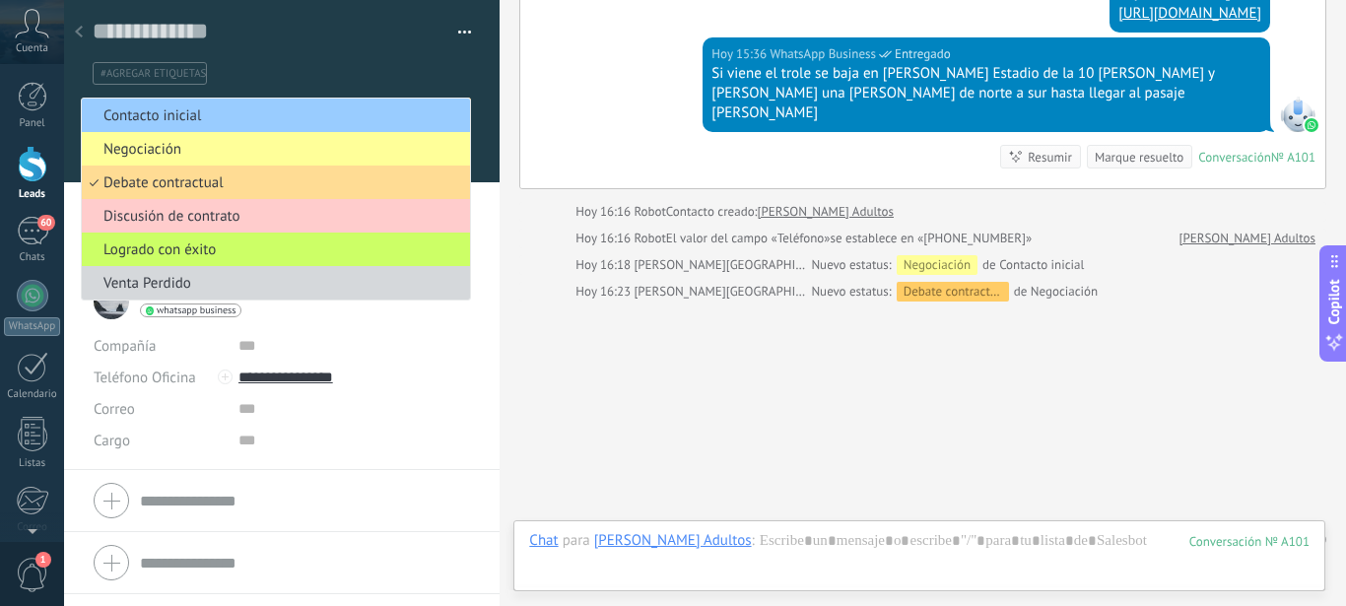
click at [266, 179] on span "Debate contractual" at bounding box center [273, 182] width 382 height 19
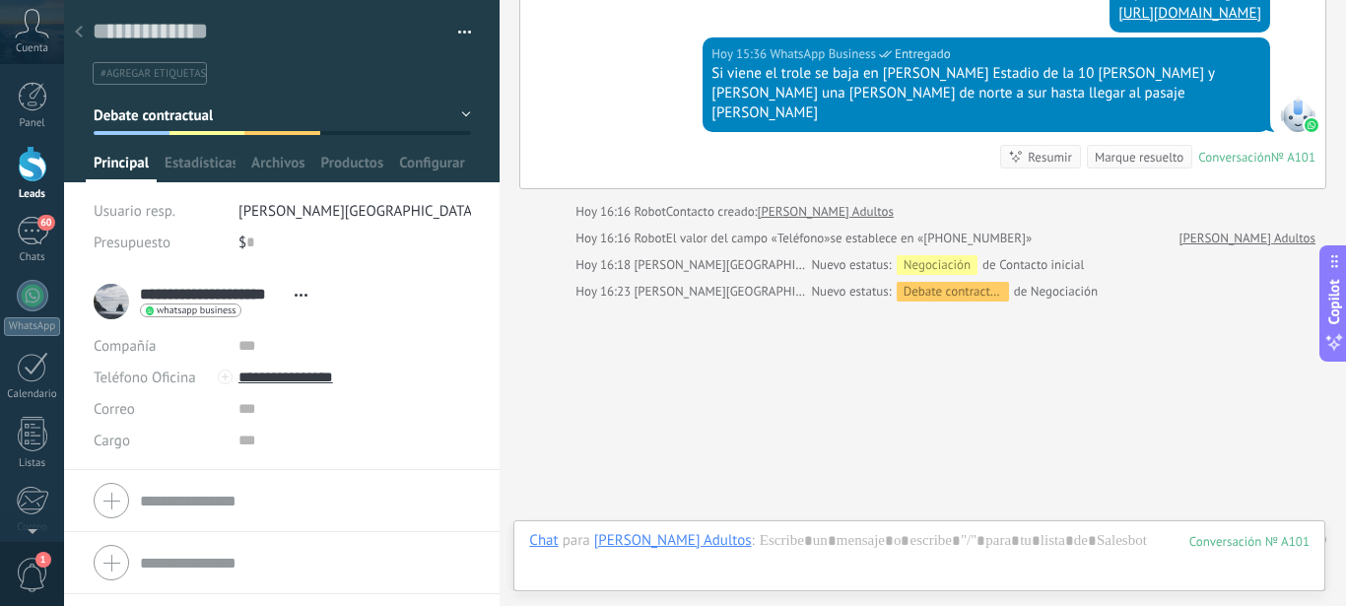
click at [266, 179] on span "Archivos" at bounding box center [277, 168] width 53 height 29
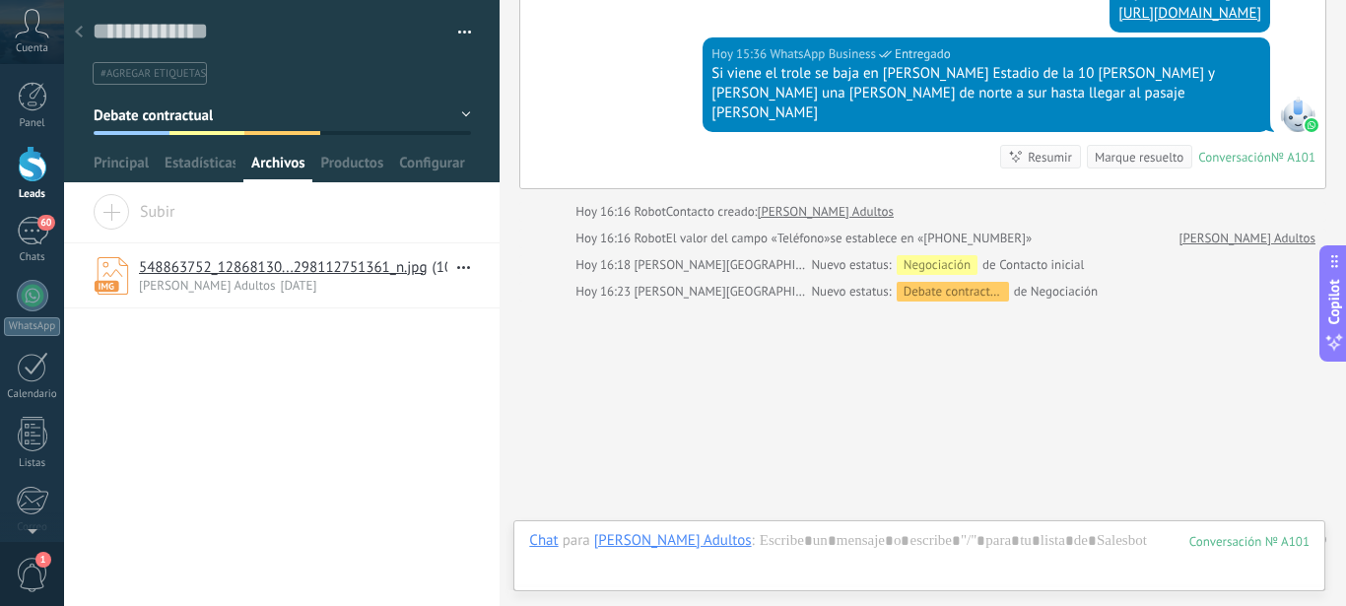
click at [161, 112] on span "Debate contractual" at bounding box center [154, 115] width 120 height 19
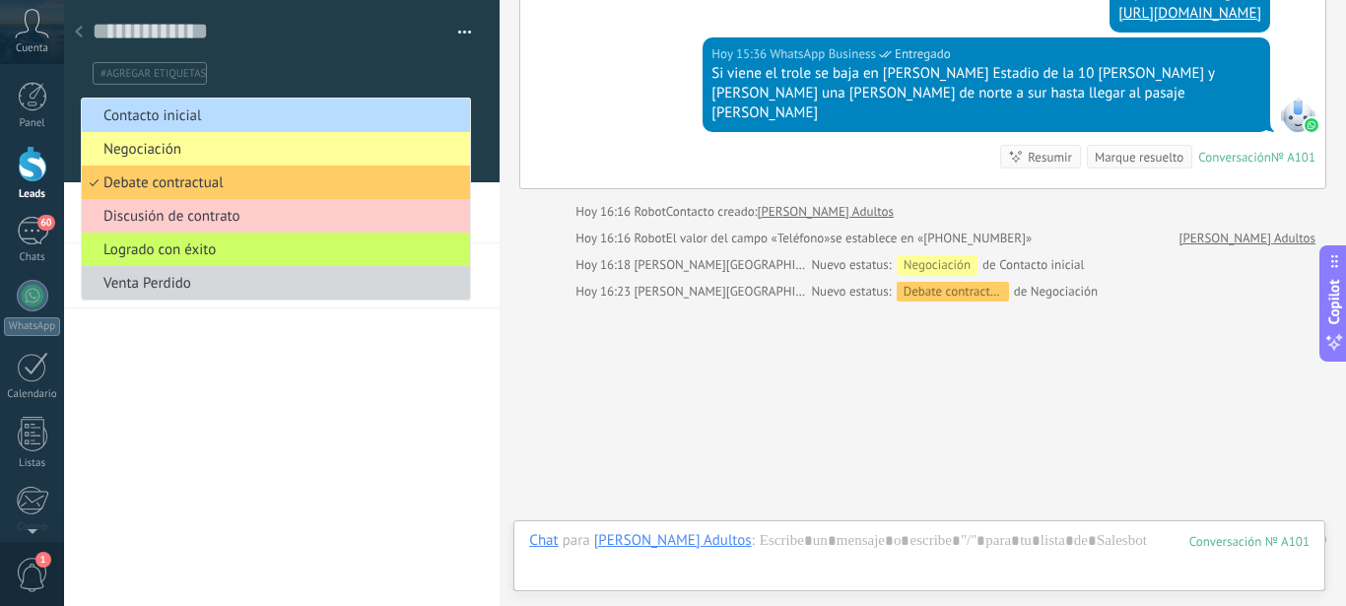
click at [161, 112] on span "Contacto inicial" at bounding box center [273, 115] width 382 height 19
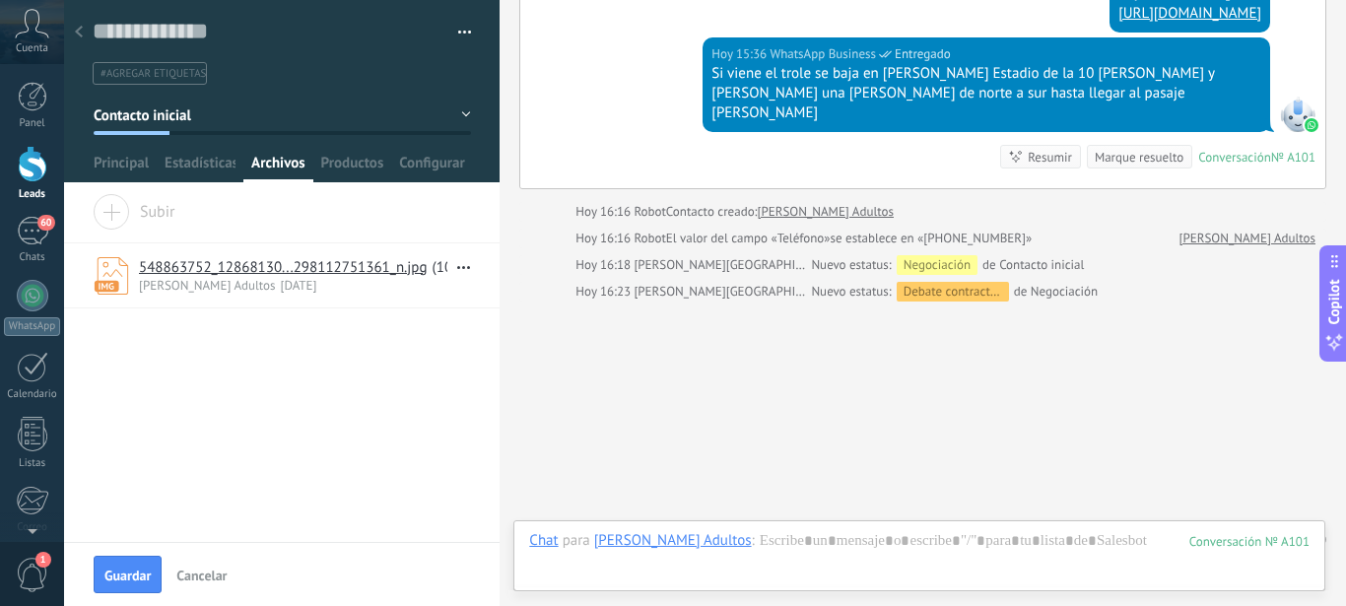
click at [453, 117] on button "Contacto inicial" at bounding box center [282, 115] width 377 height 35
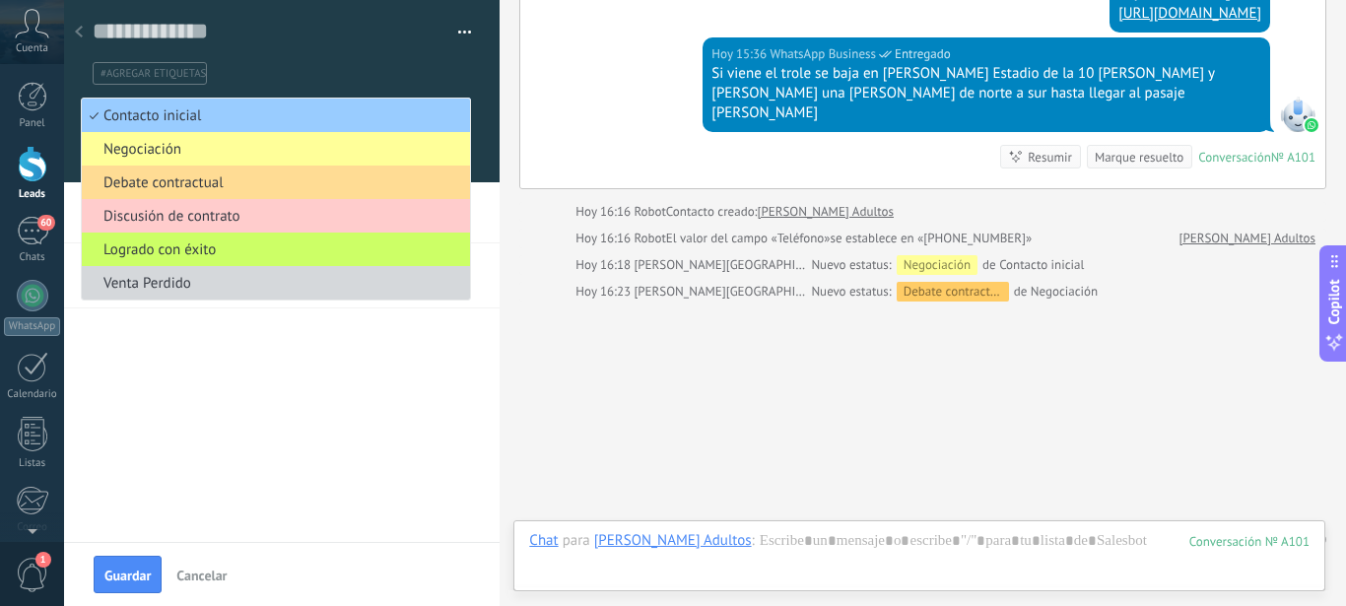
click at [347, 185] on span "Debate contractual" at bounding box center [273, 182] width 382 height 19
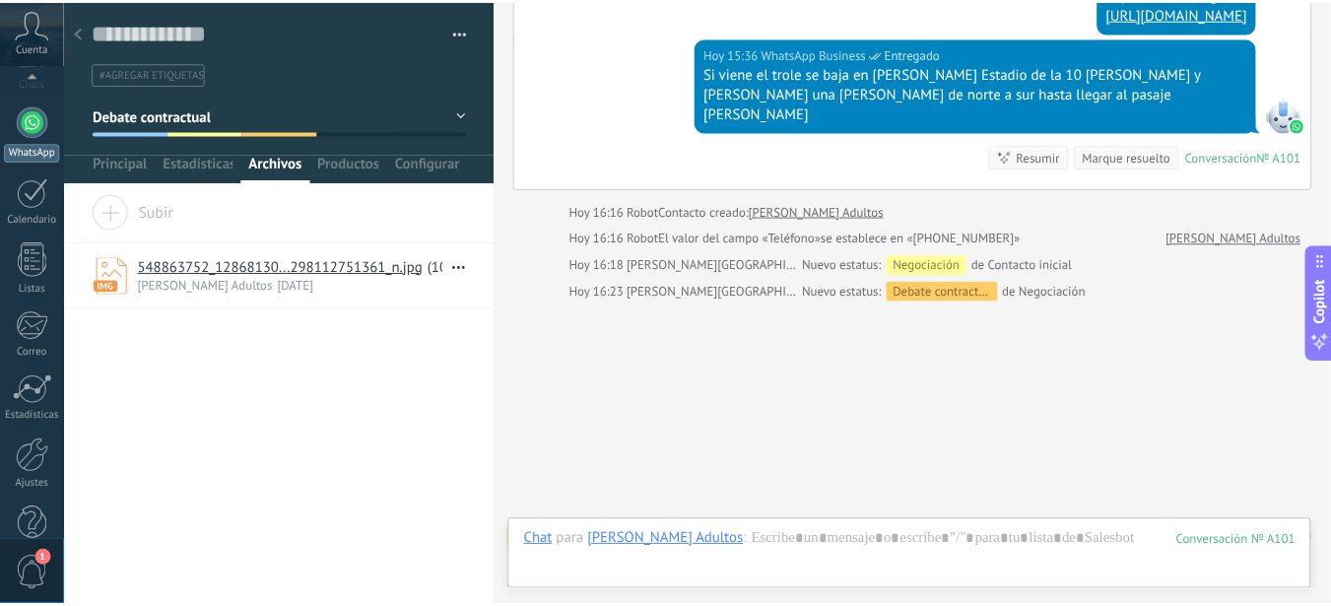
scroll to position [214, 0]
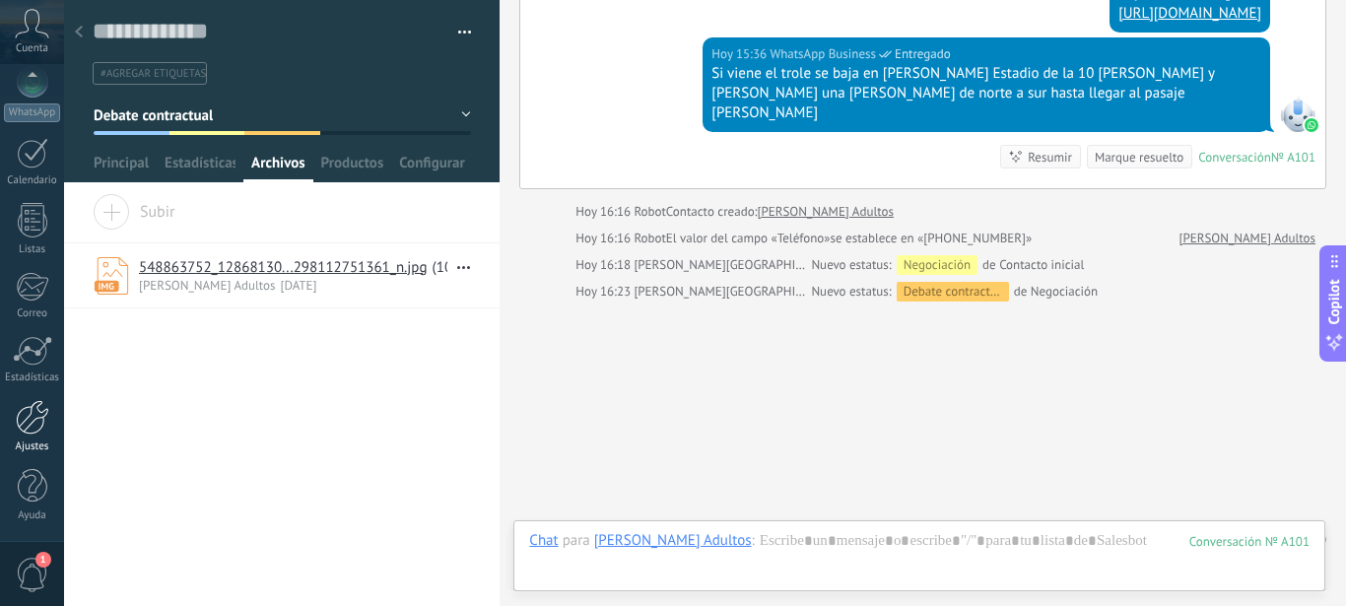
click at [30, 426] on div at bounding box center [33, 417] width 34 height 34
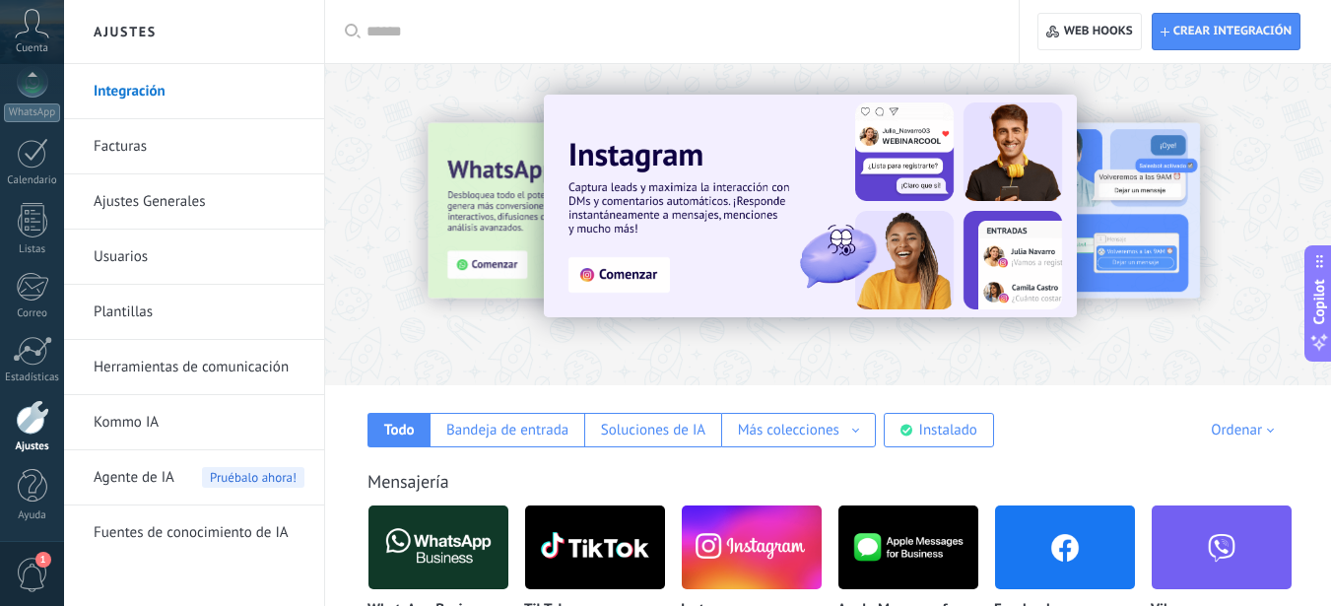
click at [184, 209] on link "Ajustes Generales" at bounding box center [199, 201] width 211 height 55
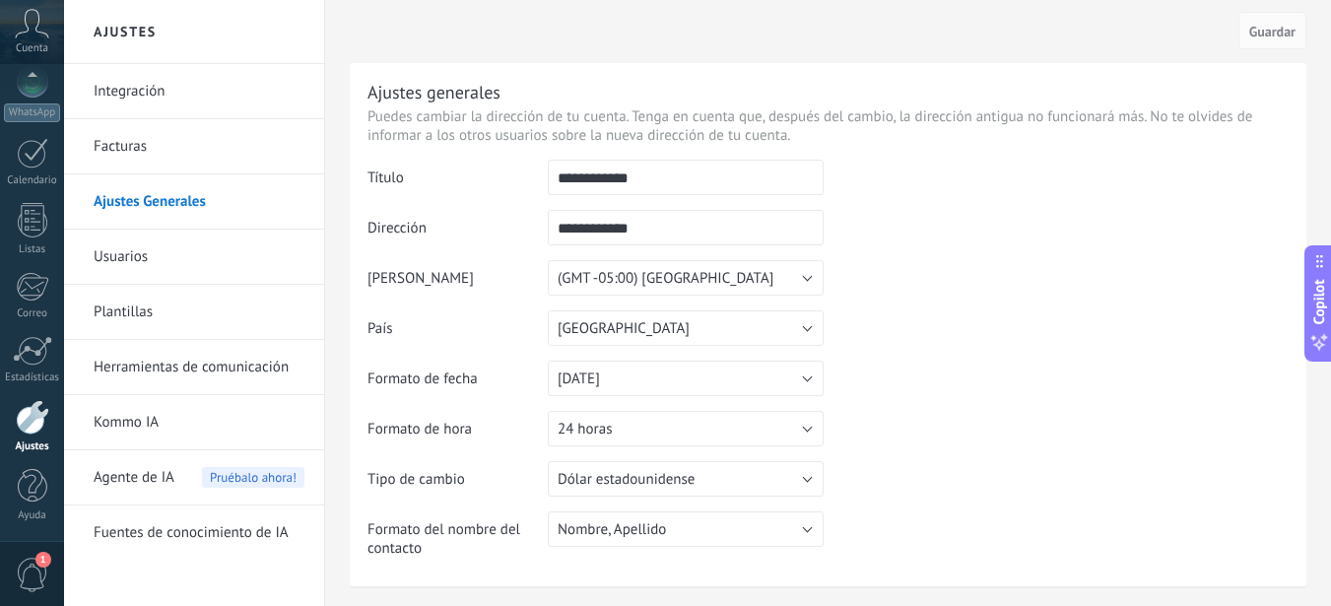
click at [36, 30] on use at bounding box center [33, 23] width 34 height 29
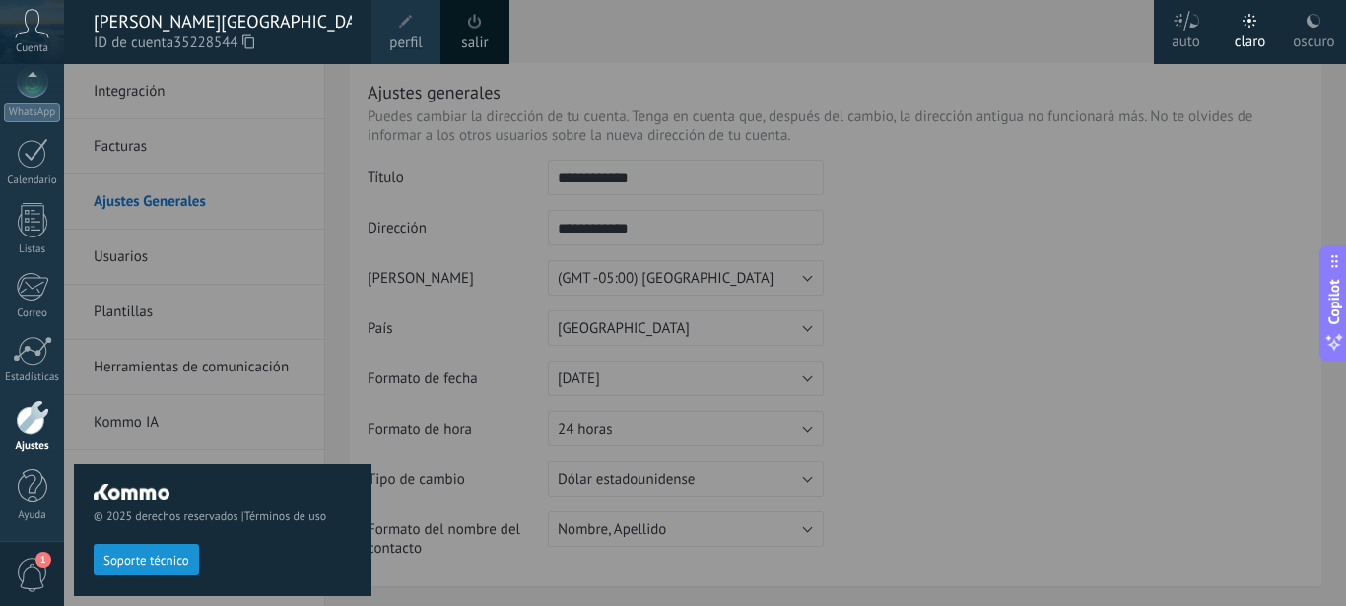
click at [36, 30] on use at bounding box center [33, 23] width 34 height 29
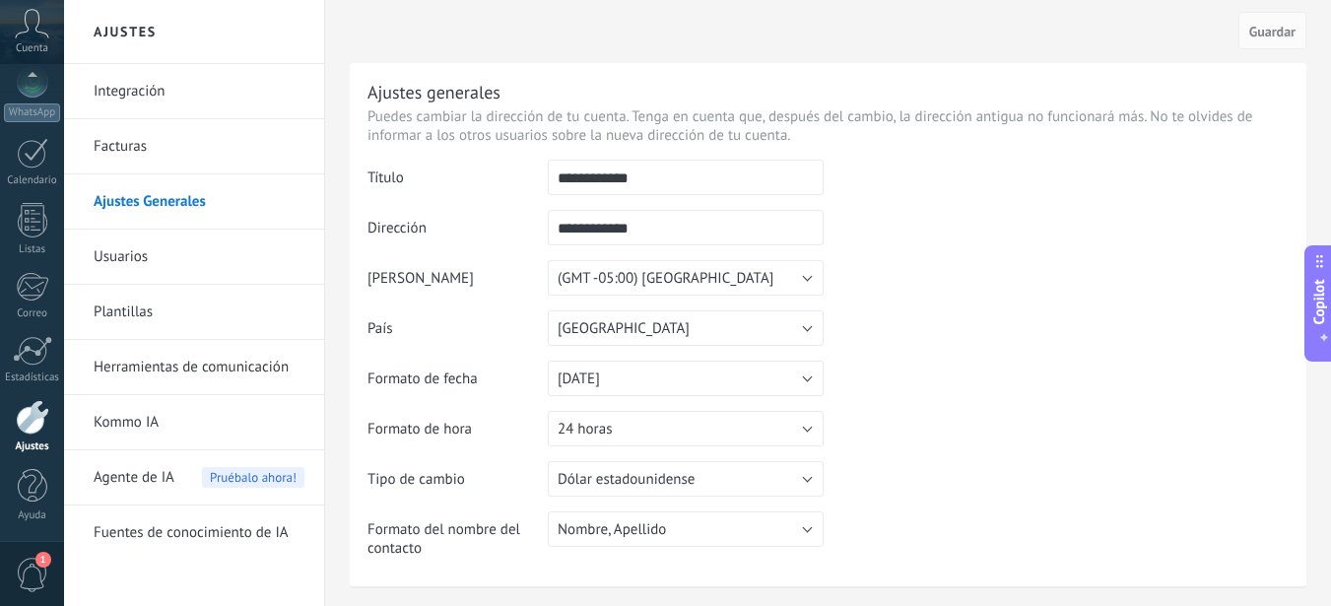
click at [36, 30] on use at bounding box center [33, 23] width 34 height 29
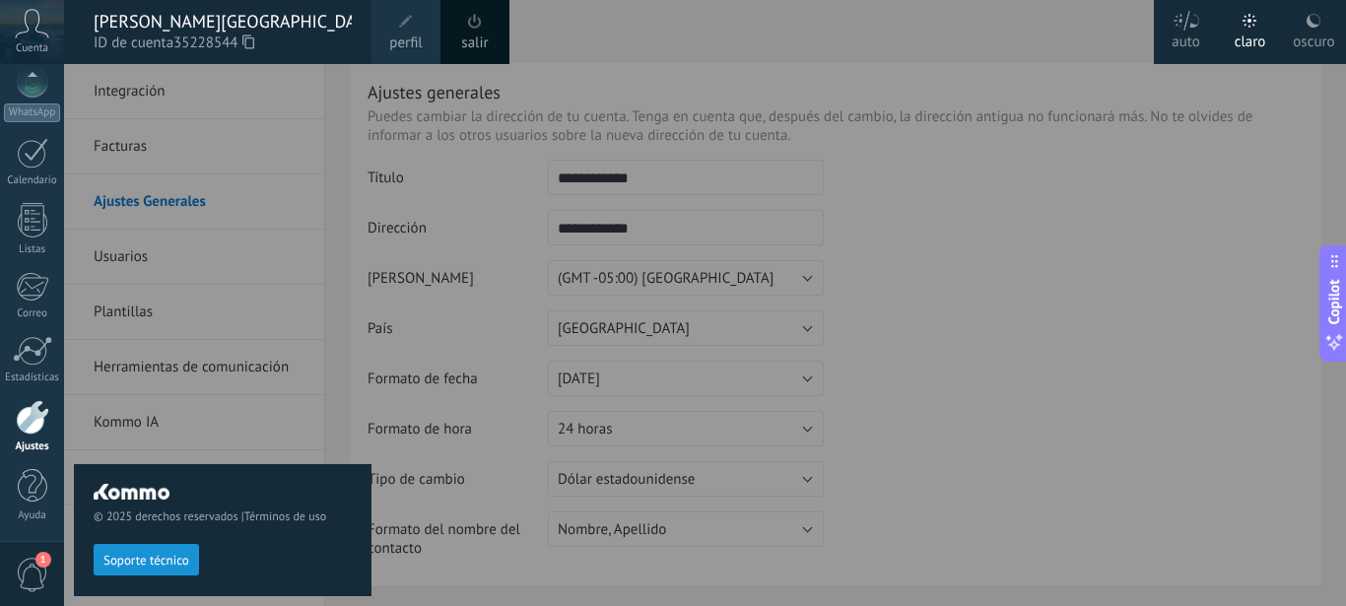
click at [422, 26] on link "perfil" at bounding box center [406, 32] width 69 height 64
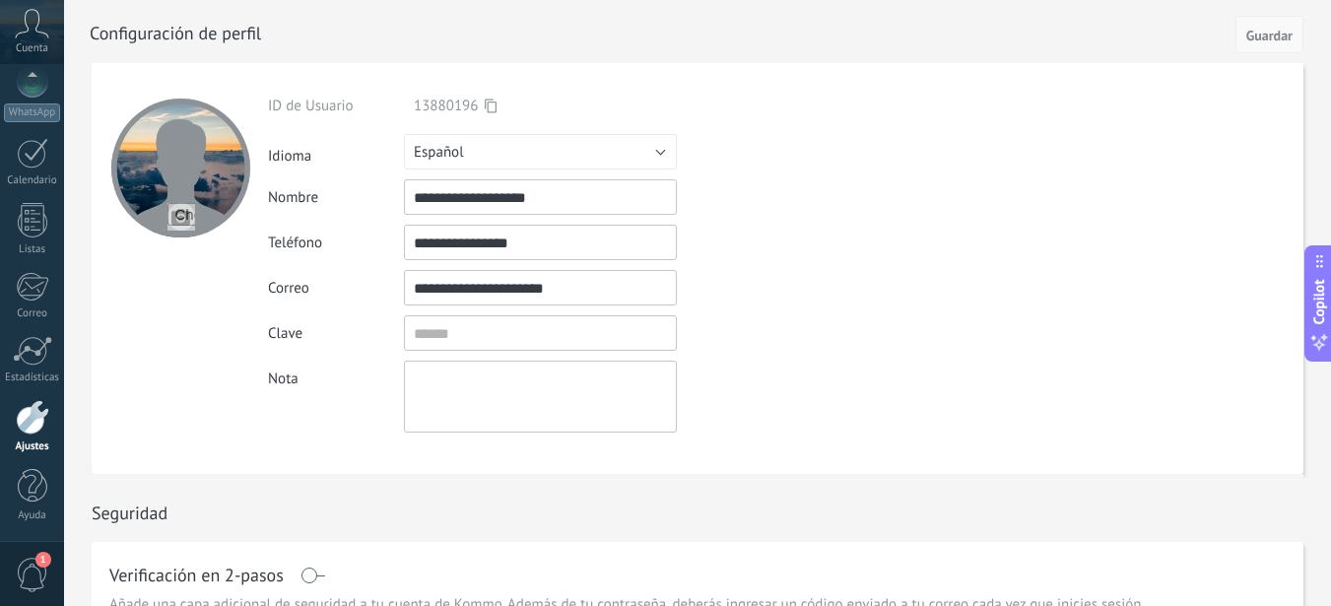
click at [1279, 34] on span "Guardar" at bounding box center [1270, 36] width 46 height 14
drag, startPoint x: 1258, startPoint y: 37, endPoint x: 1112, endPoint y: 359, distance: 353.2
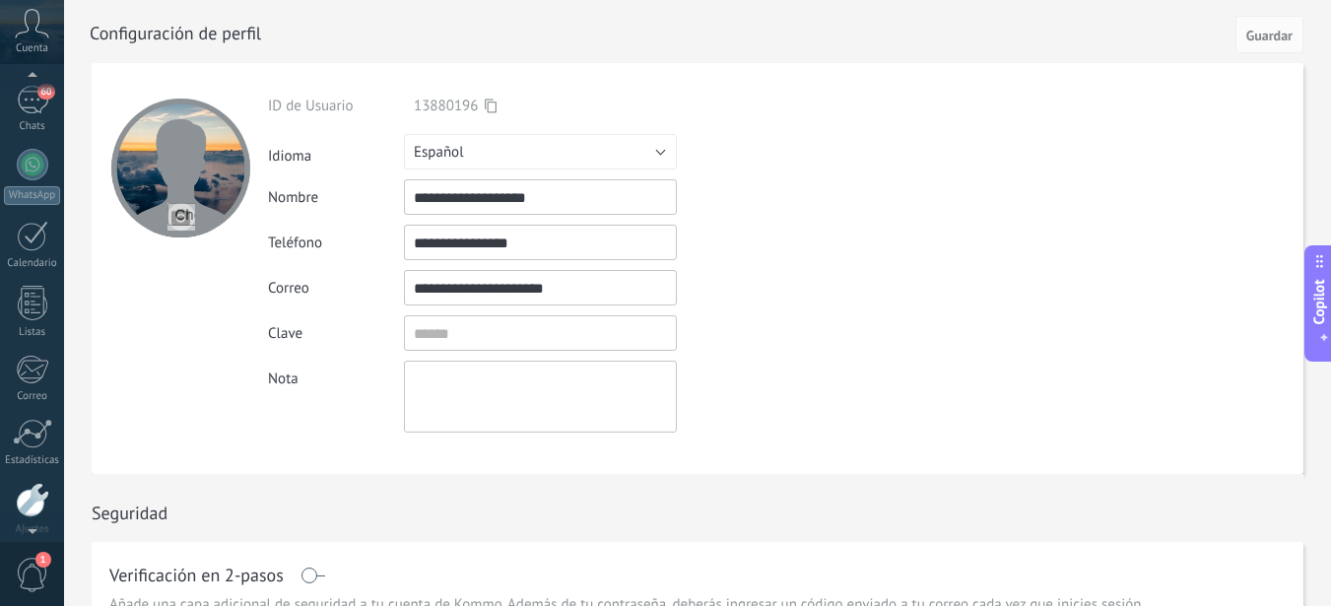
click at [38, 91] on div at bounding box center [32, 79] width 64 height 30
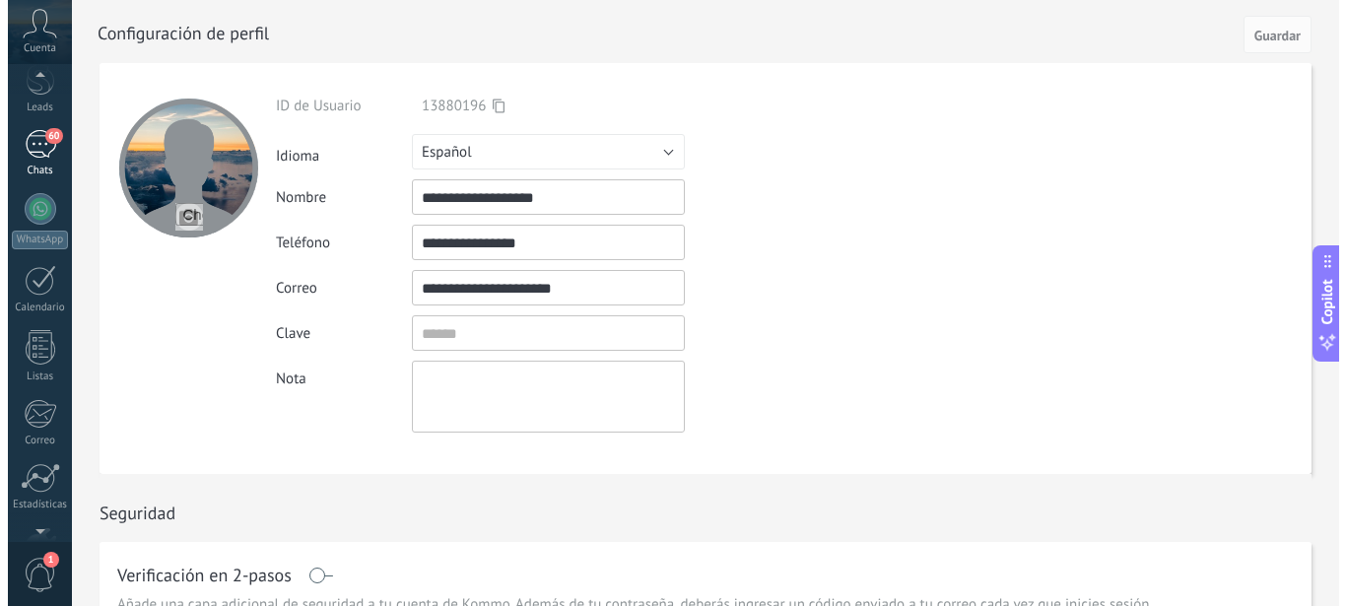
scroll to position [75, 0]
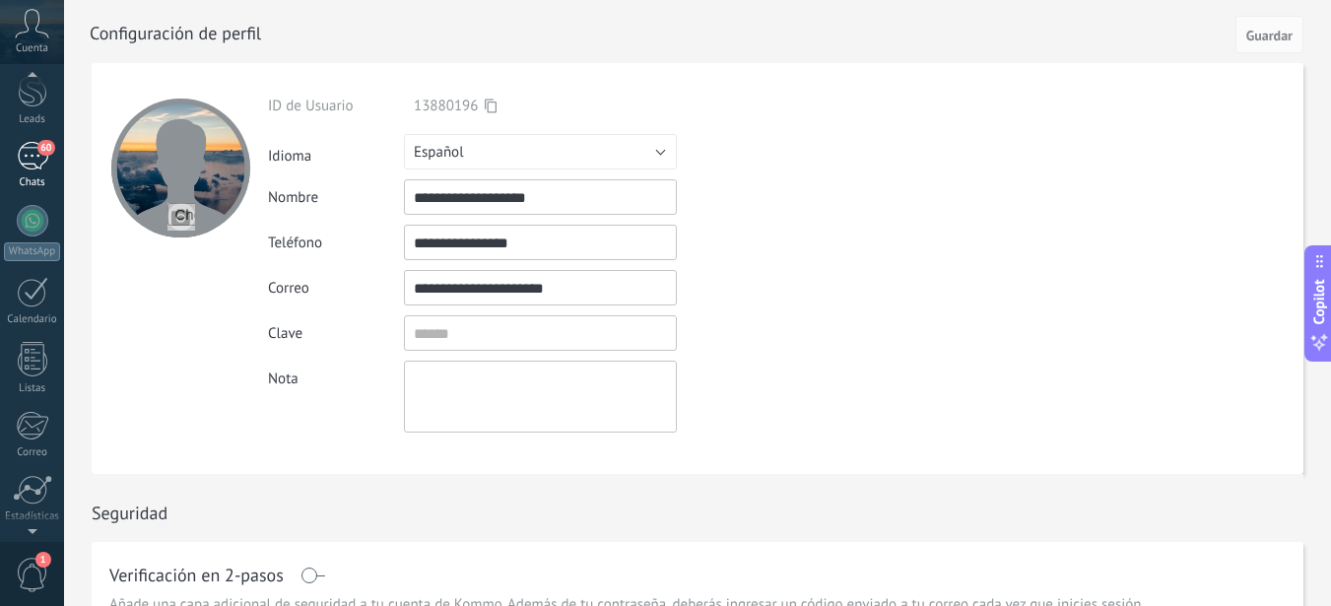
click at [40, 173] on link "60 Chats" at bounding box center [32, 165] width 64 height 47
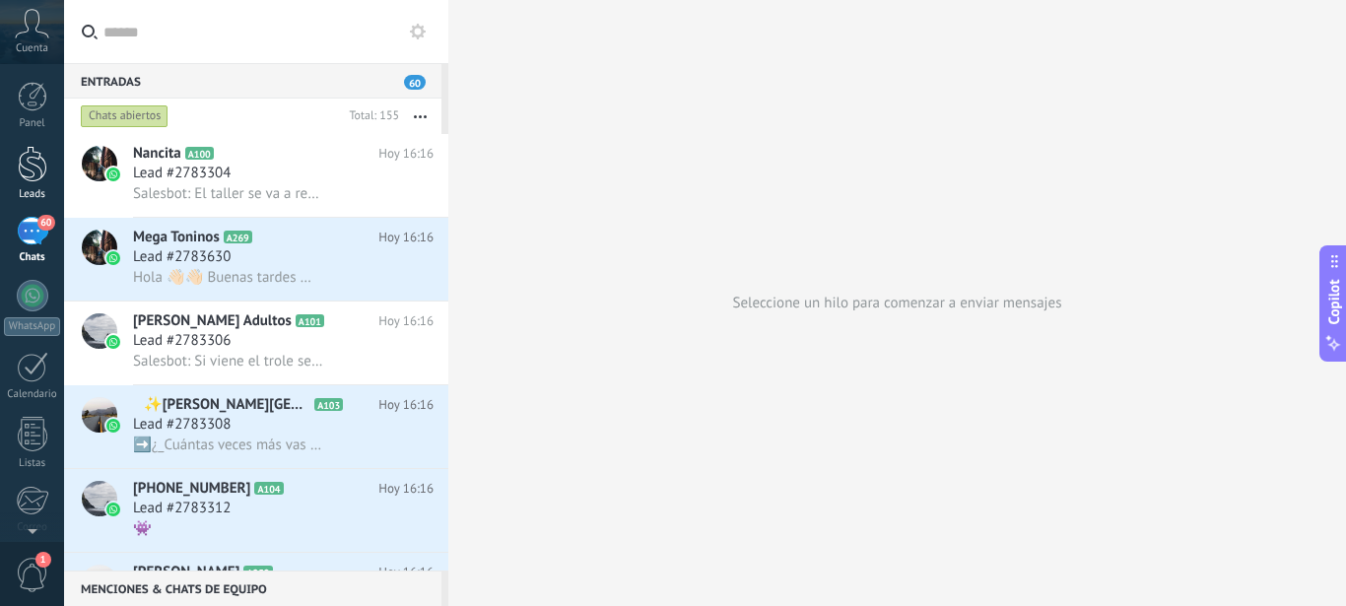
click at [30, 167] on div at bounding box center [33, 164] width 30 height 36
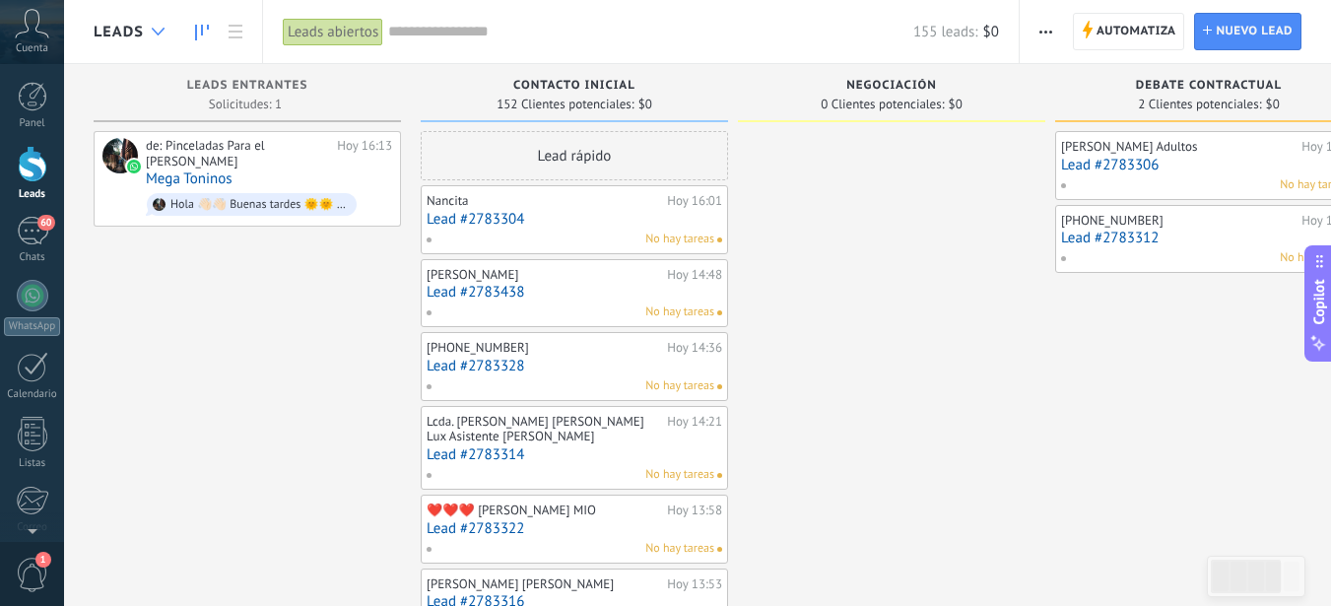
click at [160, 34] on use at bounding box center [158, 32] width 13 height 8
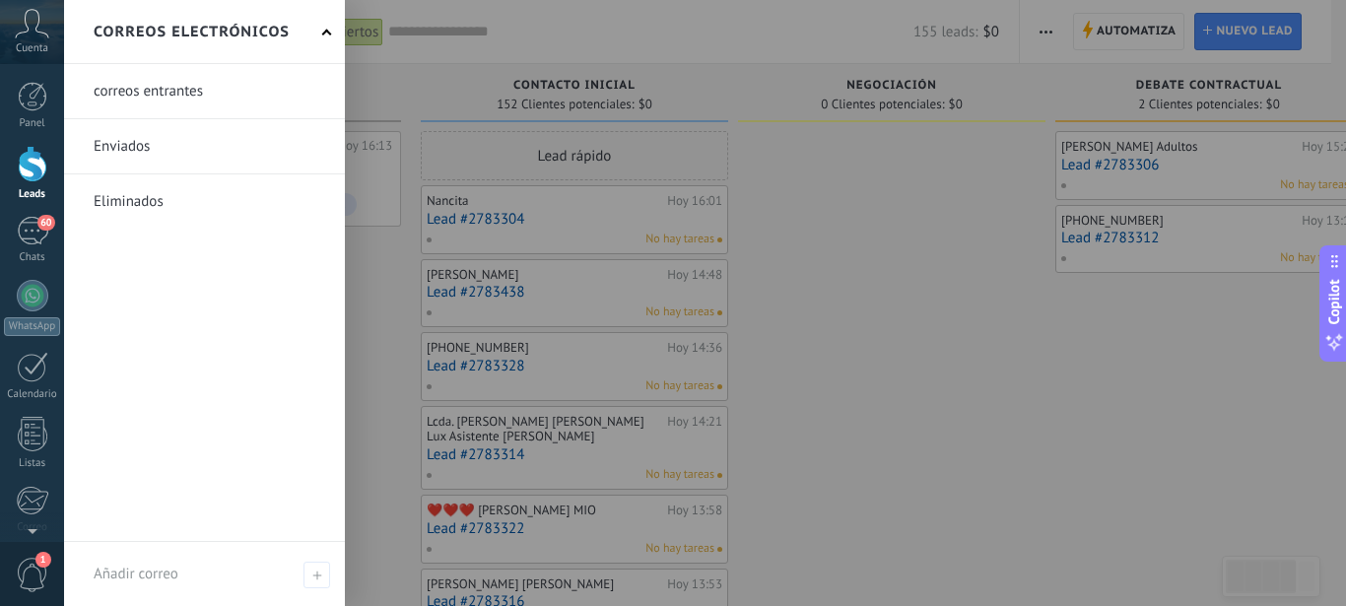
click at [329, 28] on div "Correos electrónicos" at bounding box center [204, 32] width 281 height 64
click at [326, 30] on span at bounding box center [327, 34] width 10 height 10
click at [470, 140] on div at bounding box center [737, 303] width 1346 height 606
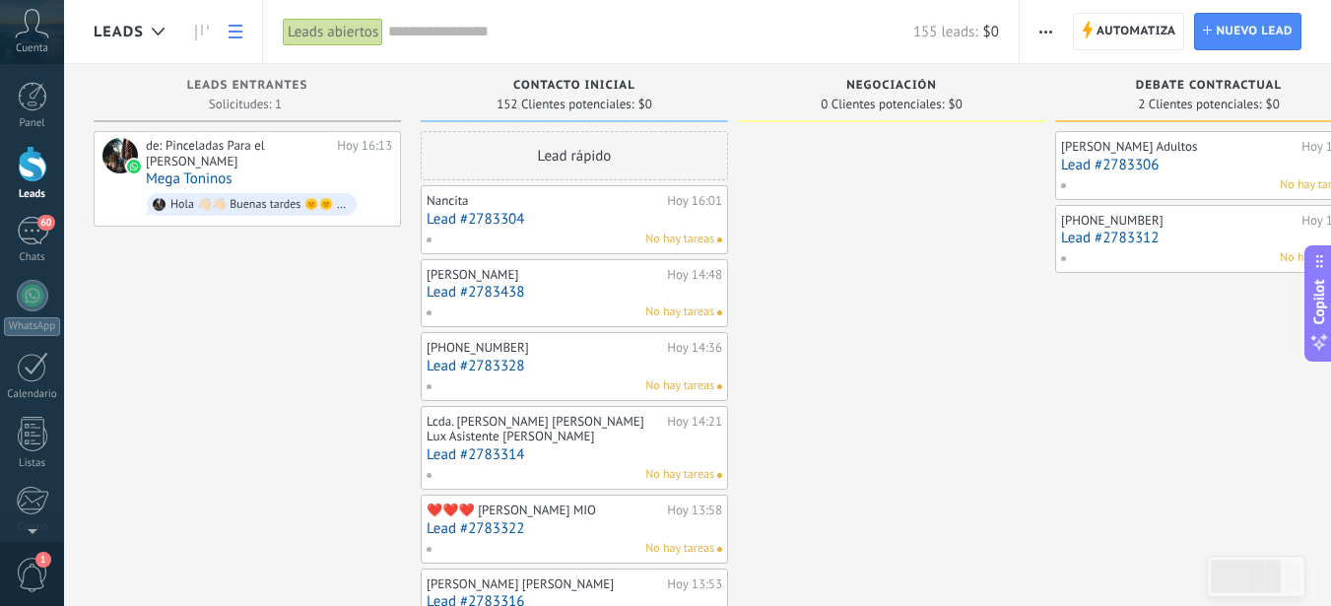
click at [234, 39] on link at bounding box center [236, 32] width 34 height 38
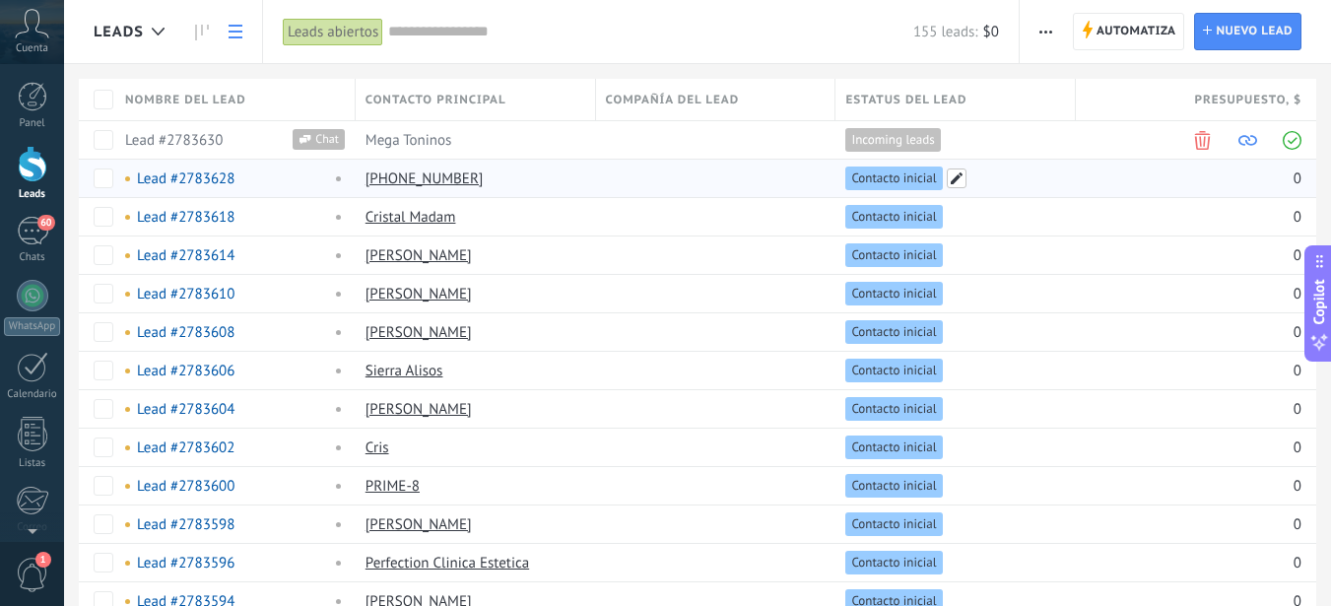
click at [958, 179] on span at bounding box center [957, 179] width 20 height 20
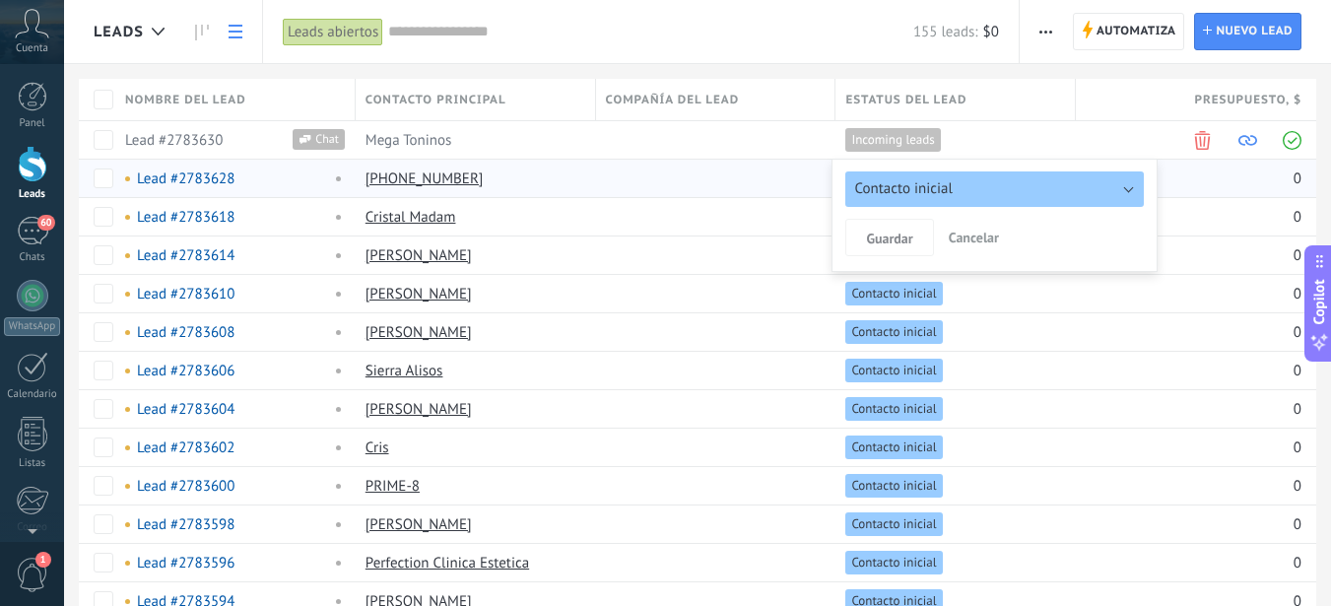
click at [1129, 187] on button "Contacto inicial" at bounding box center [995, 188] width 299 height 35
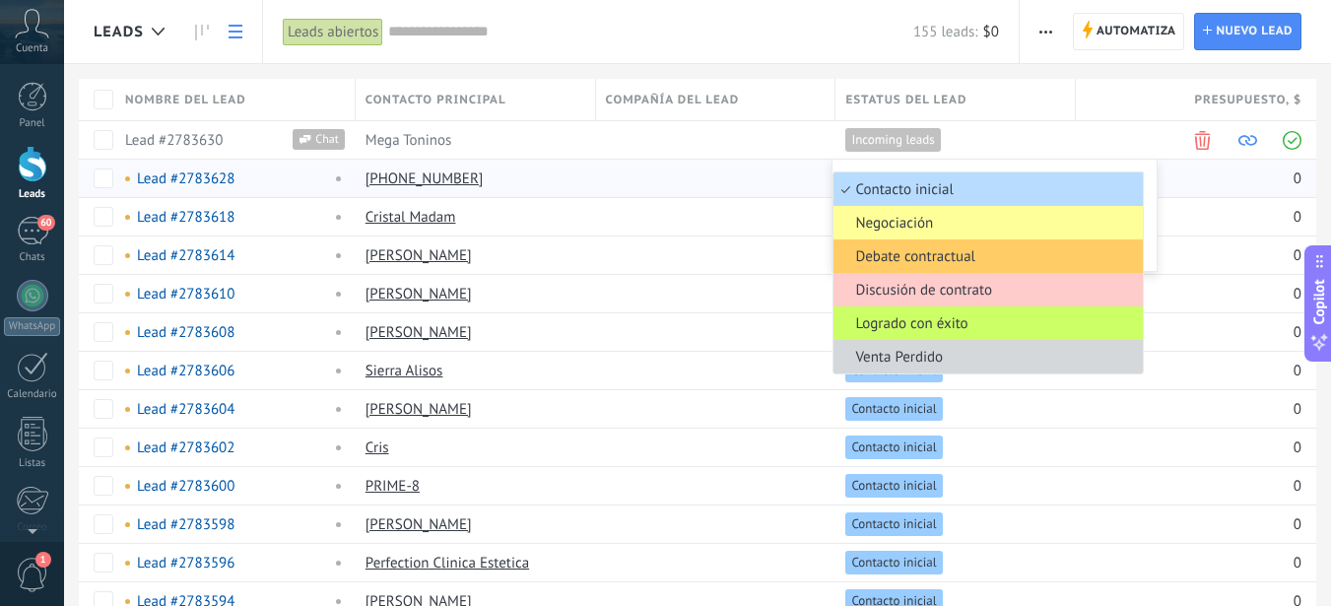
click at [1129, 187] on span "Contacto inicial" at bounding box center [986, 189] width 304 height 19
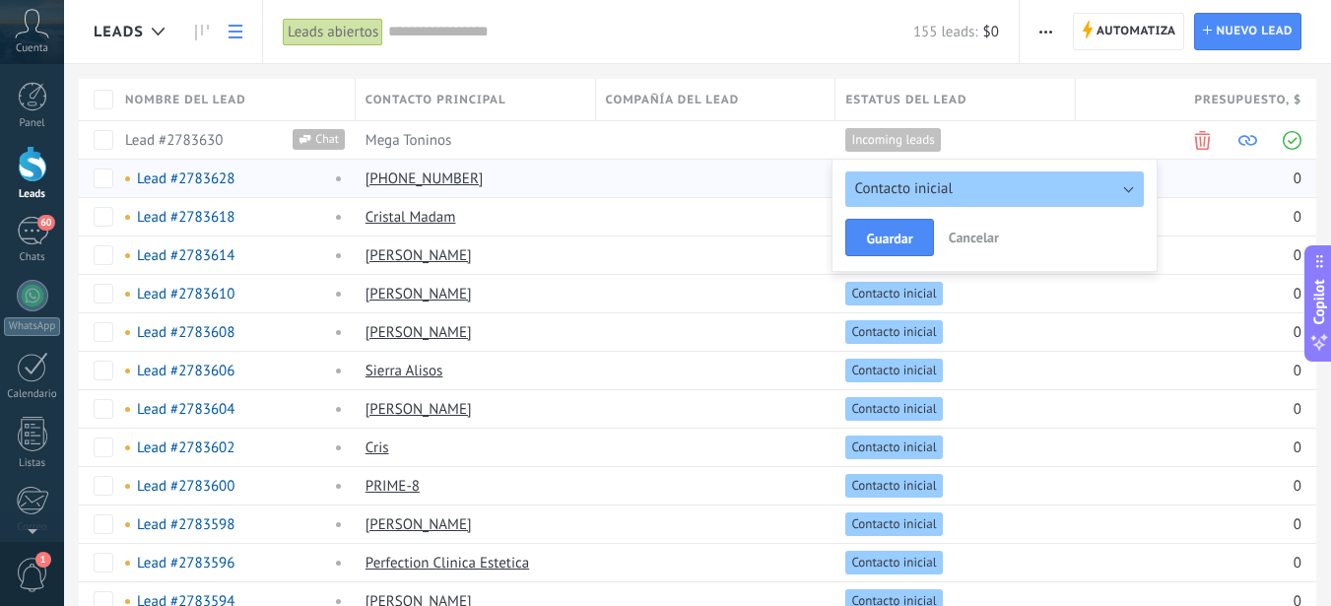
click at [832, 41] on div at bounding box center [665, 32] width 1331 height 64
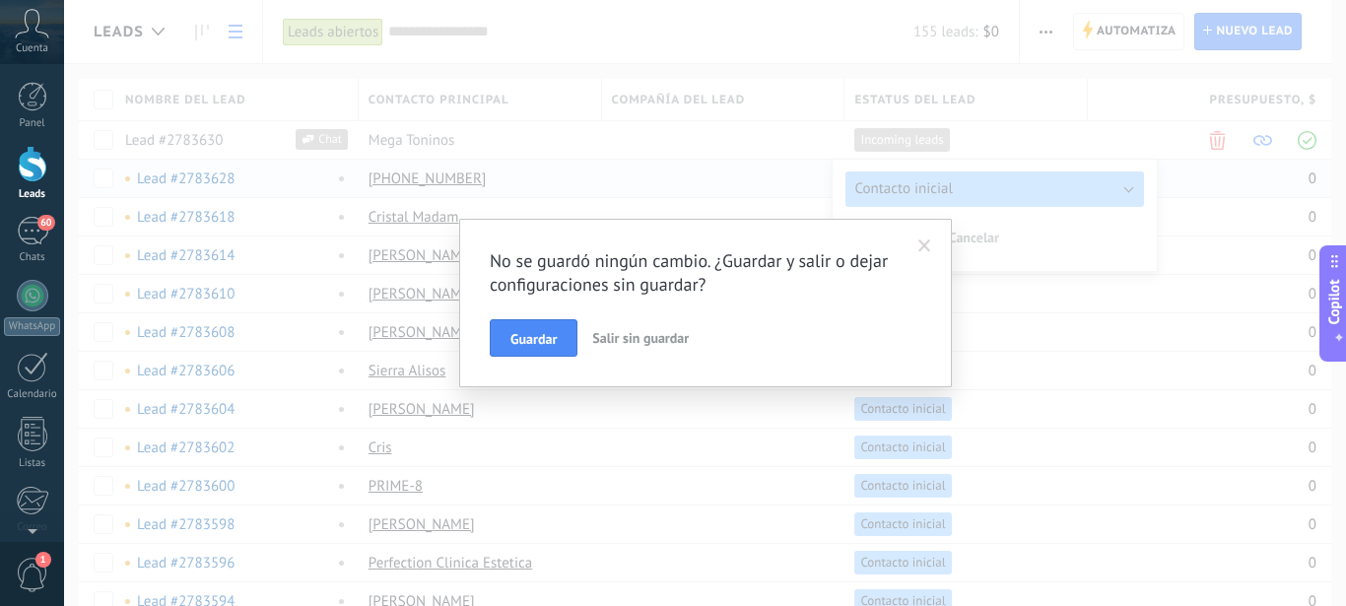
click at [637, 333] on span "Salir sin guardar" at bounding box center [640, 338] width 97 height 18
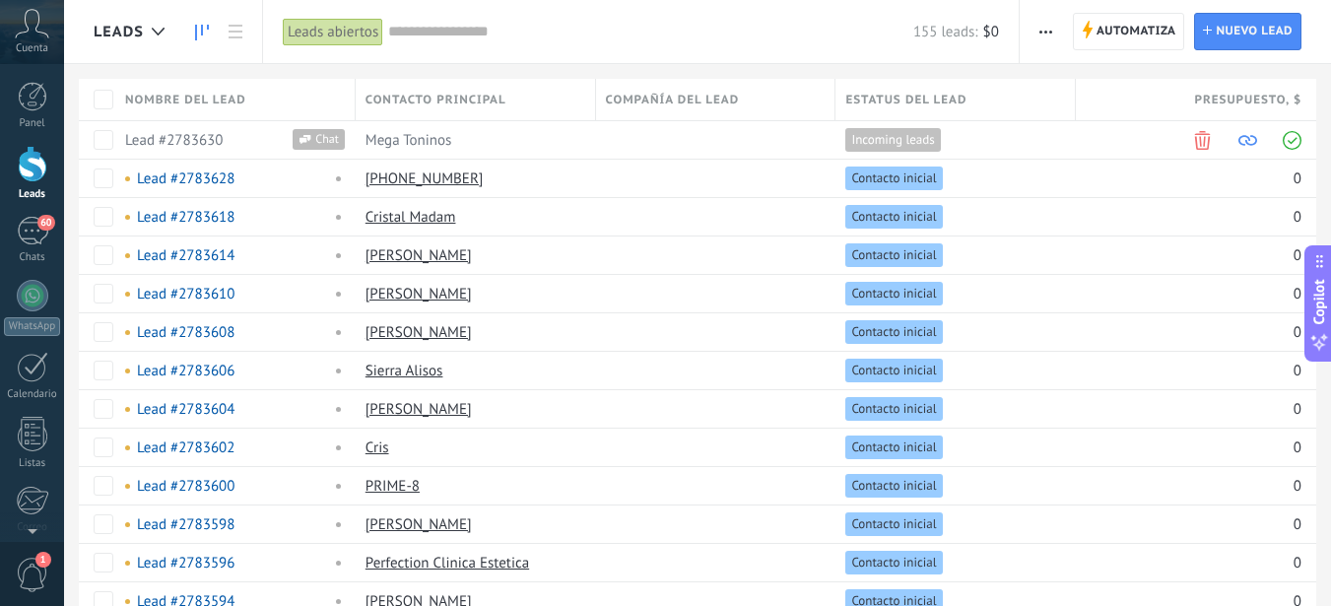
click at [200, 29] on icon at bounding box center [202, 33] width 14 height 16
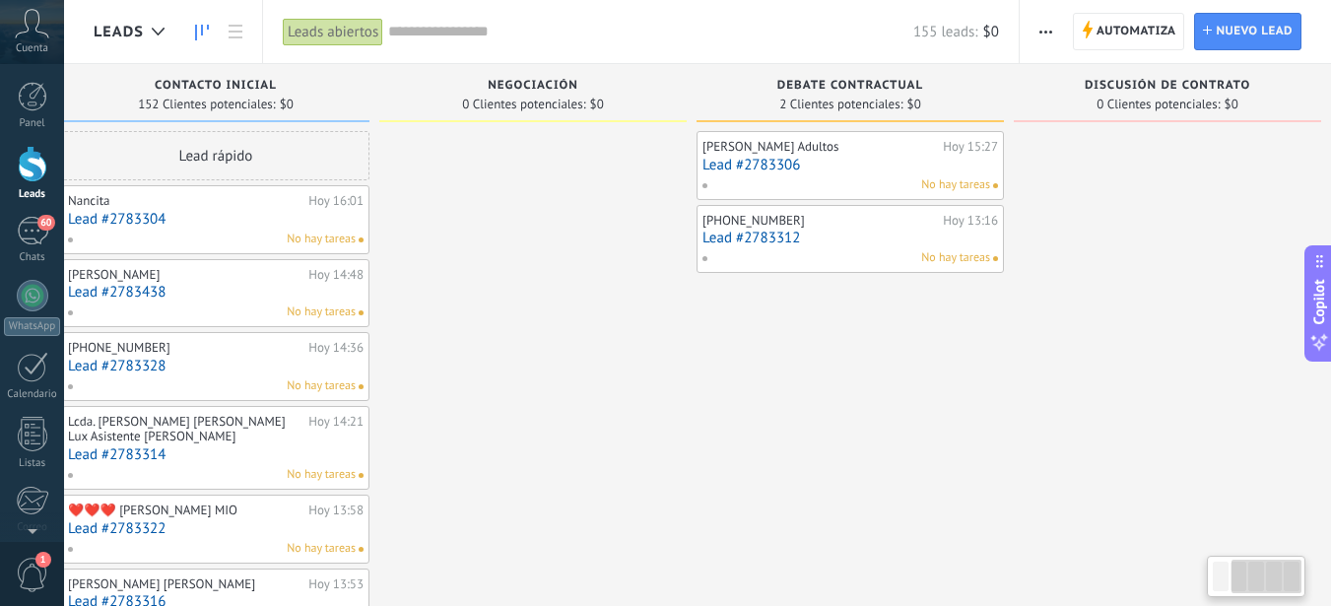
scroll to position [0, 378]
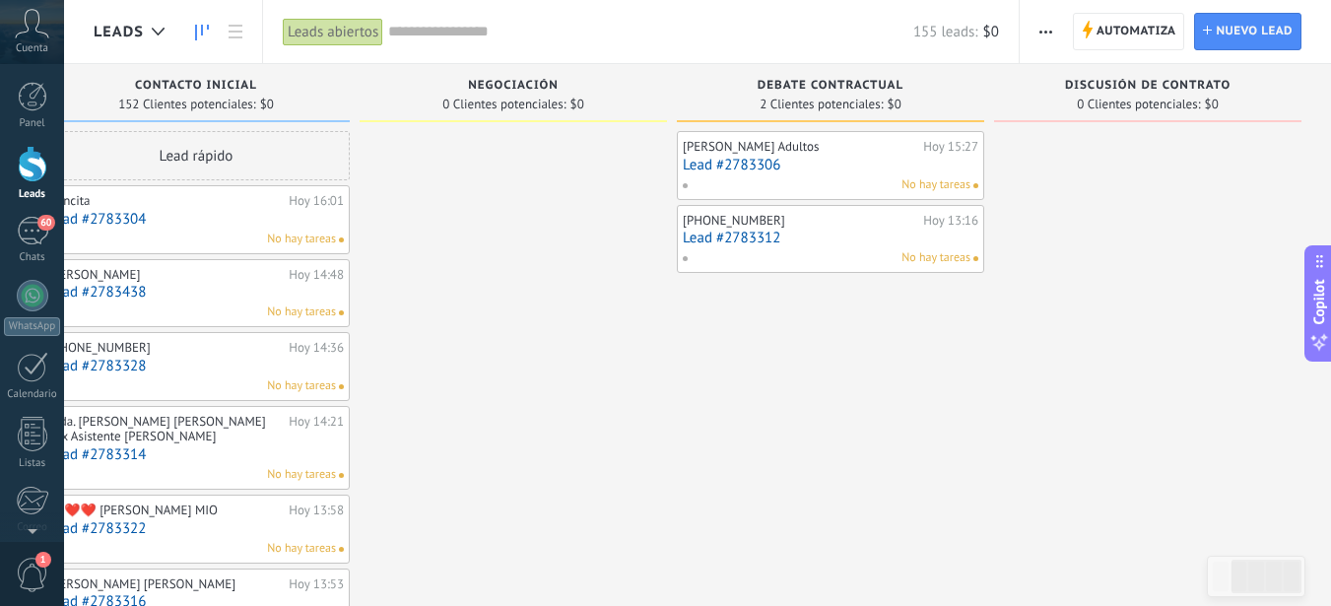
drag, startPoint x: 1142, startPoint y: 266, endPoint x: 1115, endPoint y: 160, distance: 110.0
click at [35, 37] on icon at bounding box center [32, 24] width 34 height 30
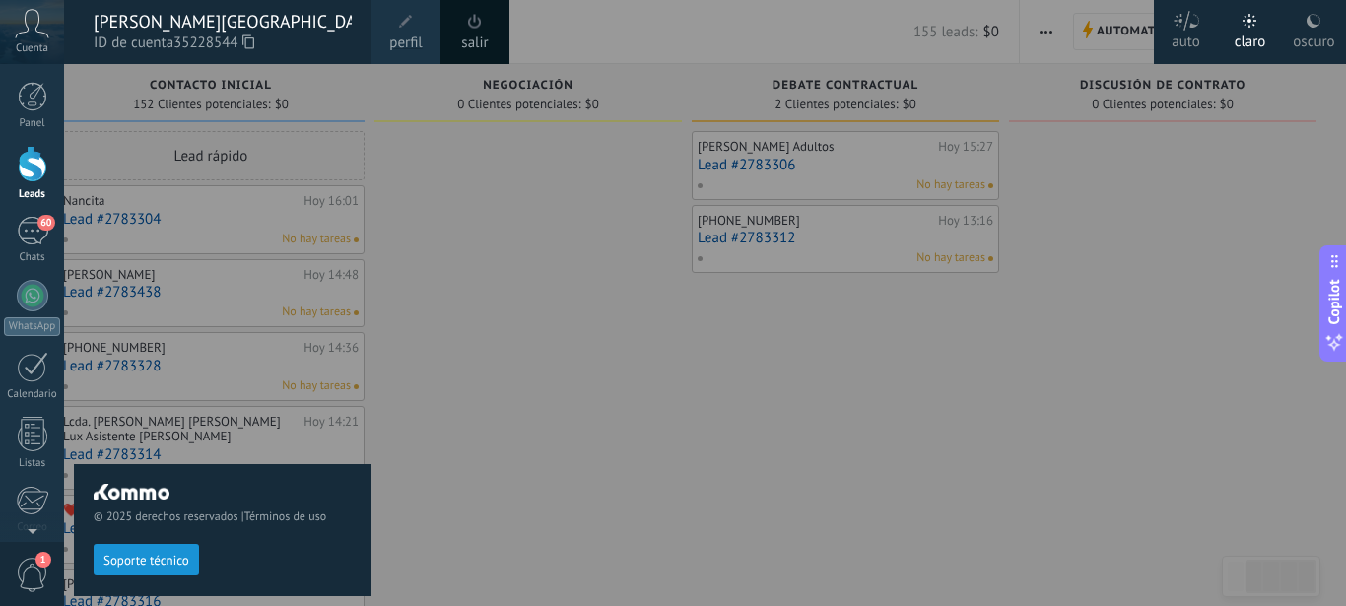
click at [574, 307] on div at bounding box center [737, 303] width 1346 height 606
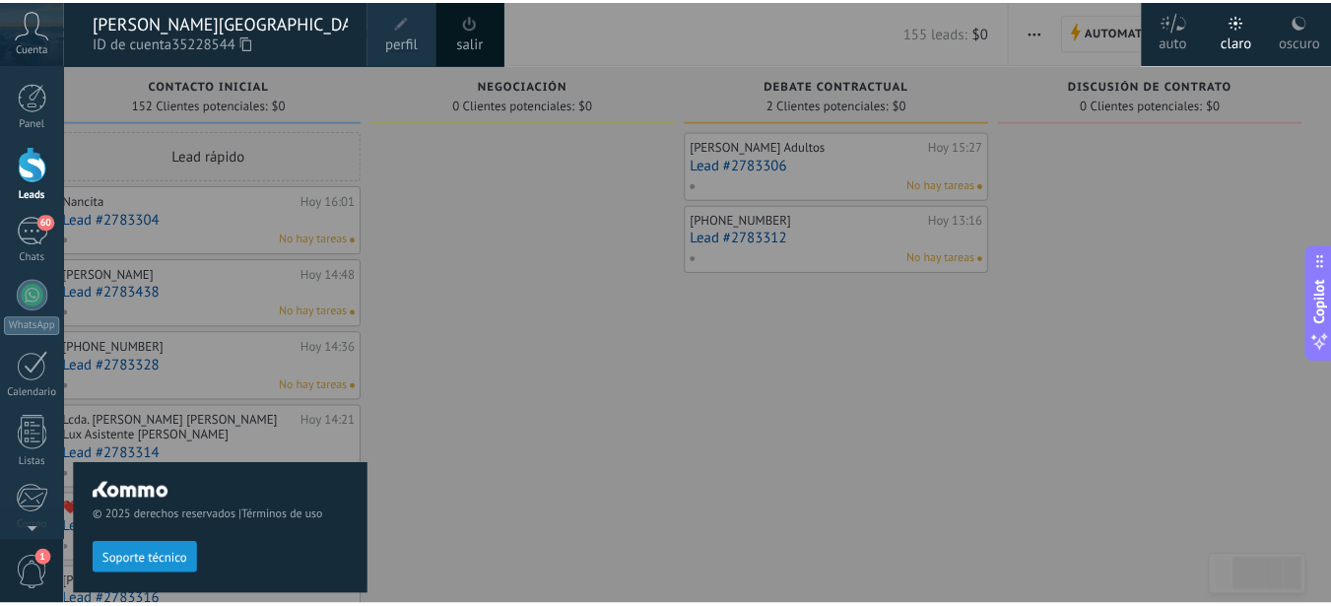
scroll to position [0, 364]
